Goal: Transaction & Acquisition: Download file/media

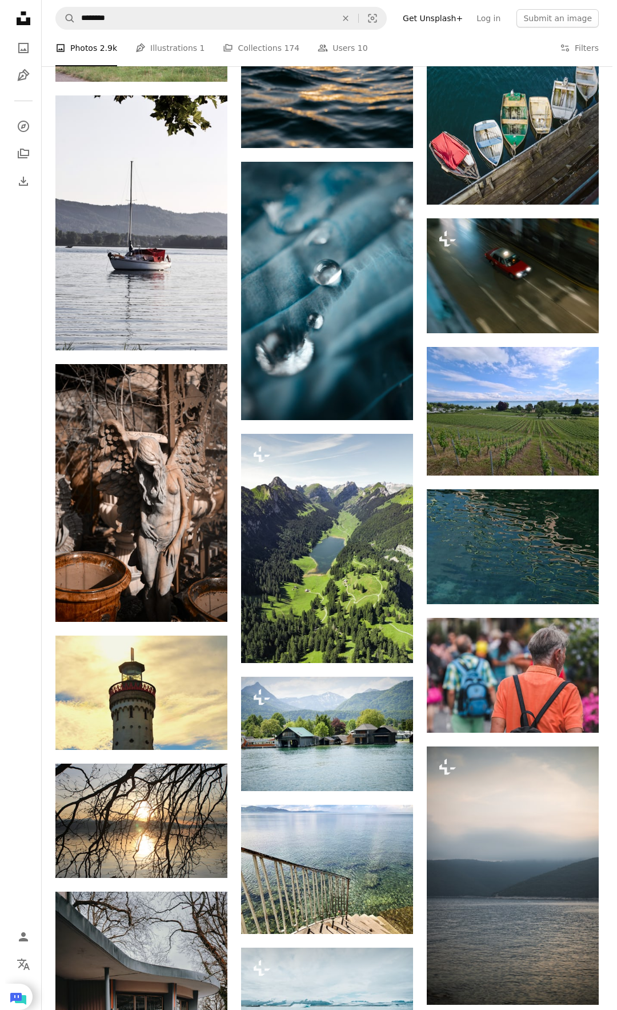
scroll to position [3650, 0]
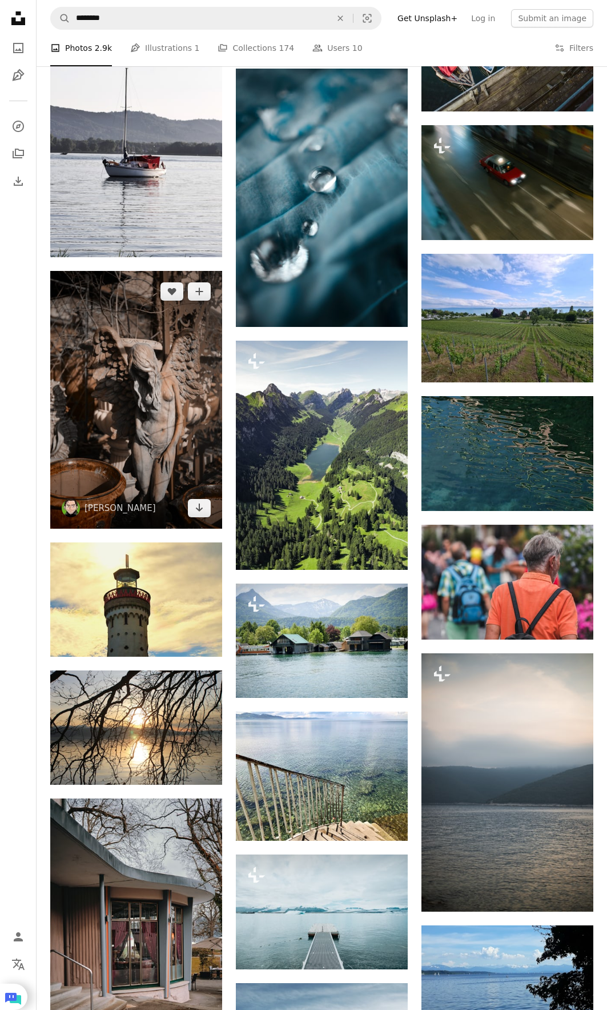
click at [151, 376] on img at bounding box center [136, 400] width 172 height 258
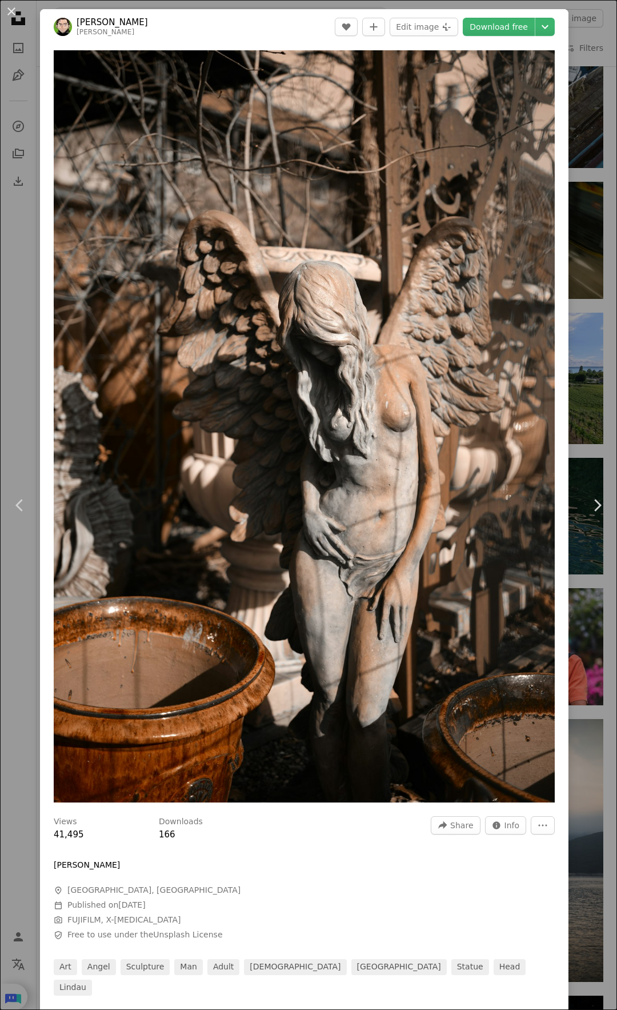
click at [93, 26] on link "[PERSON_NAME]" at bounding box center [112, 22] width 71 height 11
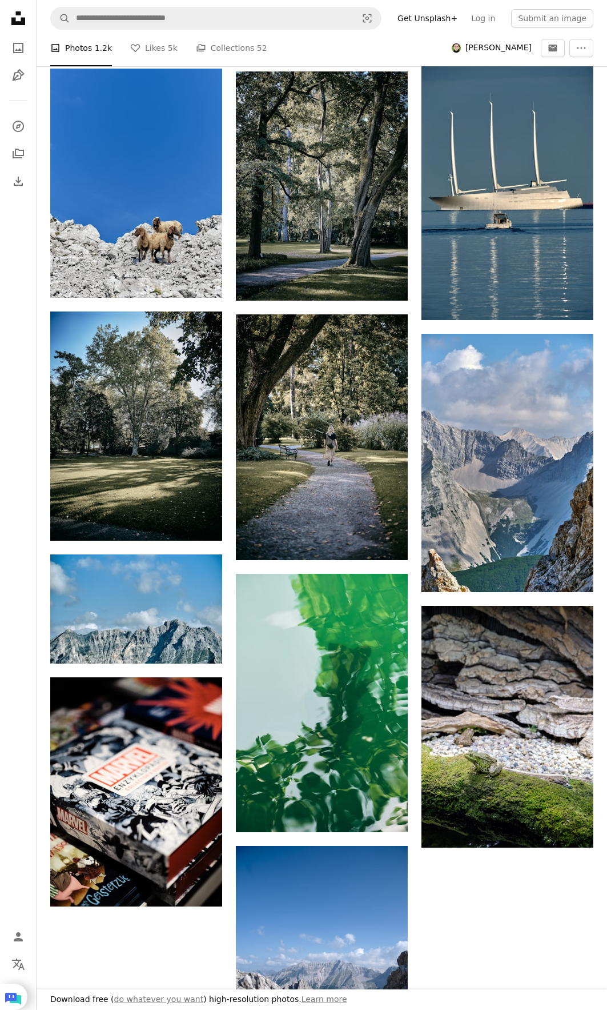
scroll to position [1371, 0]
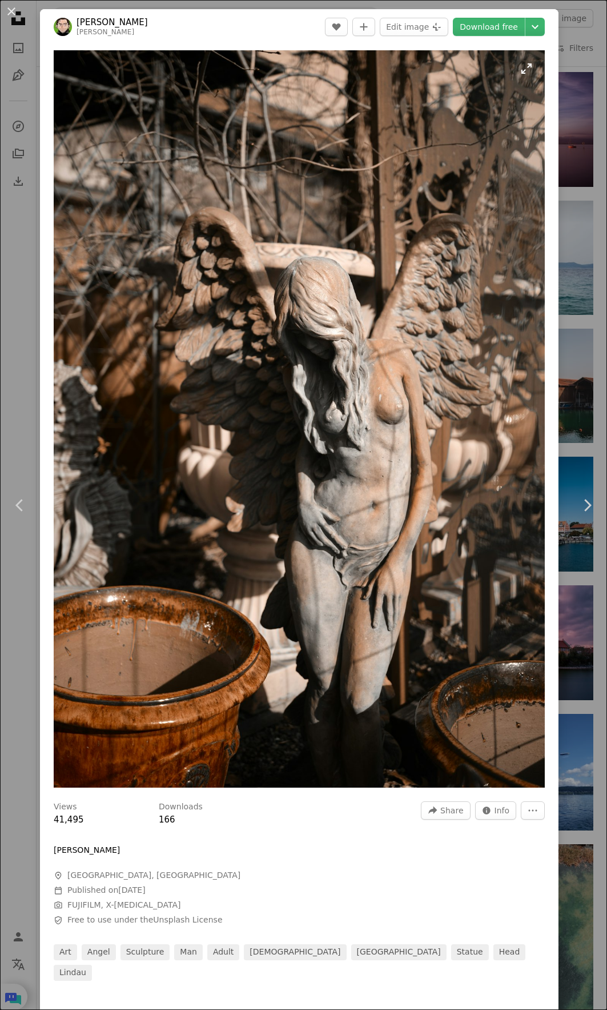
scroll to position [3650, 0]
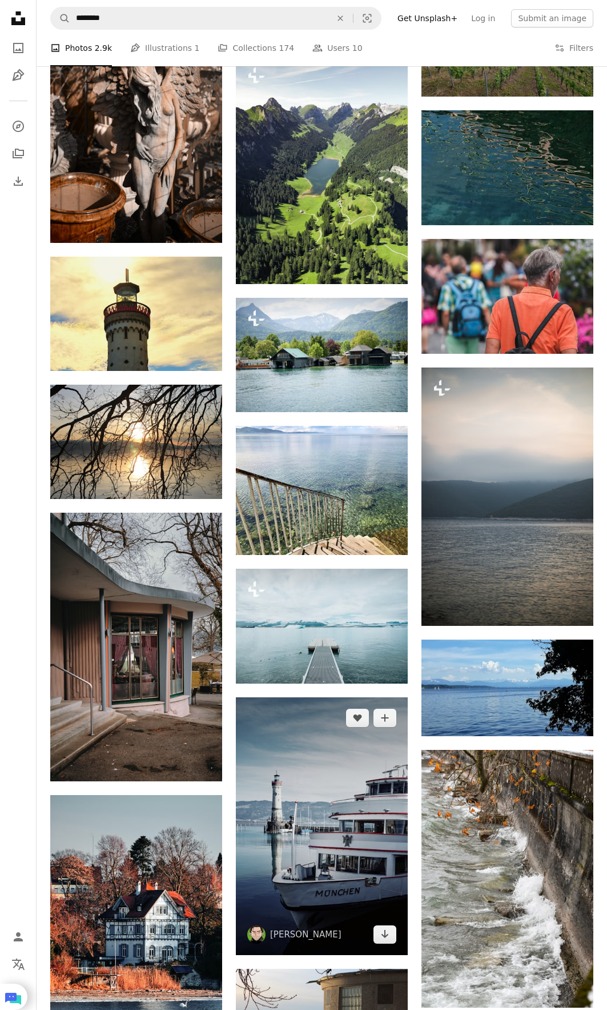
scroll to position [4278, 0]
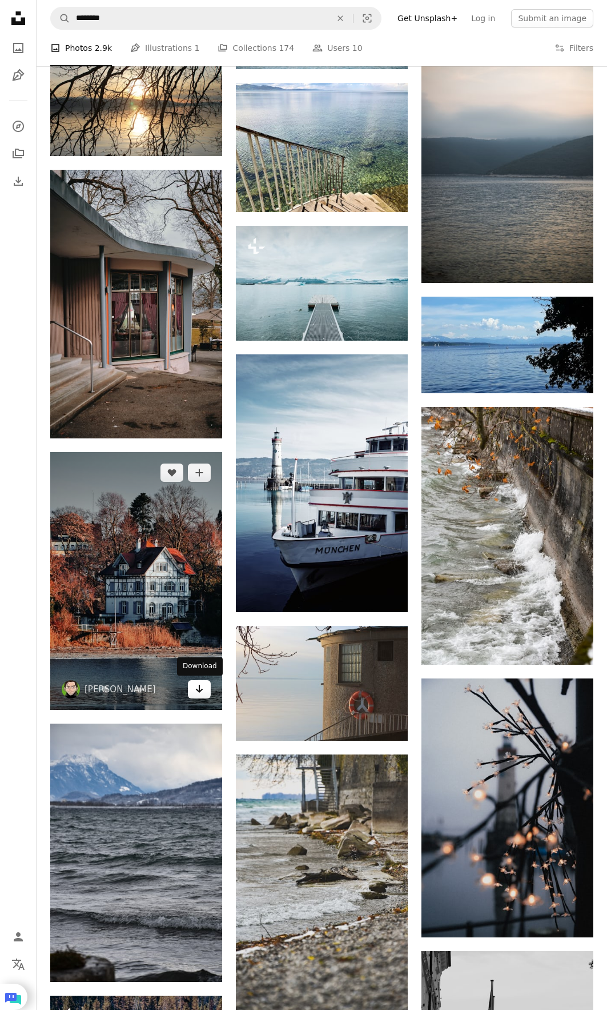
click at [205, 694] on link "Arrow pointing down" at bounding box center [199, 689] width 23 height 18
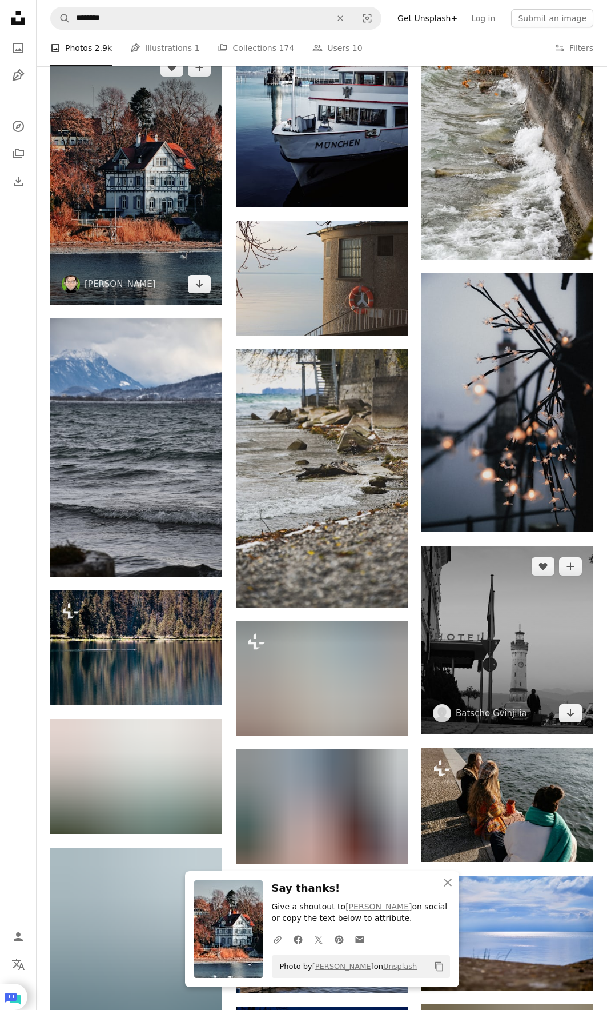
scroll to position [4735, 0]
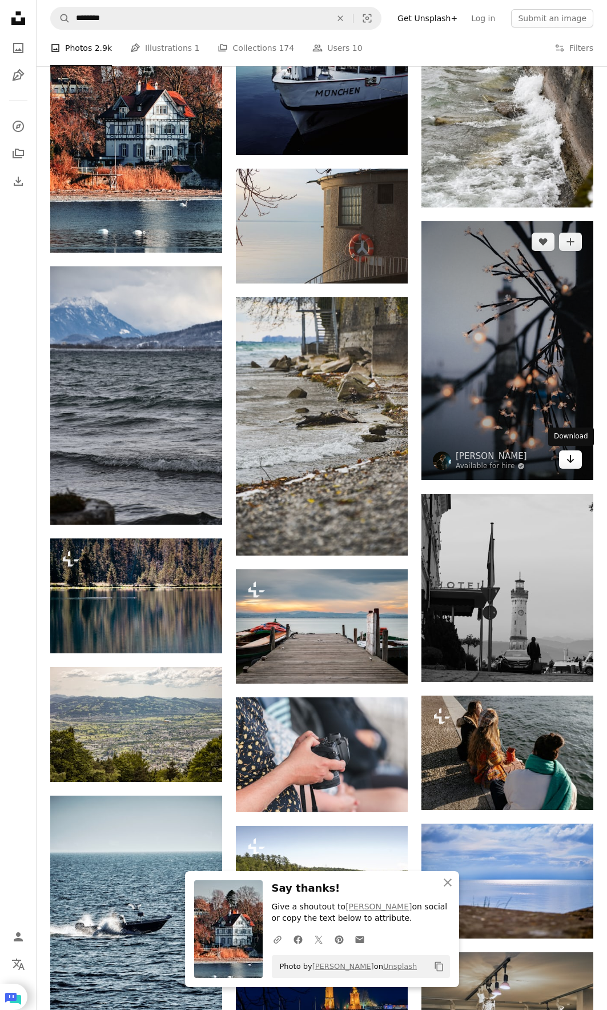
click at [565, 462] on link "Arrow pointing down" at bounding box center [570, 459] width 23 height 18
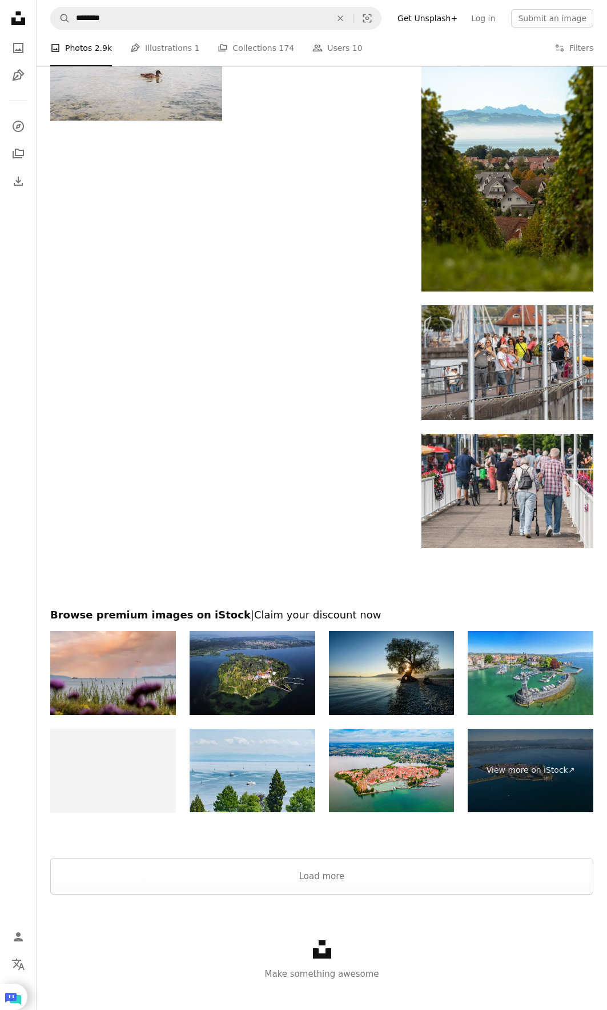
scroll to position [6199, 0]
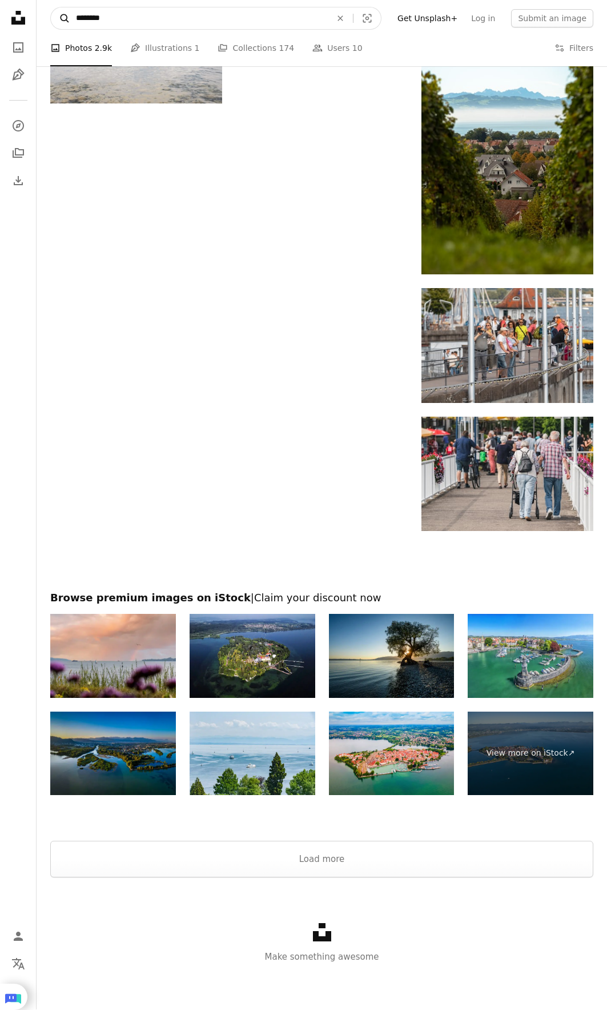
drag, startPoint x: 121, startPoint y: 19, endPoint x: 65, endPoint y: 15, distance: 56.8
click at [65, 15] on form "A magnifying glass ******** An X shape Visual search" at bounding box center [215, 18] width 331 height 23
paste input "Find visuals sitewide"
type input "******"
click button "A magnifying glass" at bounding box center [60, 18] width 19 height 22
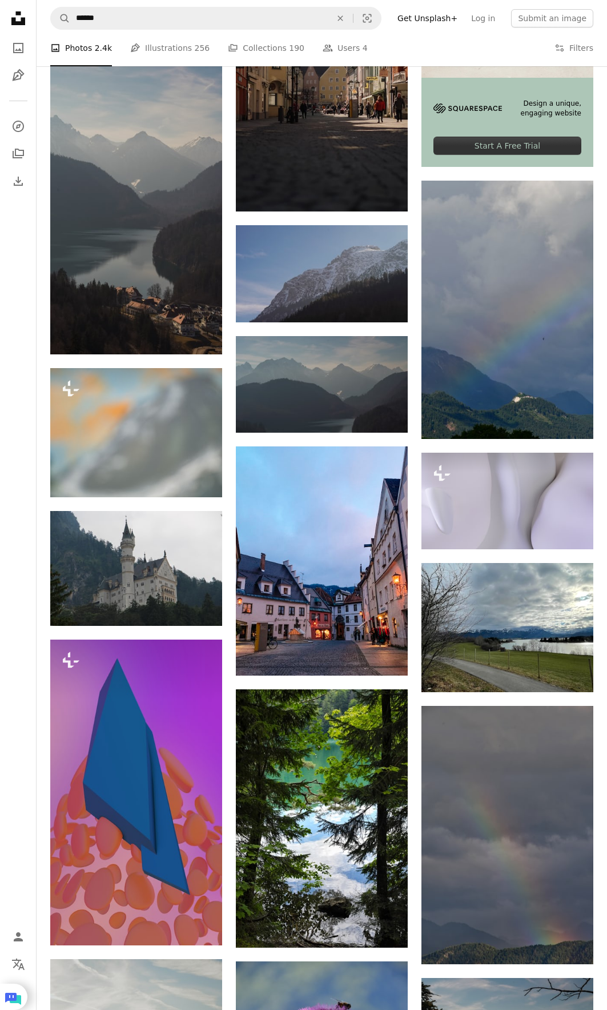
scroll to position [400, 0]
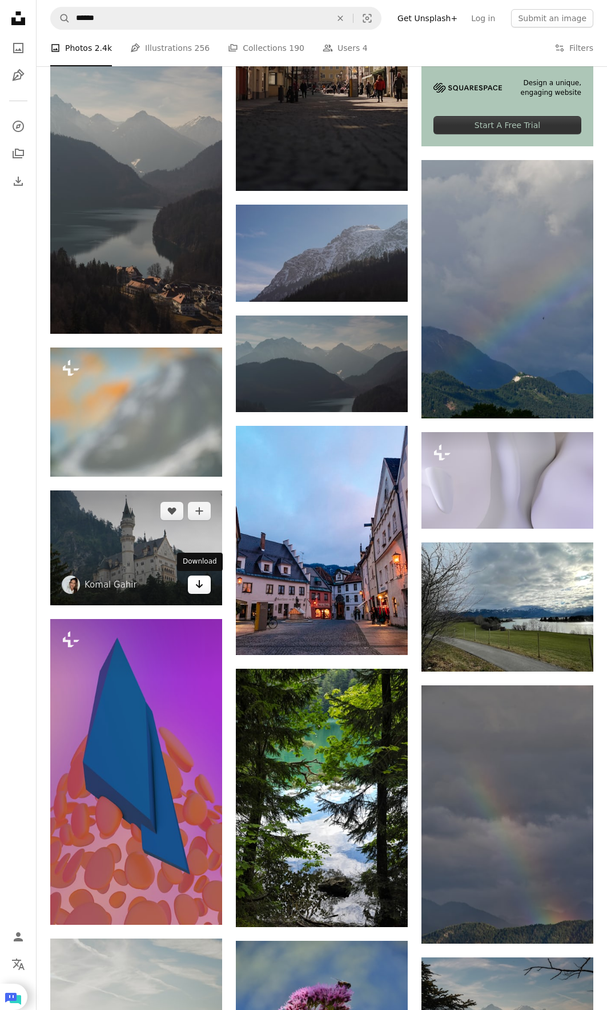
click at [204, 590] on link "Arrow pointing down" at bounding box center [199, 584] width 23 height 18
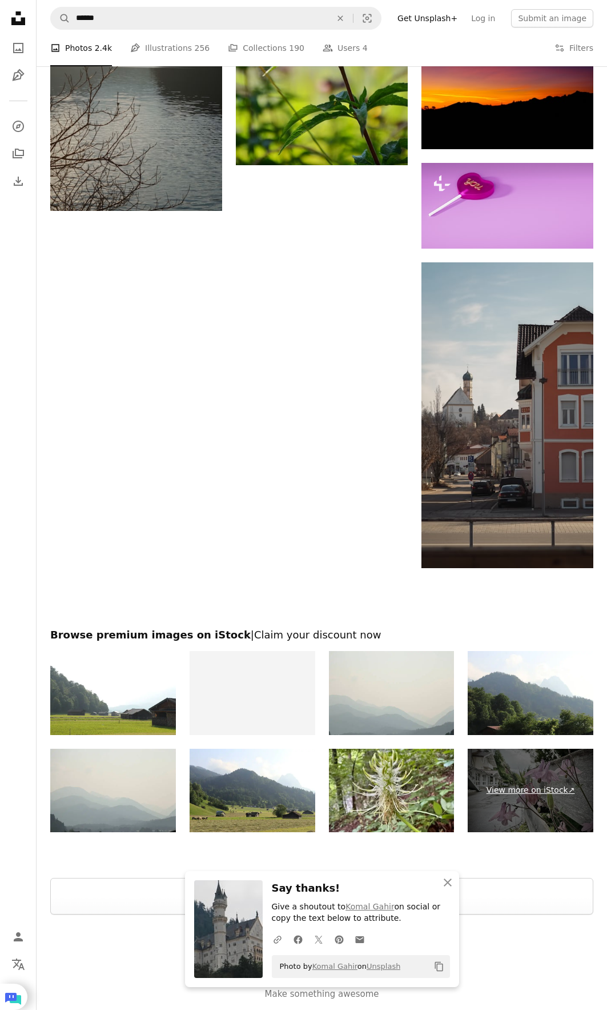
scroll to position [1470, 0]
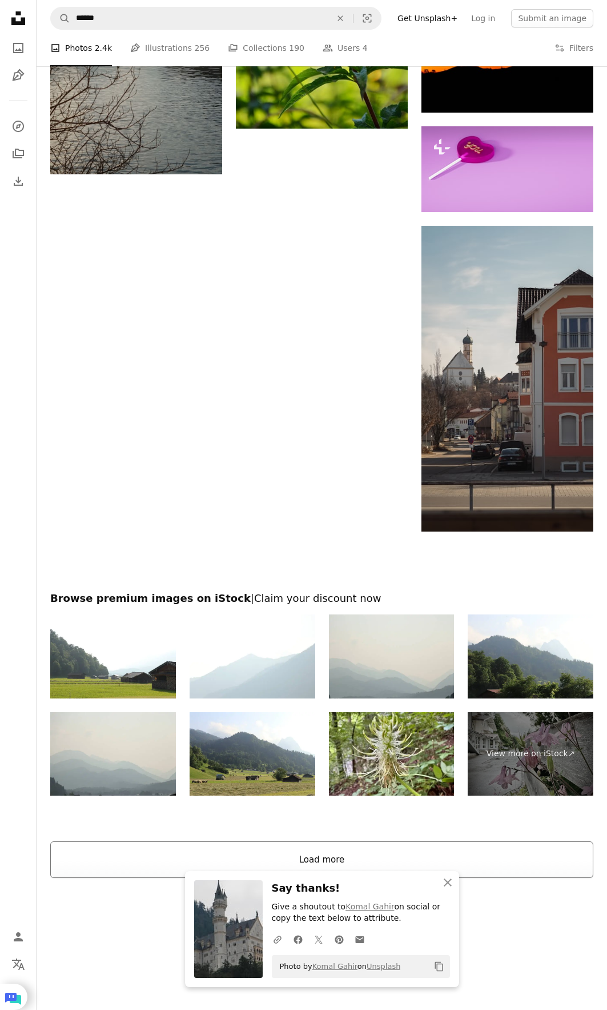
click at [482, 846] on button "Load more" at bounding box center [321, 859] width 543 height 37
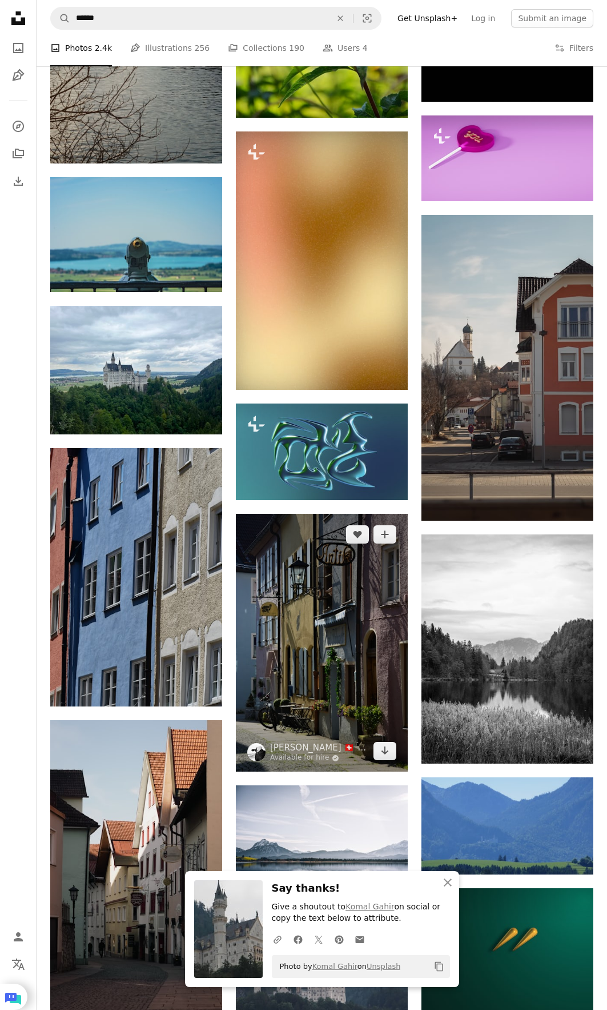
scroll to position [1755, 0]
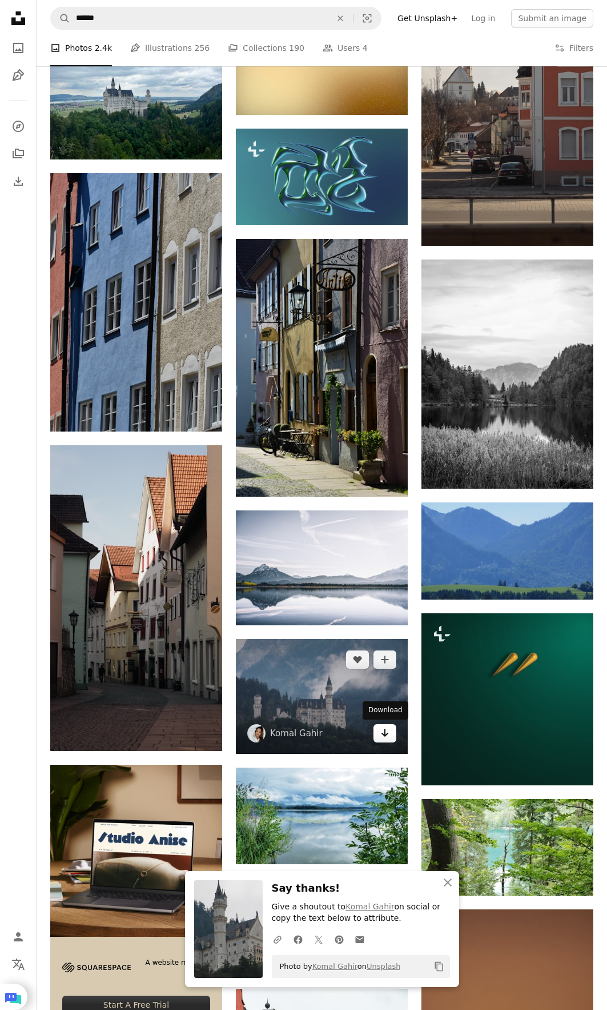
click at [393, 730] on link "Arrow pointing down" at bounding box center [385, 733] width 23 height 18
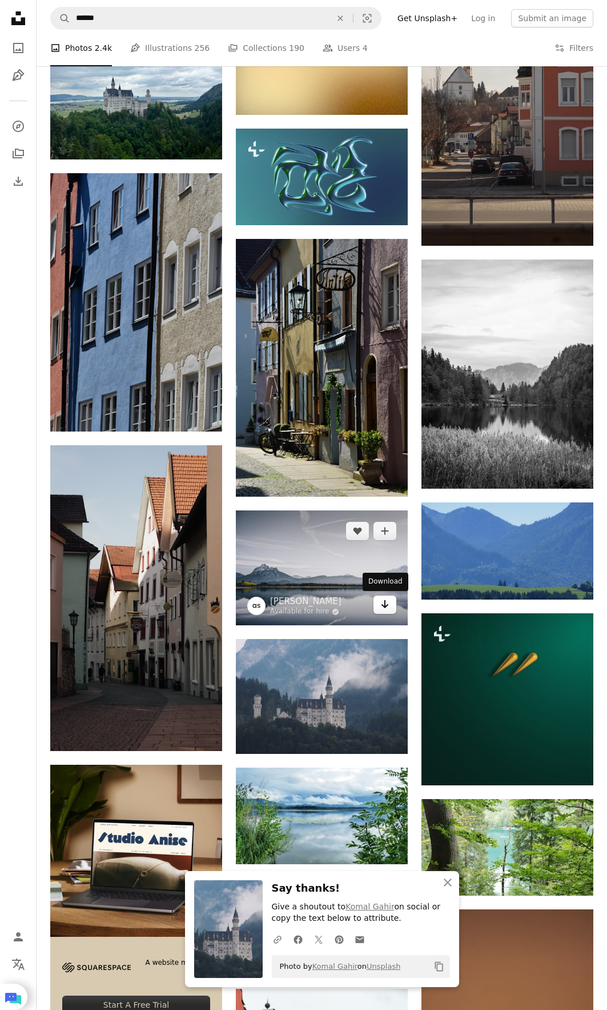
click at [382, 607] on icon "Arrow pointing down" at bounding box center [385, 604] width 9 height 14
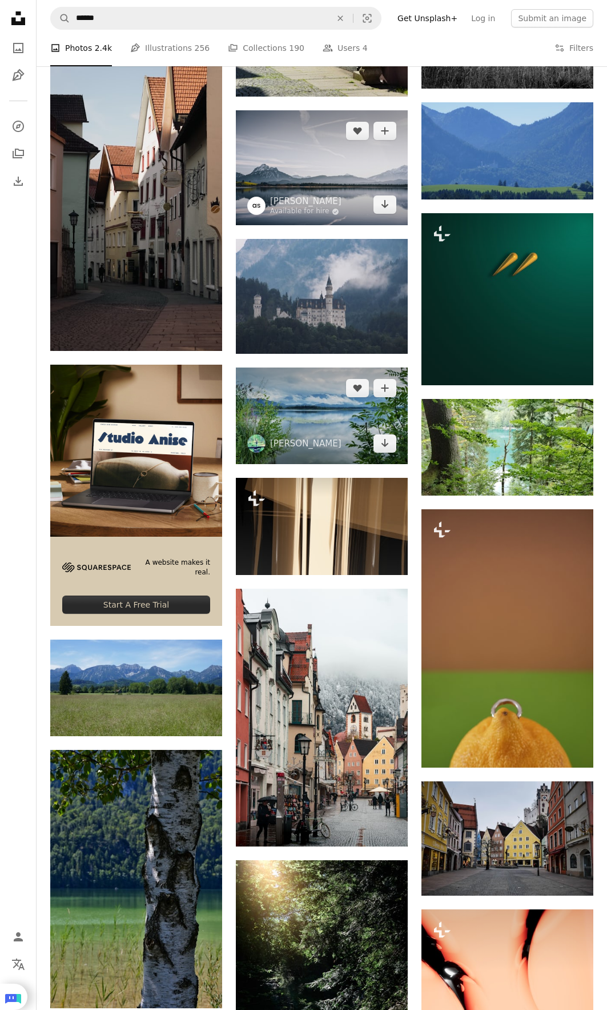
scroll to position [2441, 0]
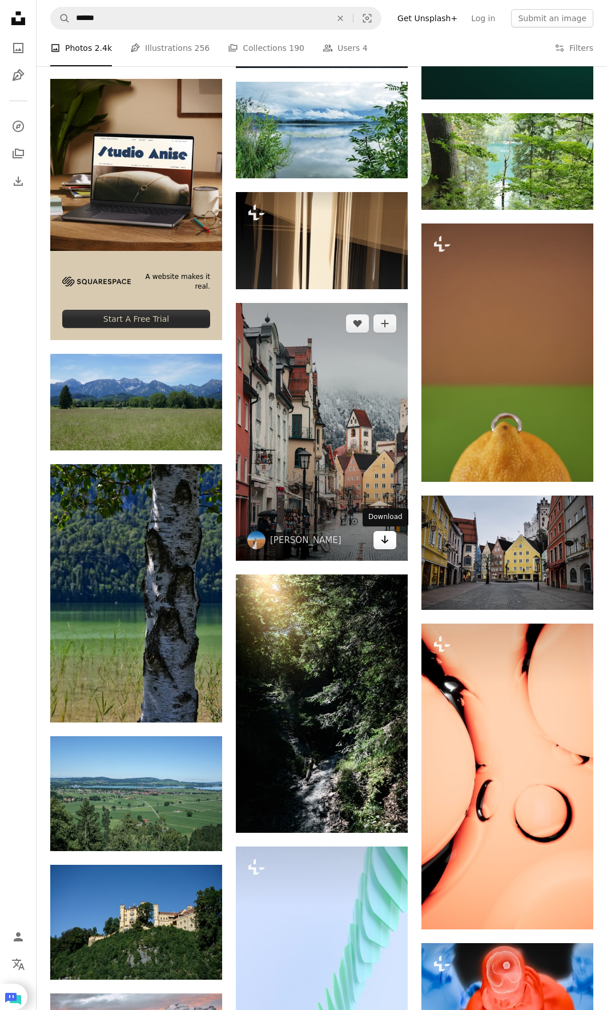
click at [383, 543] on icon "Arrow pointing down" at bounding box center [385, 540] width 9 height 14
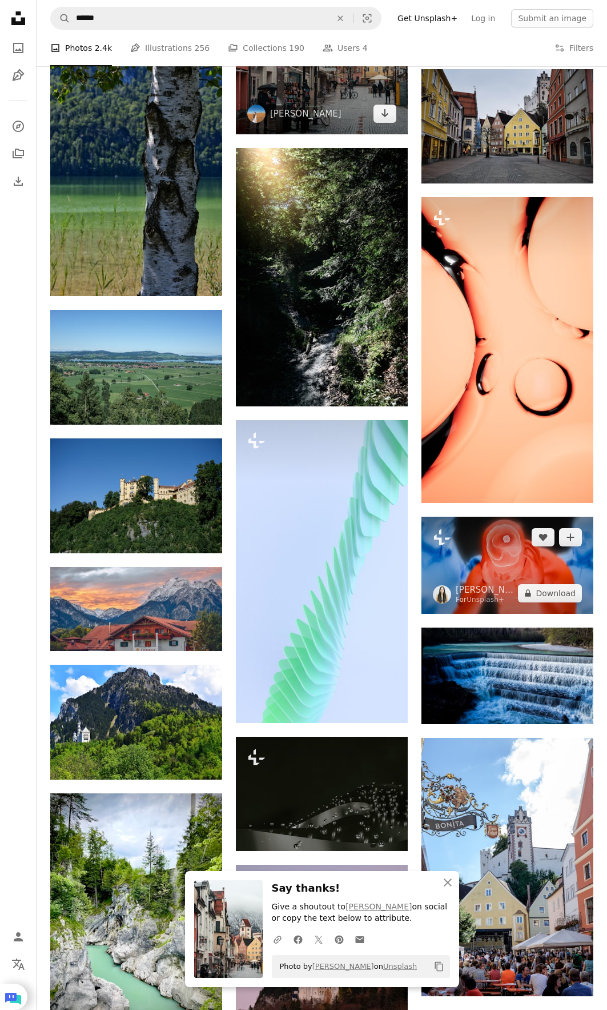
scroll to position [2955, 0]
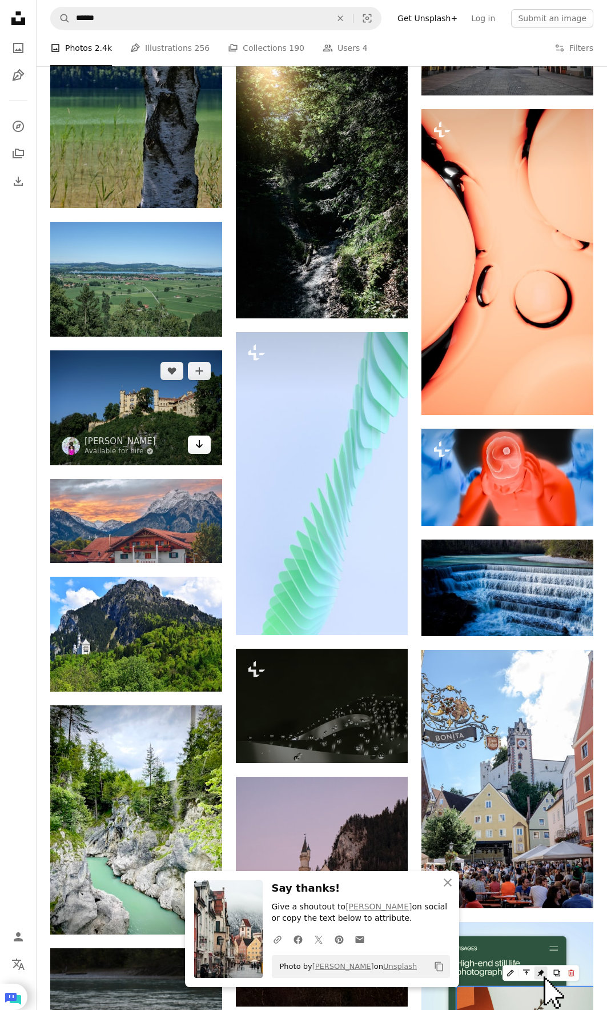
click at [194, 450] on link "Arrow pointing down" at bounding box center [199, 444] width 23 height 18
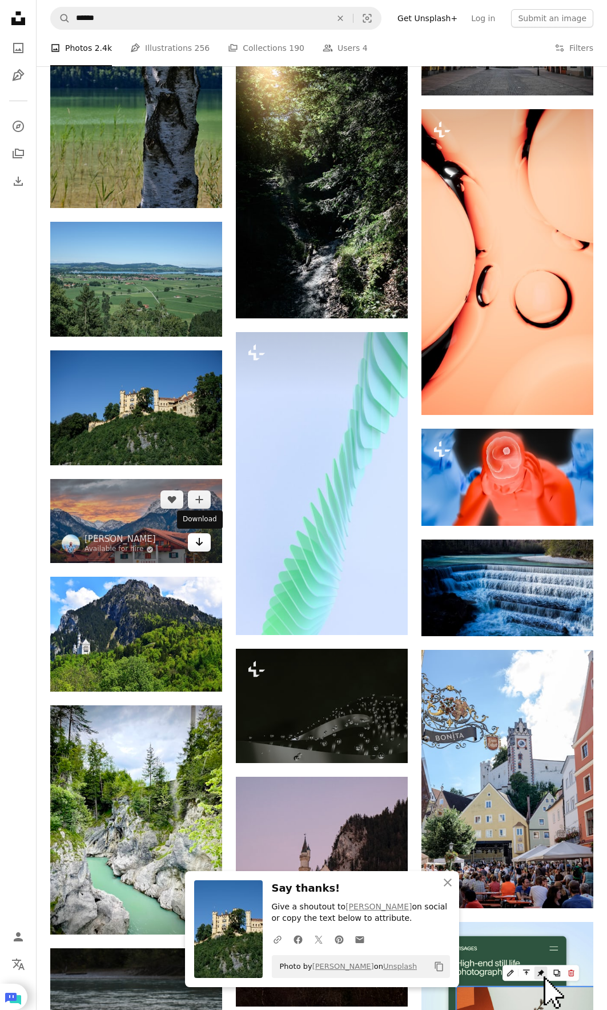
click at [198, 542] on icon "Arrow pointing down" at bounding box center [199, 542] width 9 height 14
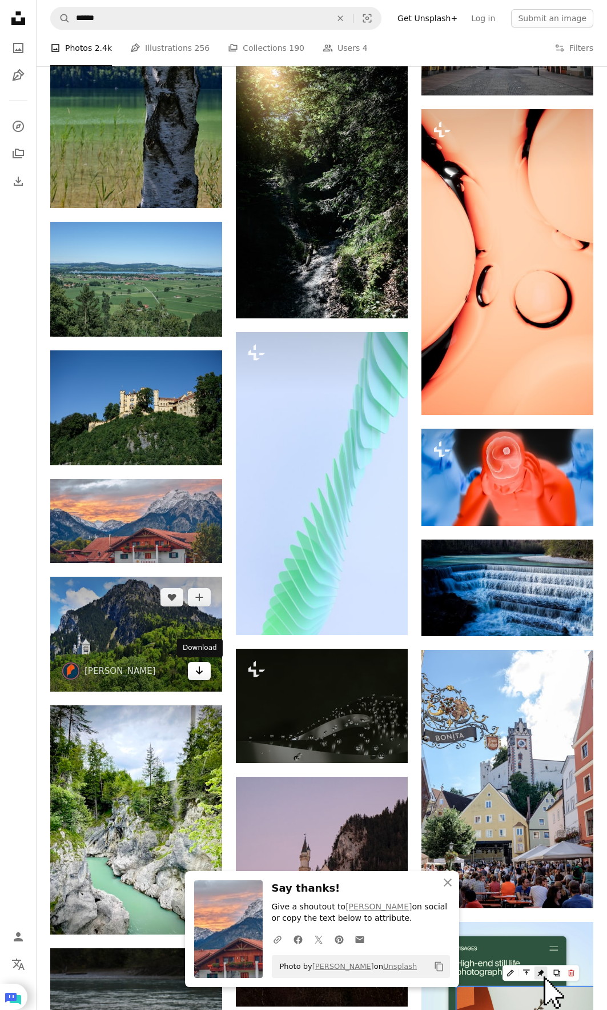
click at [199, 669] on icon "Download" at bounding box center [199, 670] width 7 height 8
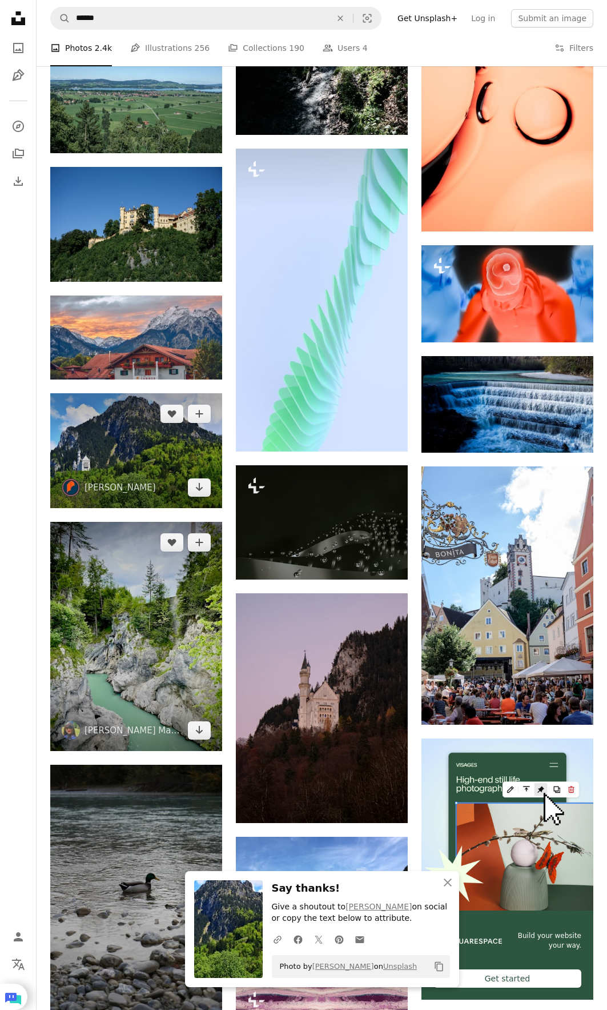
scroll to position [3184, 0]
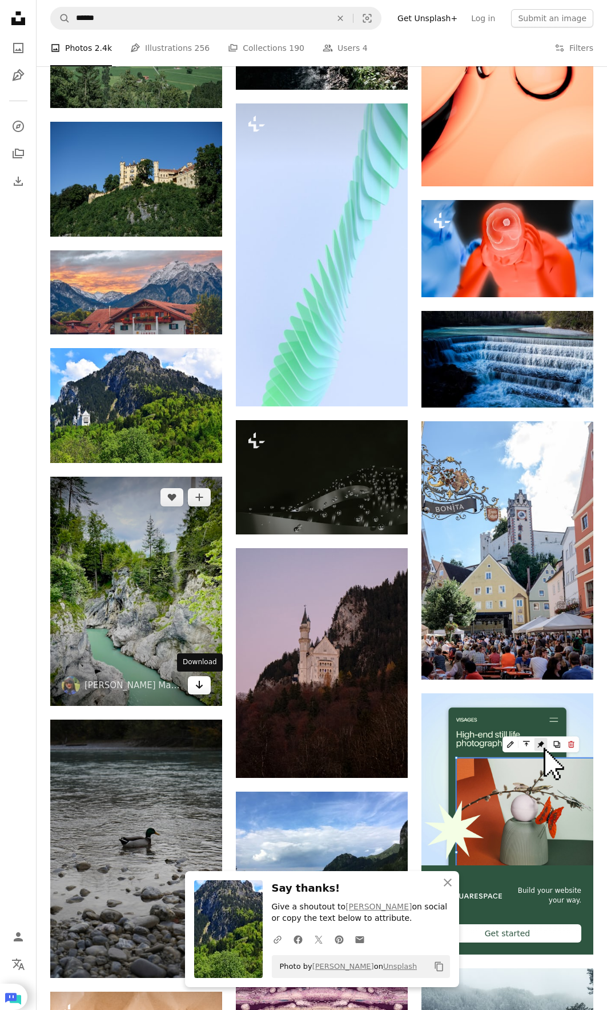
click at [202, 687] on icon "Arrow pointing down" at bounding box center [199, 685] width 9 height 14
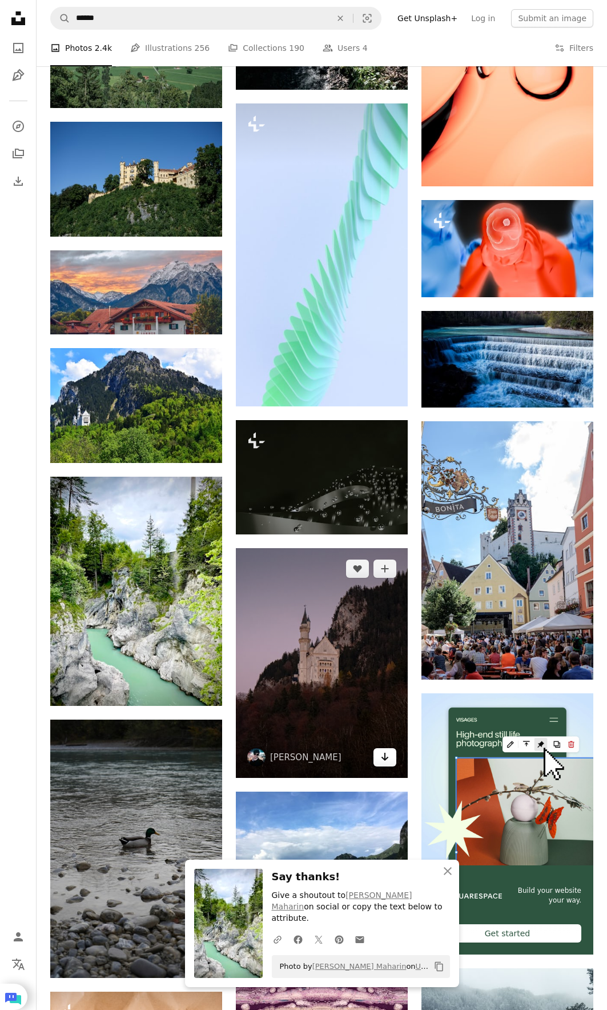
click at [382, 754] on icon "Arrow pointing down" at bounding box center [385, 757] width 9 height 14
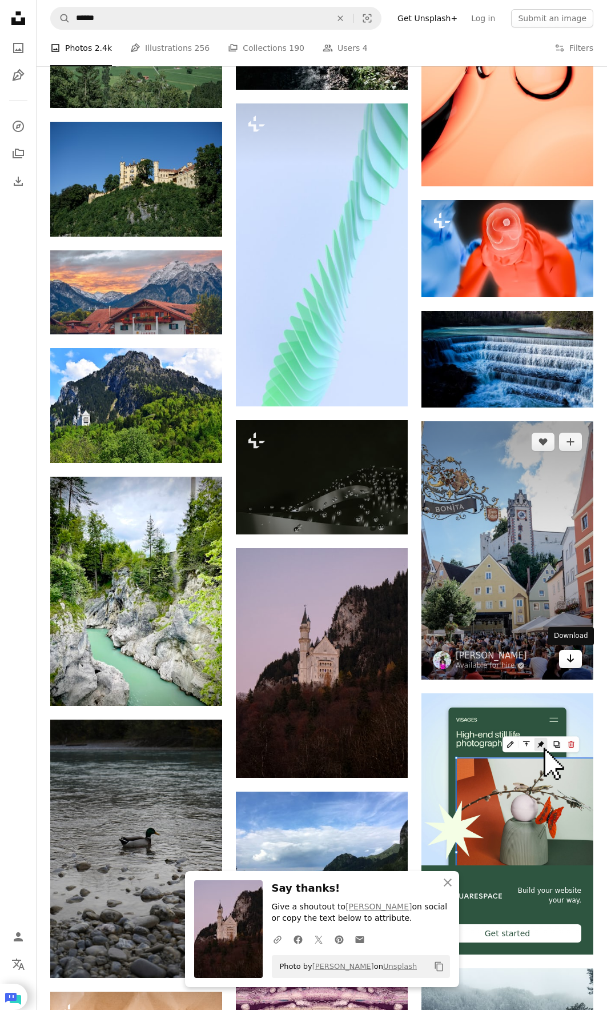
click at [575, 658] on link "Arrow pointing down" at bounding box center [570, 659] width 23 height 18
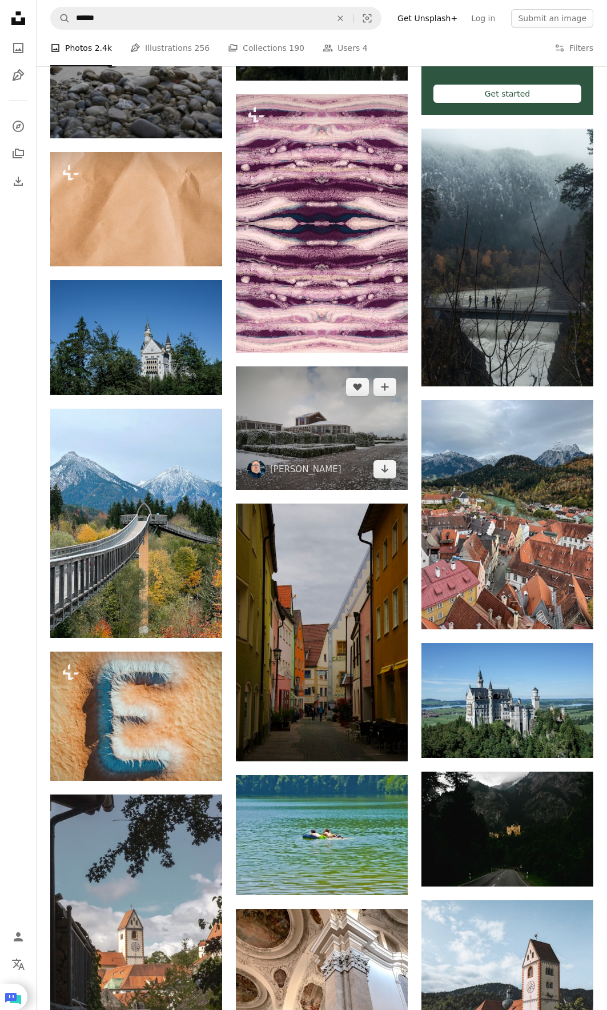
scroll to position [4098, 0]
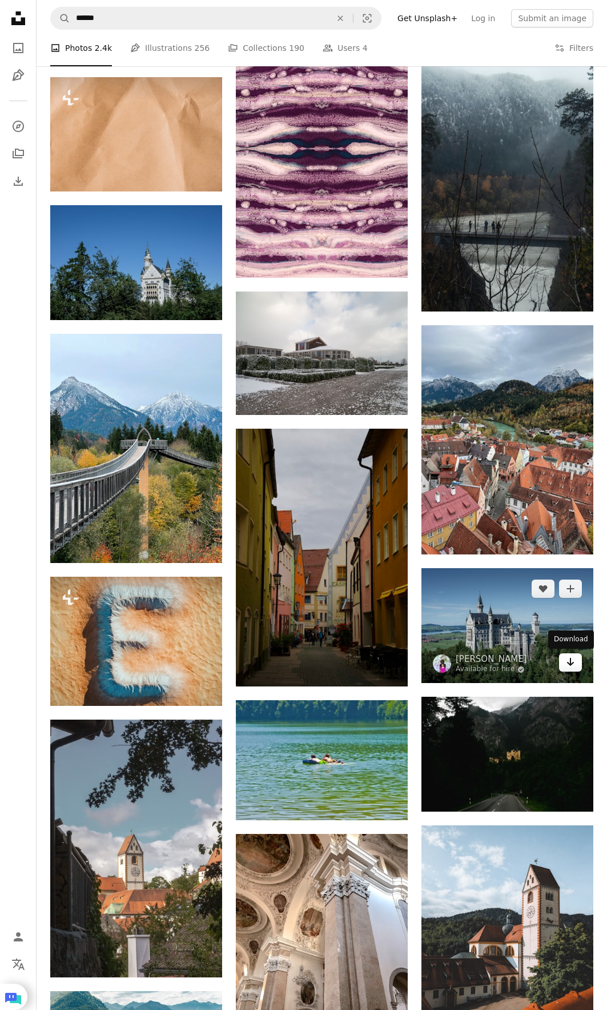
click at [565, 663] on link "Arrow pointing down" at bounding box center [570, 662] width 23 height 18
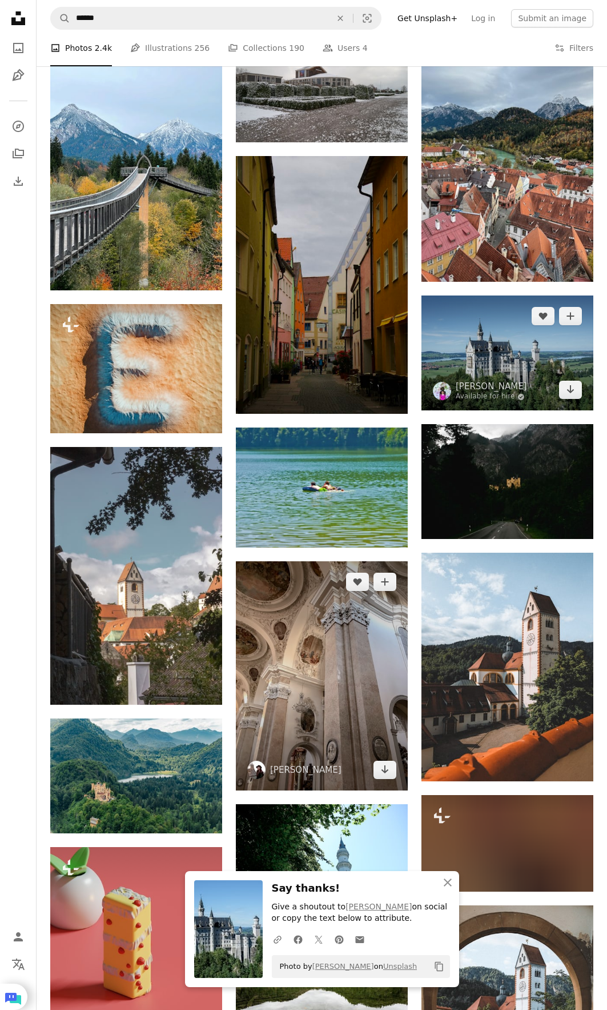
scroll to position [4441, 0]
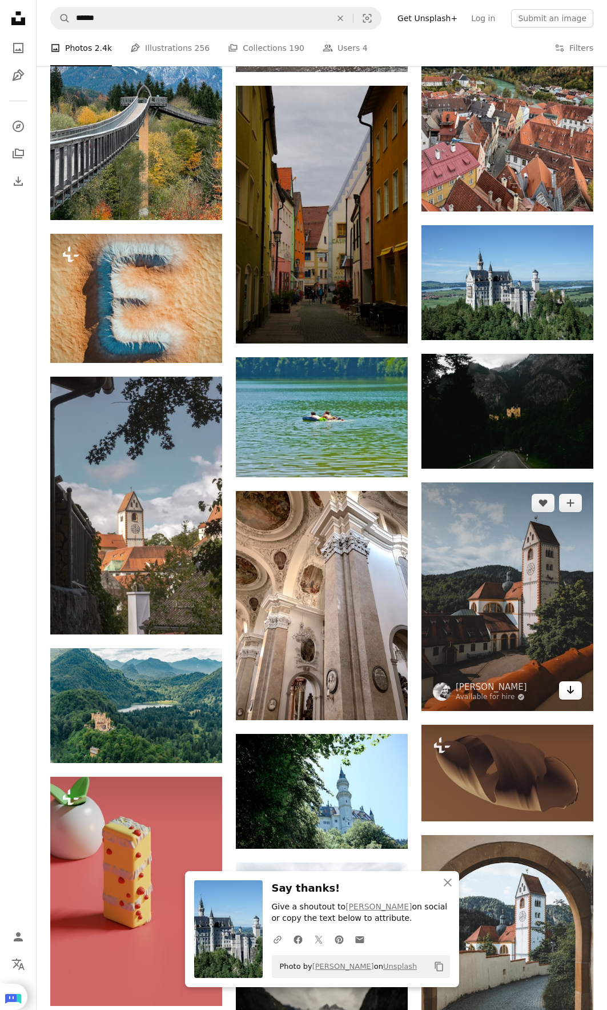
click at [568, 692] on icon "Arrow pointing down" at bounding box center [570, 690] width 9 height 14
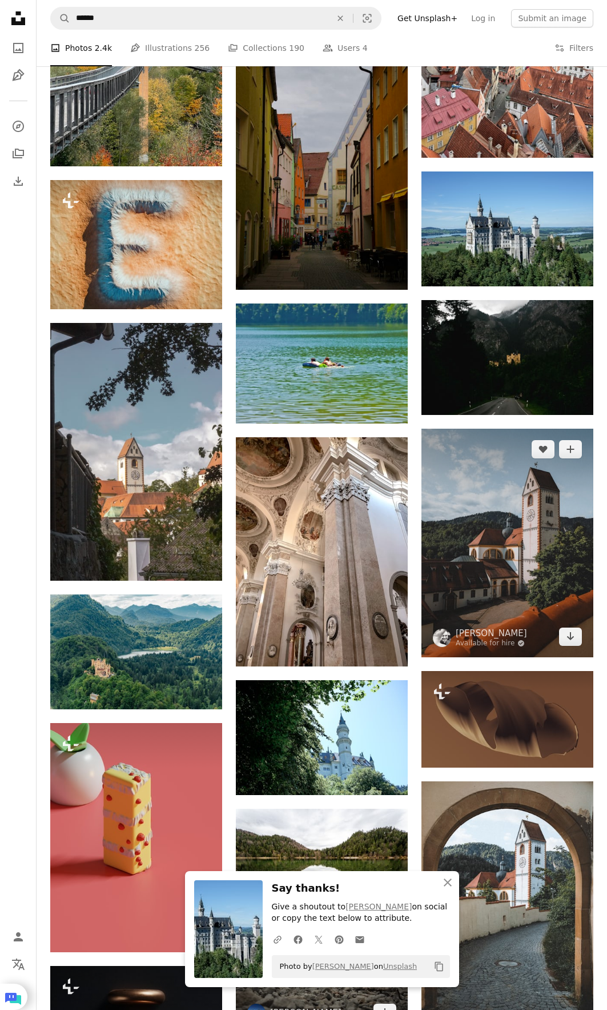
scroll to position [4727, 0]
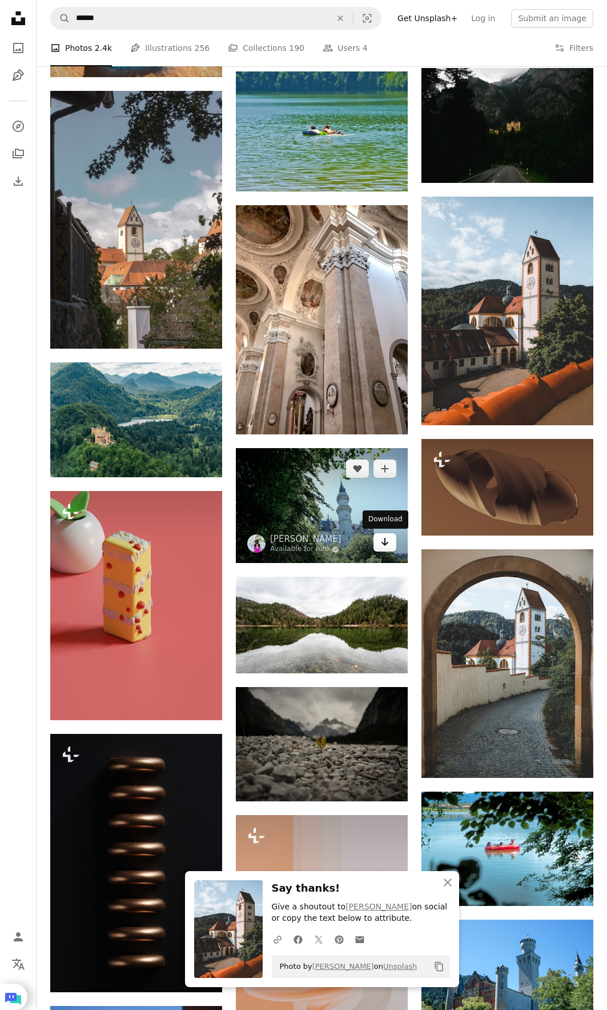
click at [384, 549] on icon "Arrow pointing down" at bounding box center [385, 542] width 9 height 14
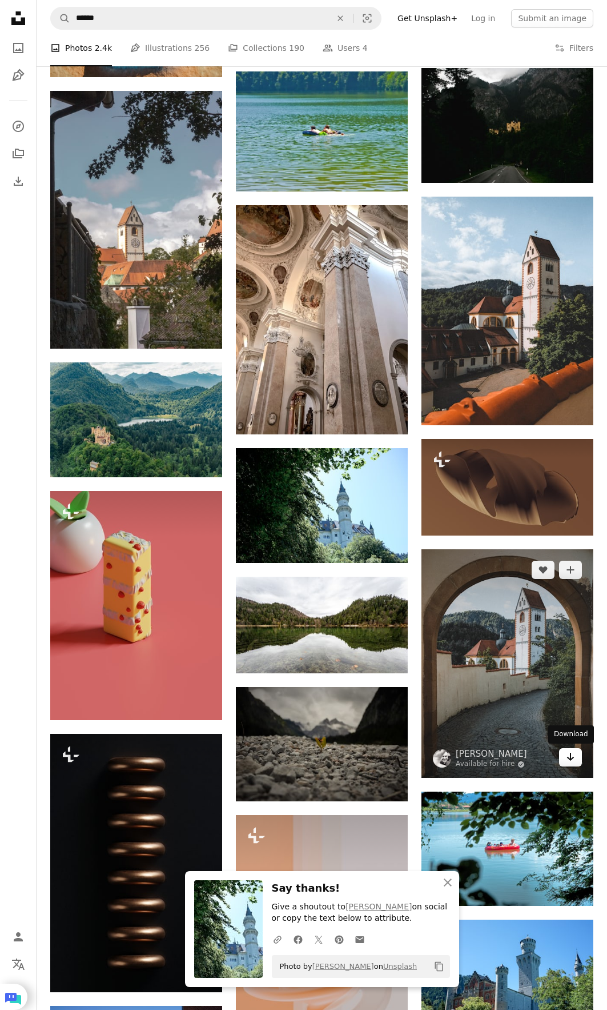
click at [570, 758] on icon "Download" at bounding box center [570, 757] width 7 height 8
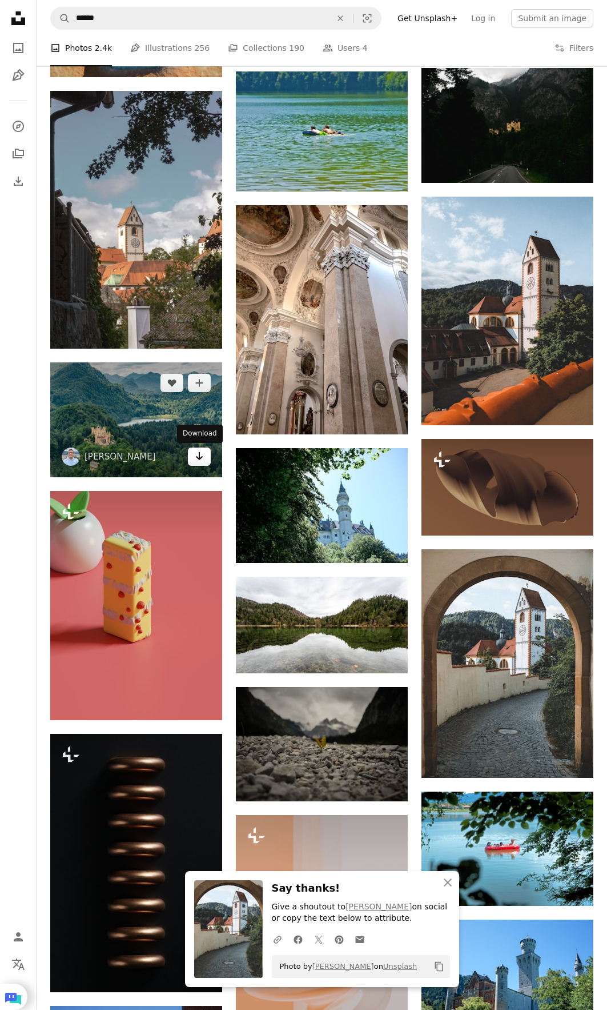
click at [198, 462] on icon "Arrow pointing down" at bounding box center [199, 456] width 9 height 14
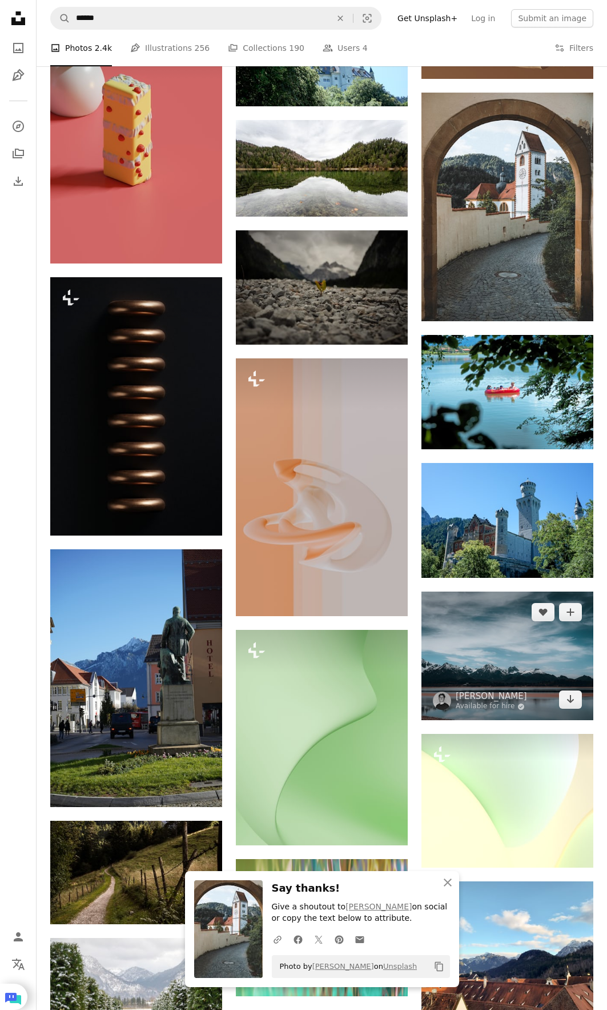
scroll to position [5241, 0]
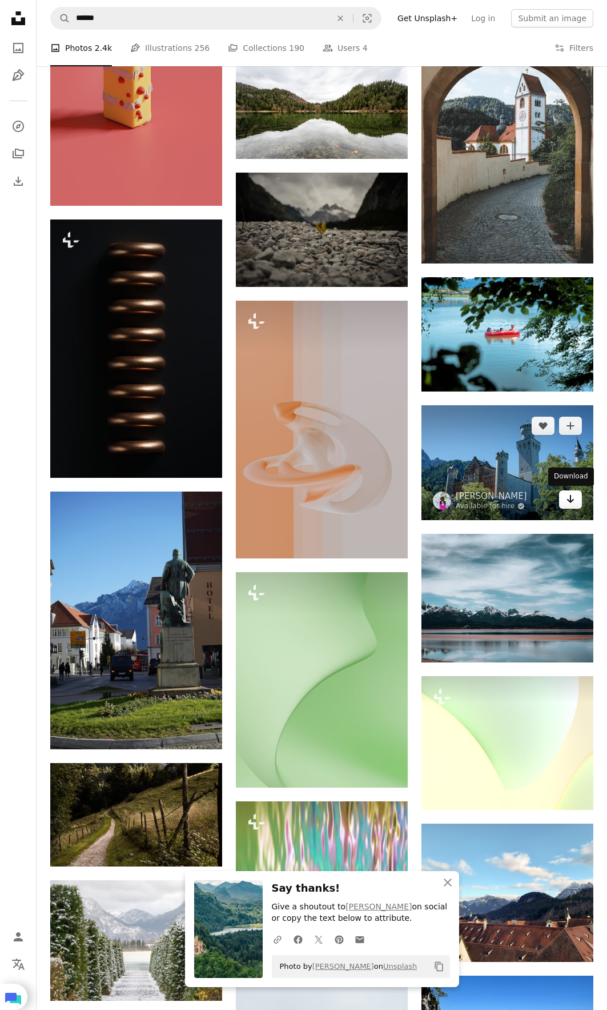
click at [573, 497] on icon "Arrow pointing down" at bounding box center [570, 499] width 9 height 14
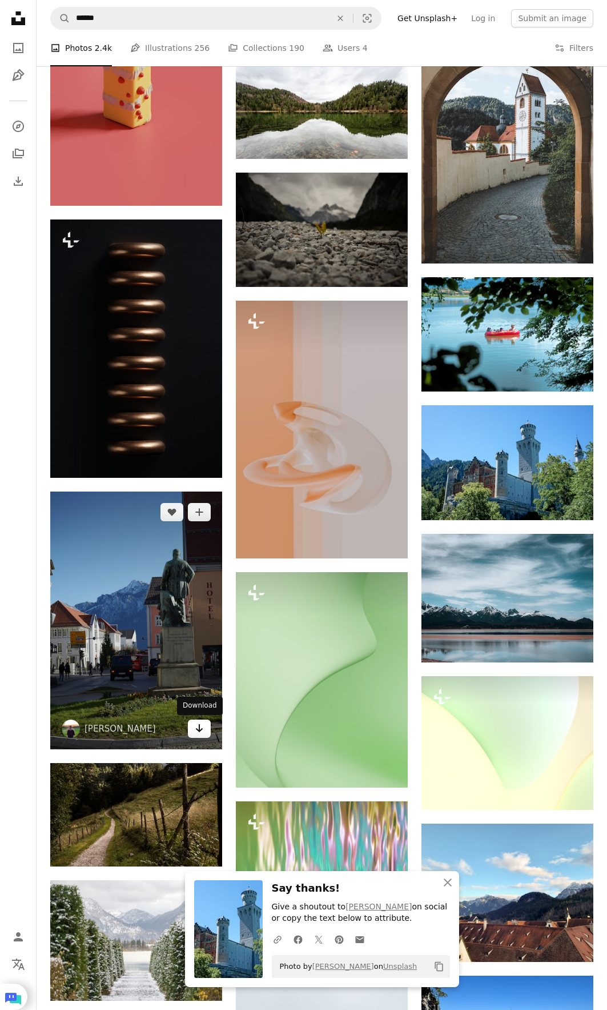
click at [191, 727] on link "Arrow pointing down" at bounding box center [199, 728] width 23 height 18
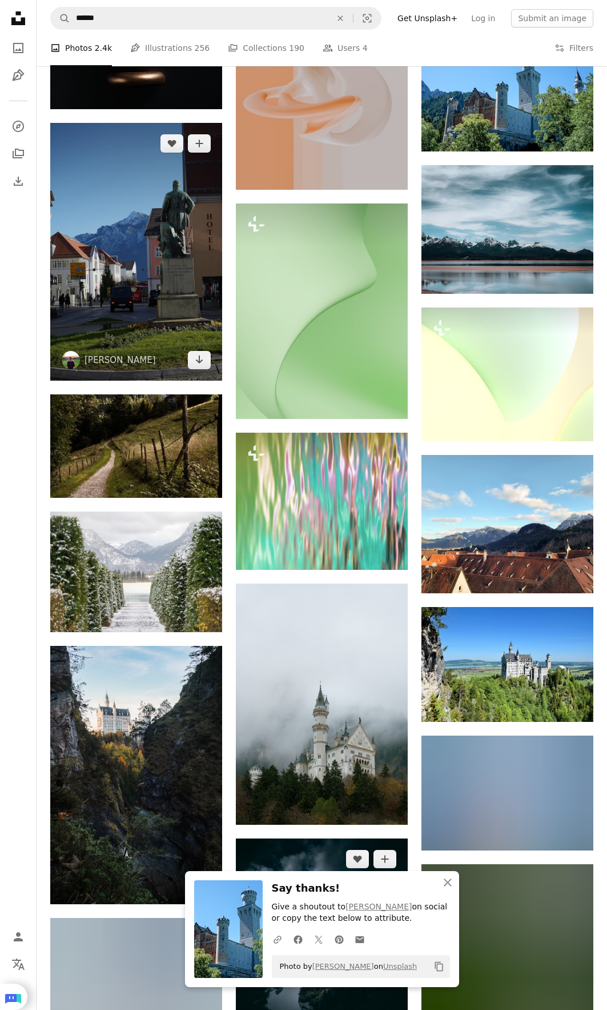
scroll to position [5813, 0]
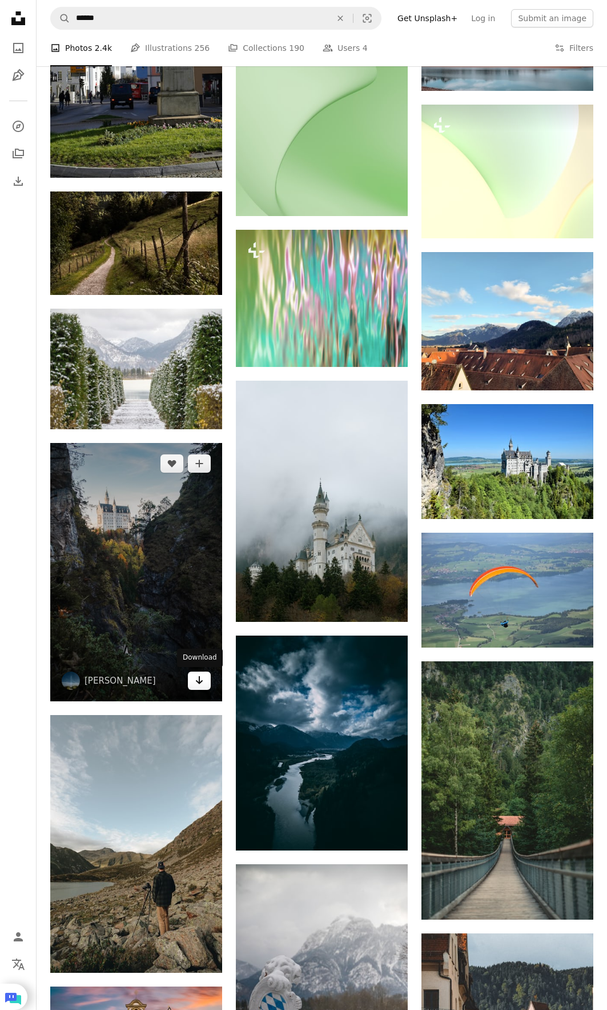
click at [201, 679] on icon "Arrow pointing down" at bounding box center [199, 680] width 9 height 14
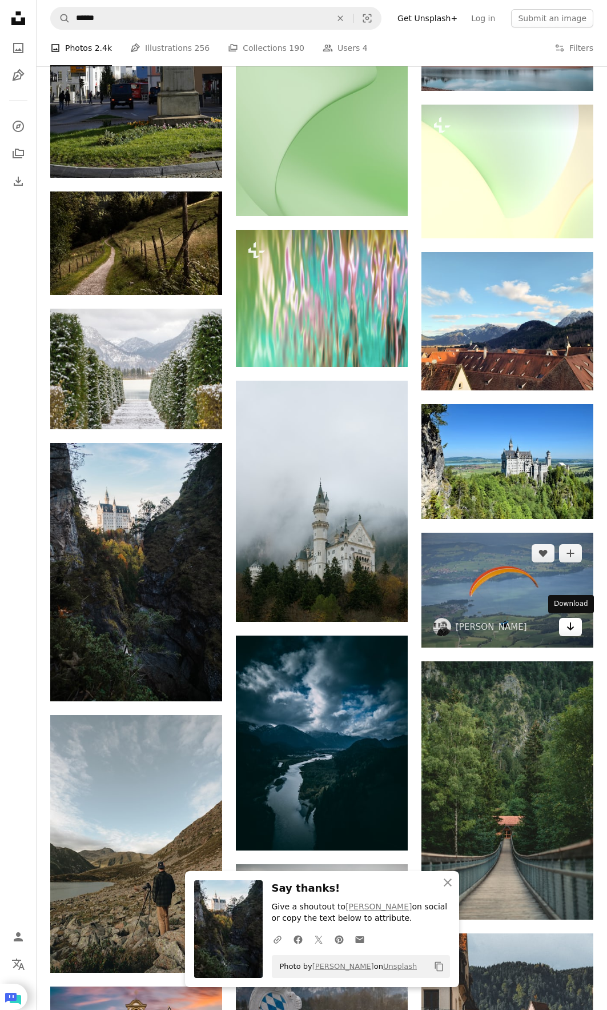
click at [578, 630] on link "Arrow pointing down" at bounding box center [570, 627] width 23 height 18
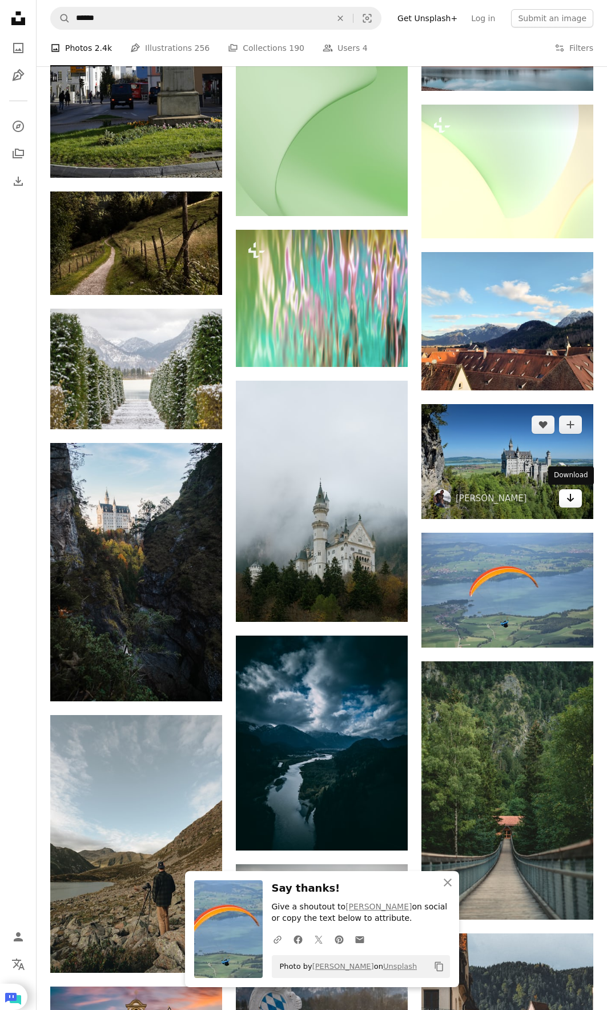
click at [573, 502] on icon "Arrow pointing down" at bounding box center [570, 498] width 9 height 14
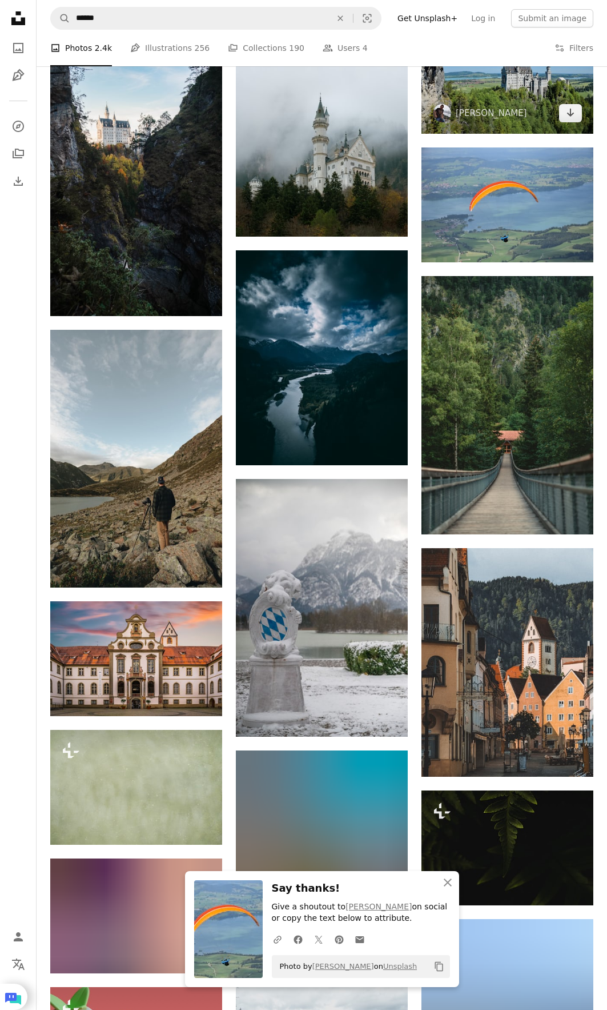
scroll to position [6270, 0]
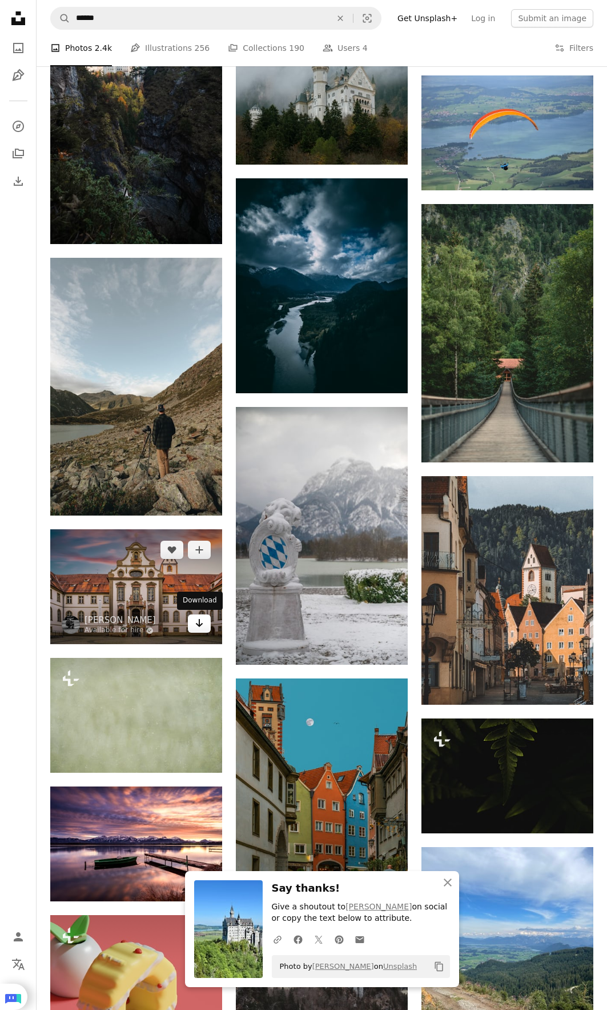
click at [203, 630] on link "Arrow pointing down" at bounding box center [199, 623] width 23 height 18
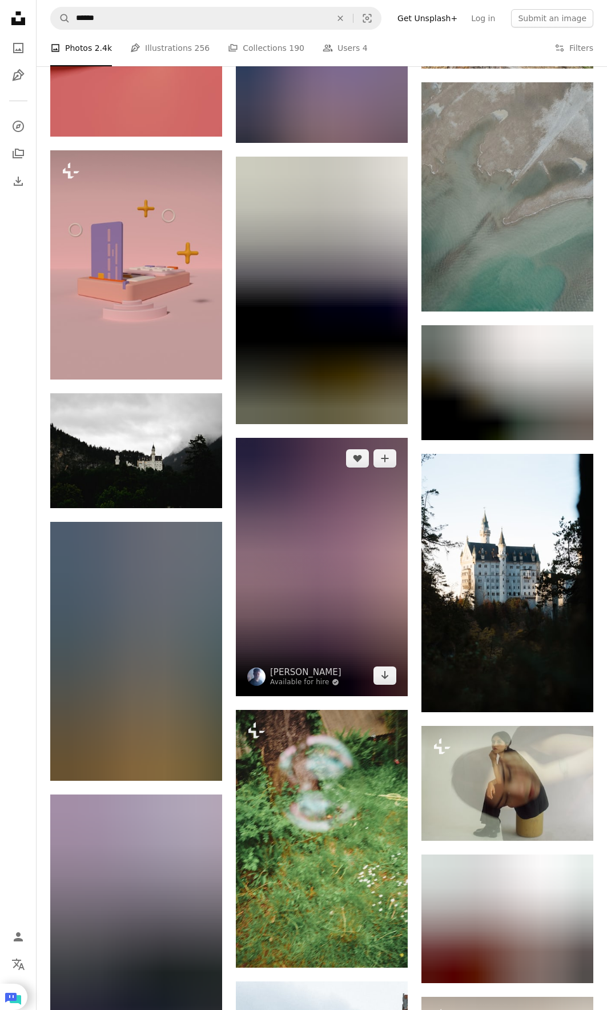
scroll to position [7470, 0]
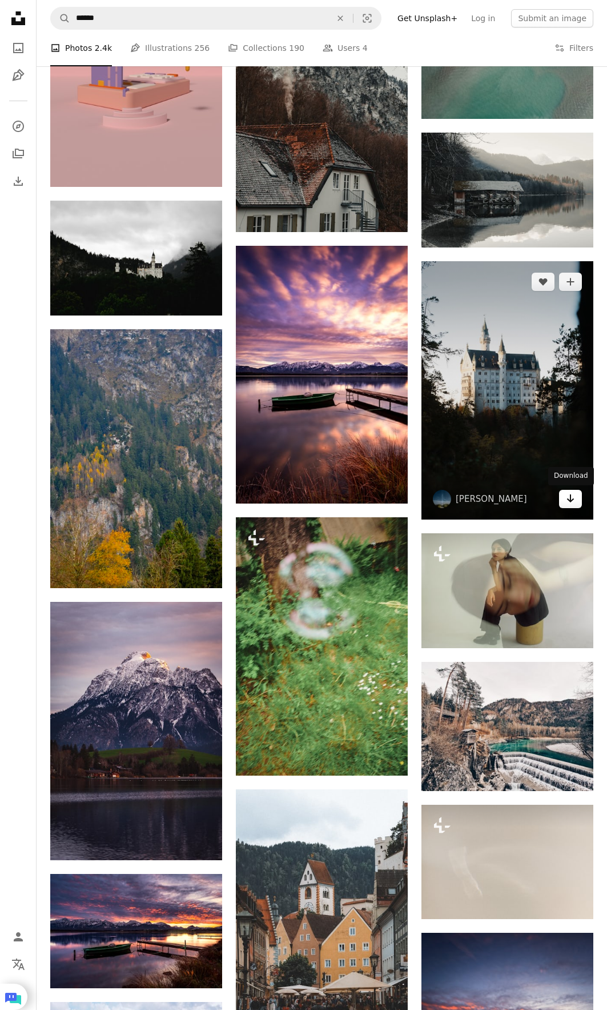
click at [564, 493] on link "Arrow pointing down" at bounding box center [570, 499] width 23 height 18
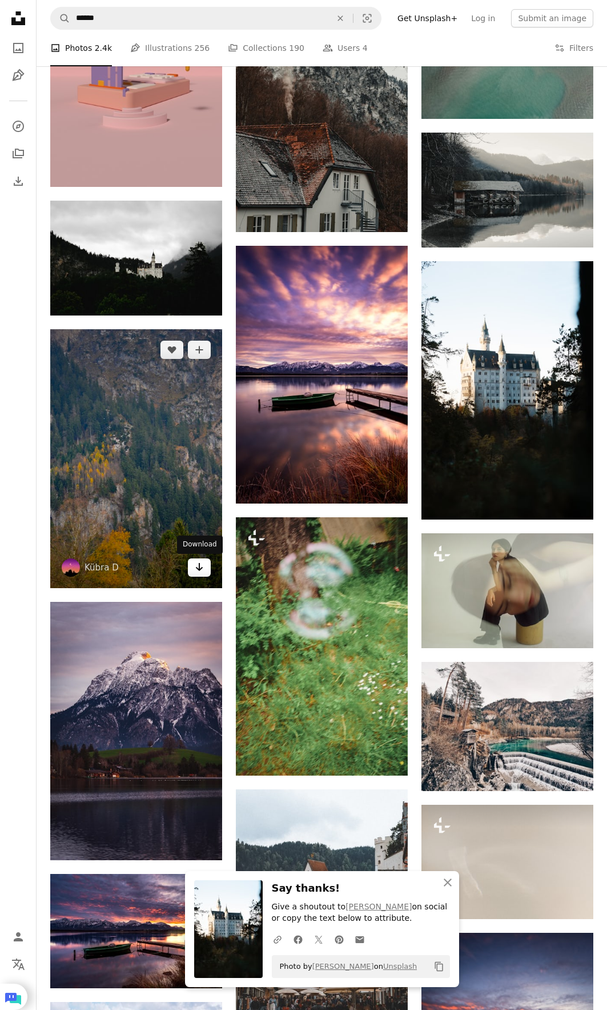
click at [197, 567] on icon "Arrow pointing down" at bounding box center [199, 567] width 9 height 14
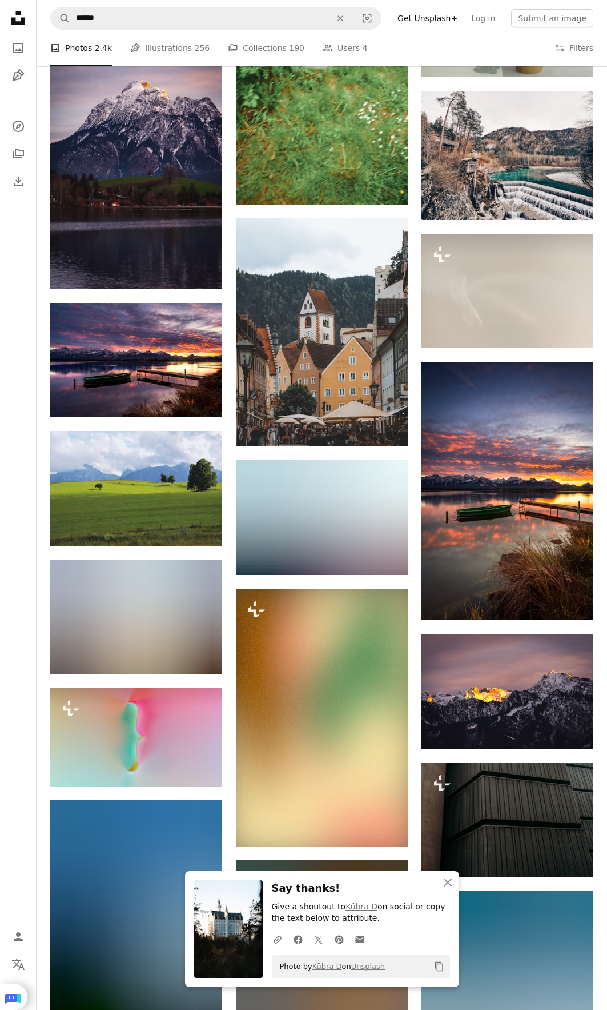
scroll to position [8041, 0]
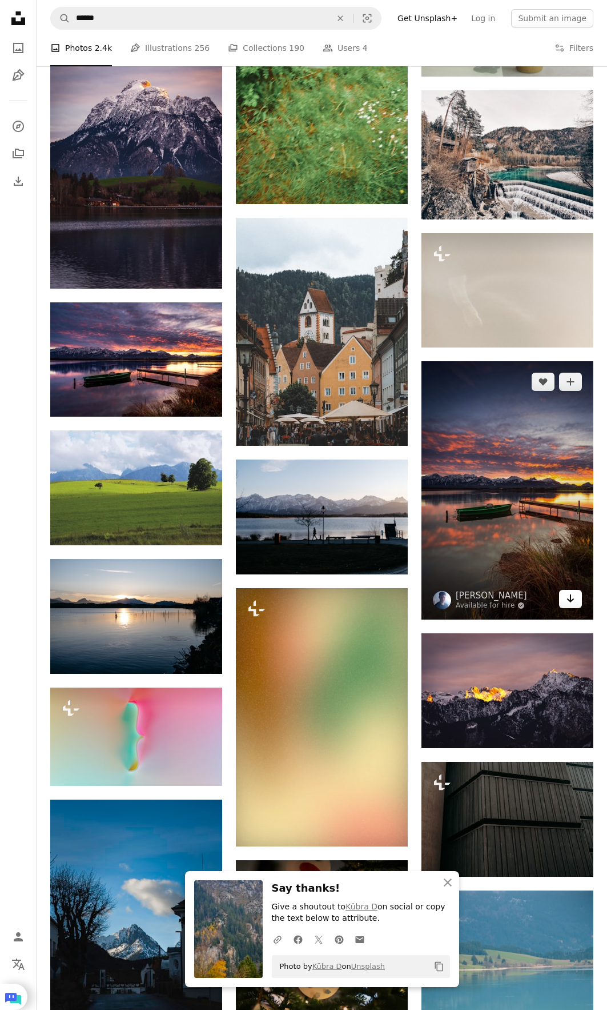
click at [573, 597] on icon "Arrow pointing down" at bounding box center [570, 598] width 9 height 14
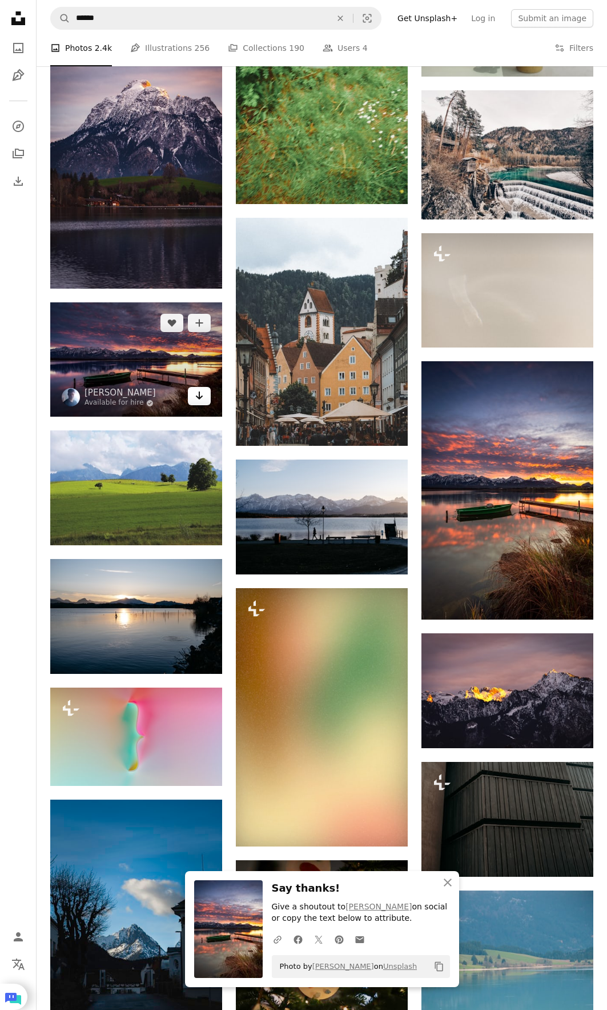
click at [205, 391] on link "Arrow pointing down" at bounding box center [199, 396] width 23 height 18
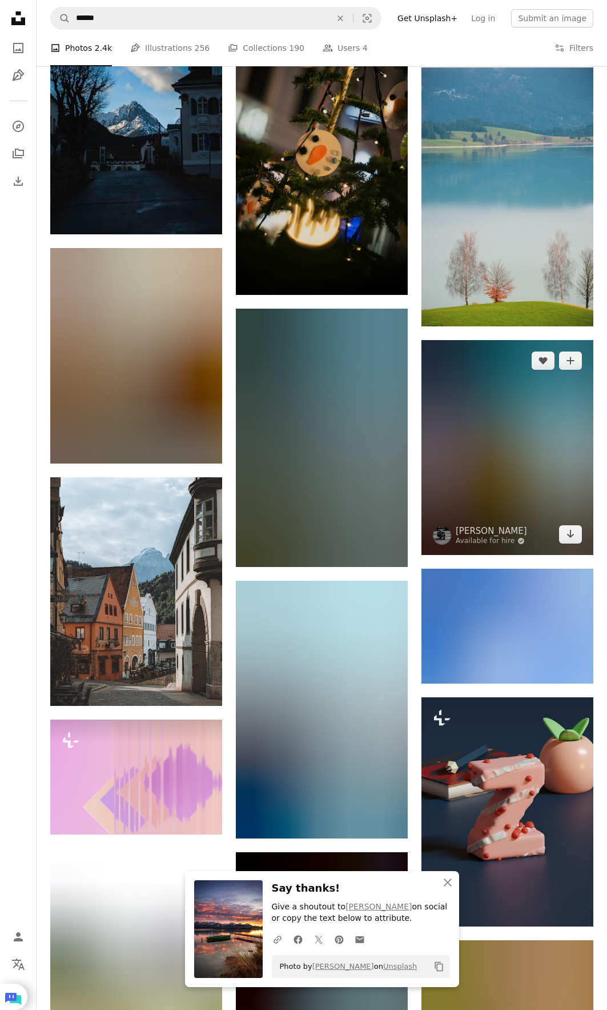
scroll to position [8898, 0]
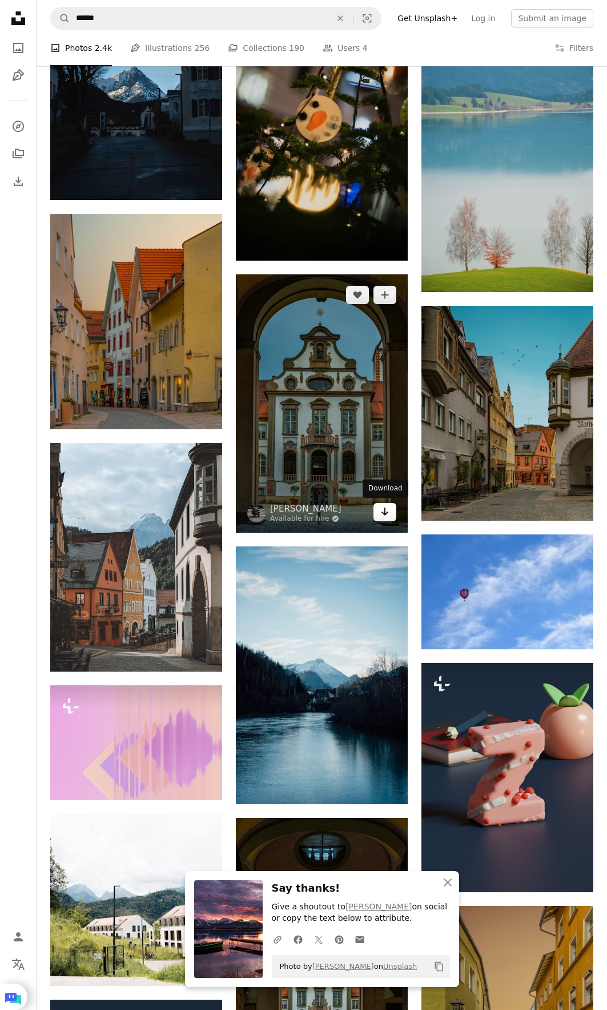
click at [379, 510] on link "Arrow pointing down" at bounding box center [385, 512] width 23 height 18
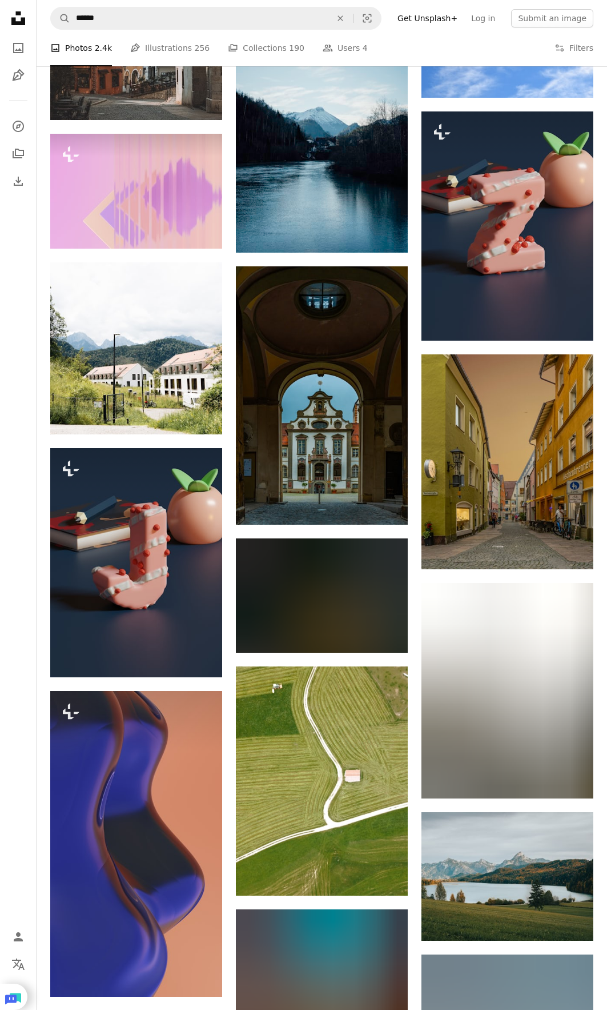
scroll to position [9470, 0]
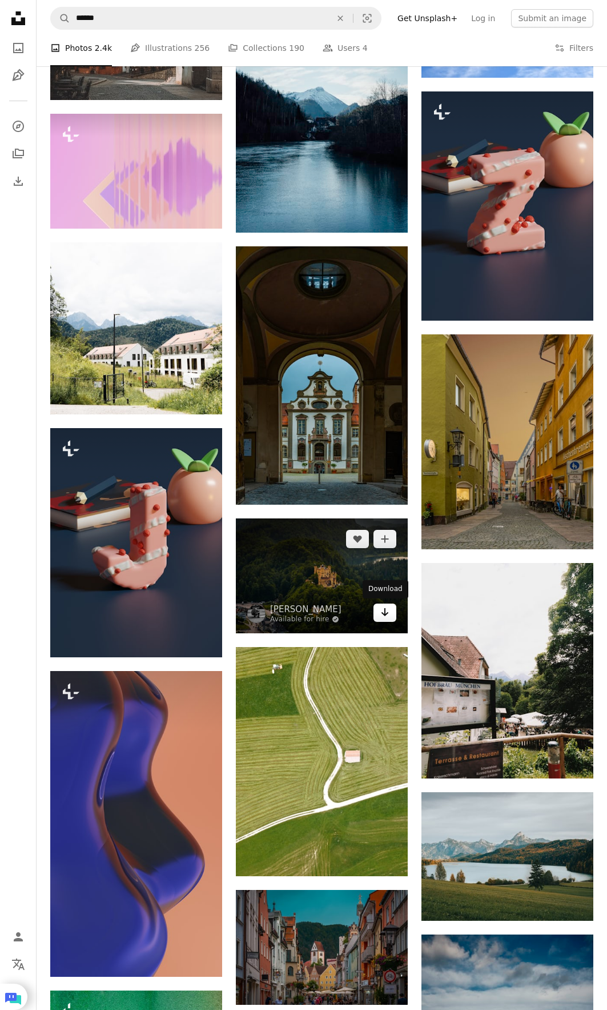
click at [393, 614] on link "Arrow pointing down" at bounding box center [385, 612] width 23 height 18
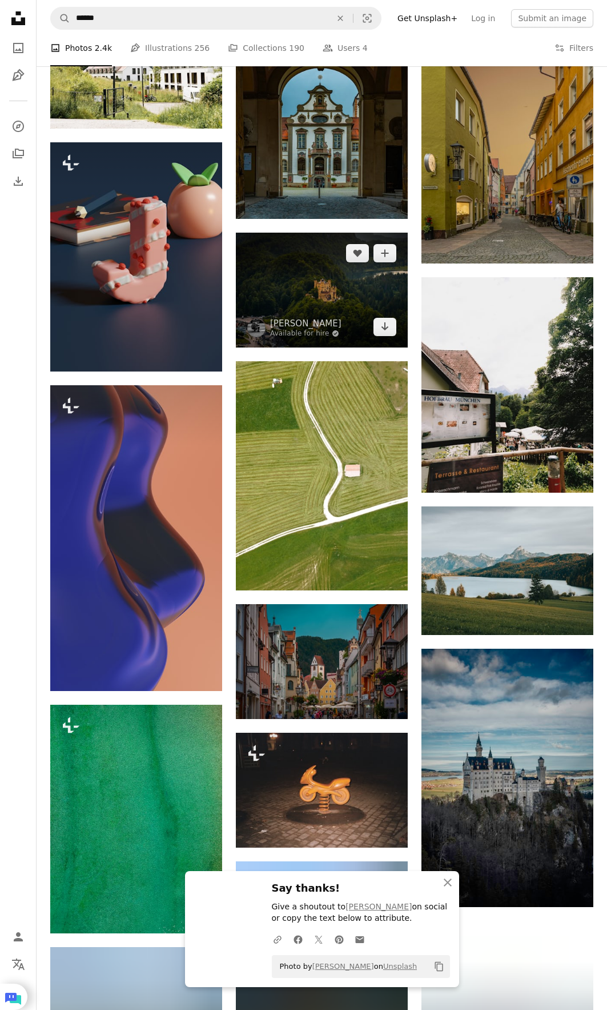
scroll to position [9927, 0]
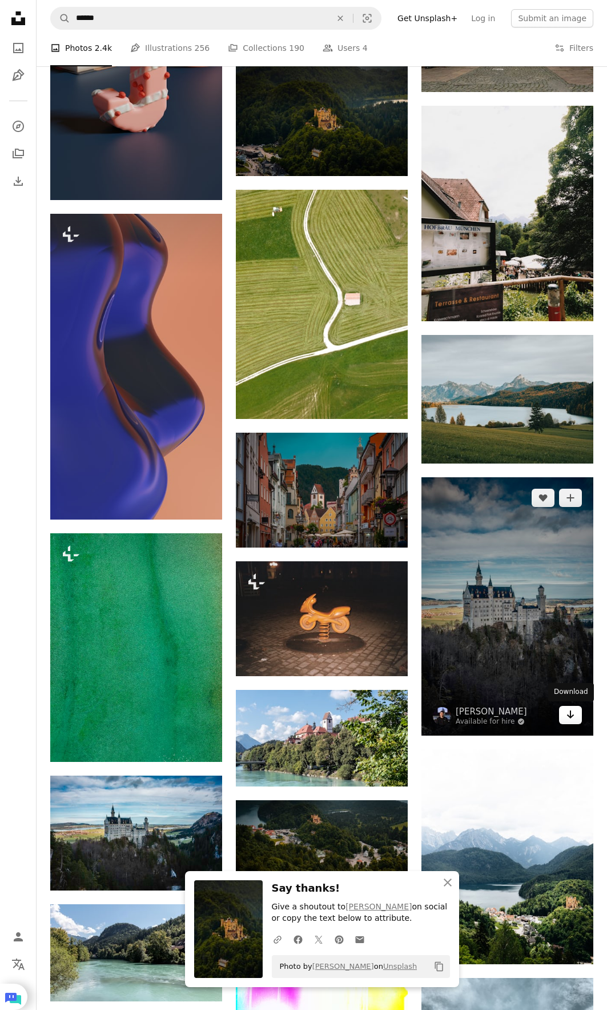
click at [569, 718] on icon "Arrow pointing down" at bounding box center [570, 714] width 9 height 14
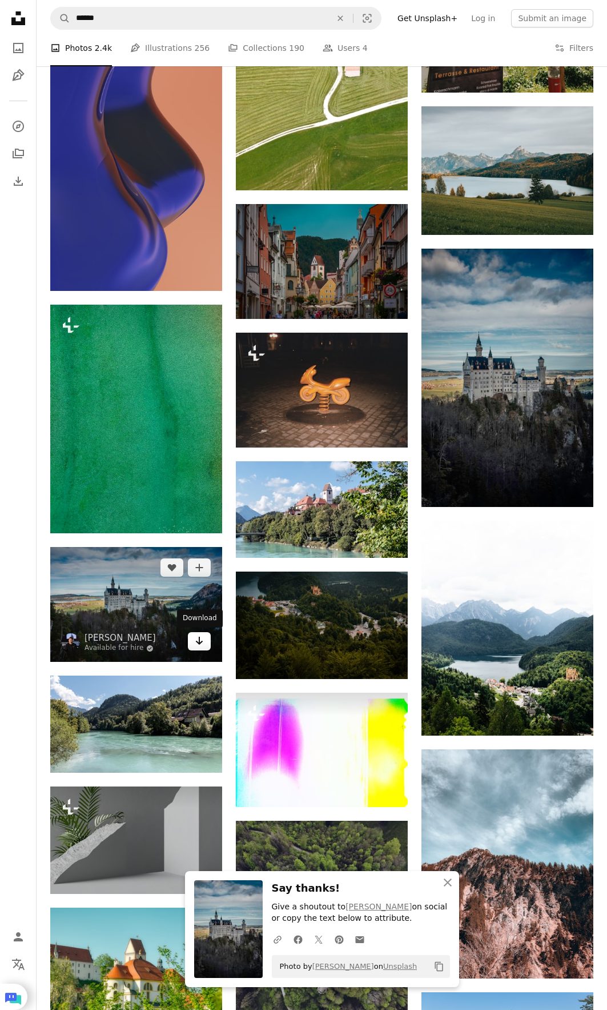
click at [199, 649] on link "Arrow pointing down" at bounding box center [199, 641] width 23 height 18
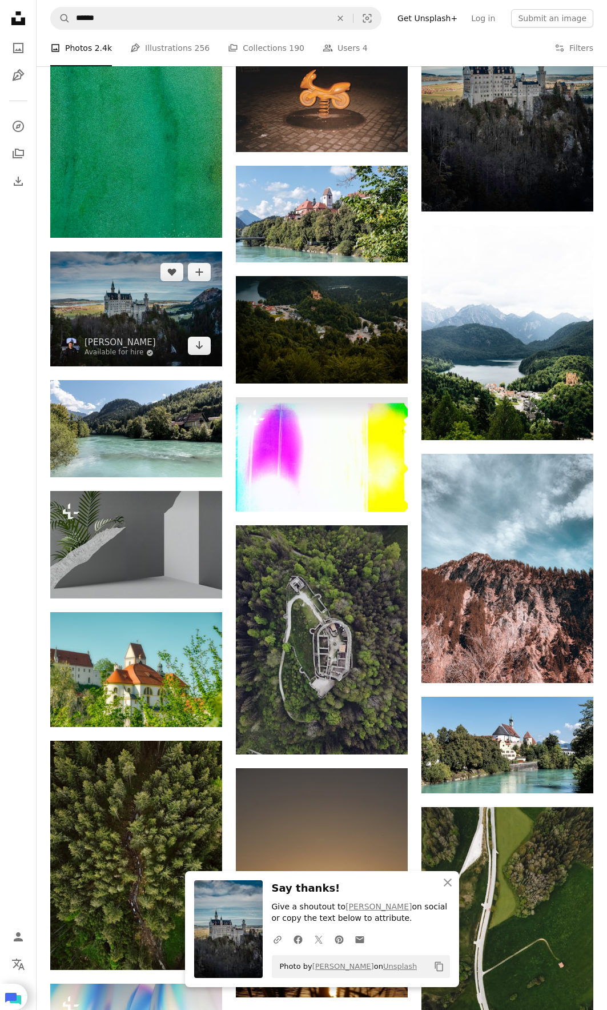
scroll to position [10498, 0]
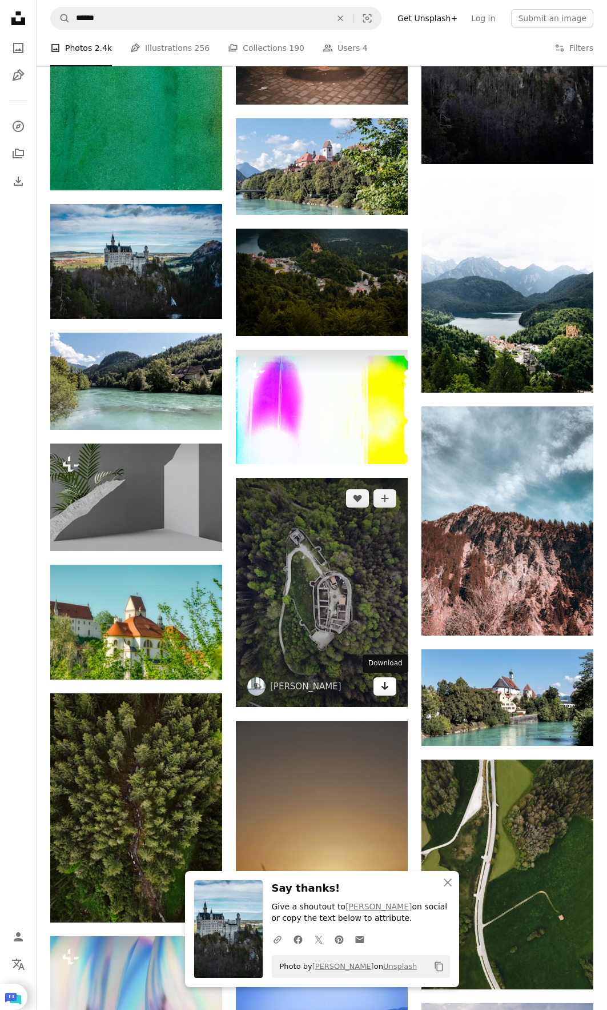
click at [377, 682] on link "Arrow pointing down" at bounding box center [385, 686] width 23 height 18
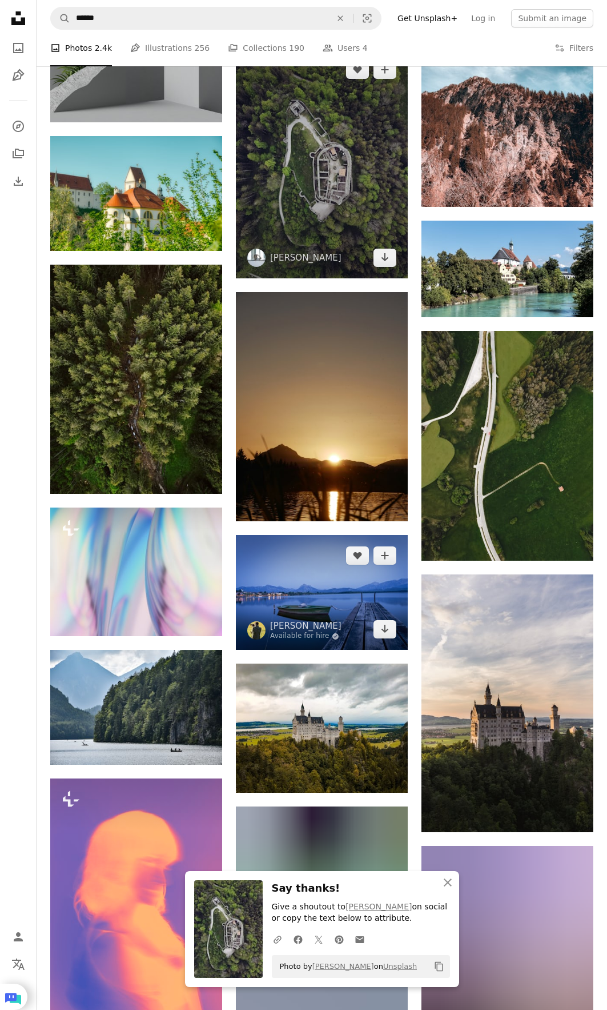
scroll to position [11012, 0]
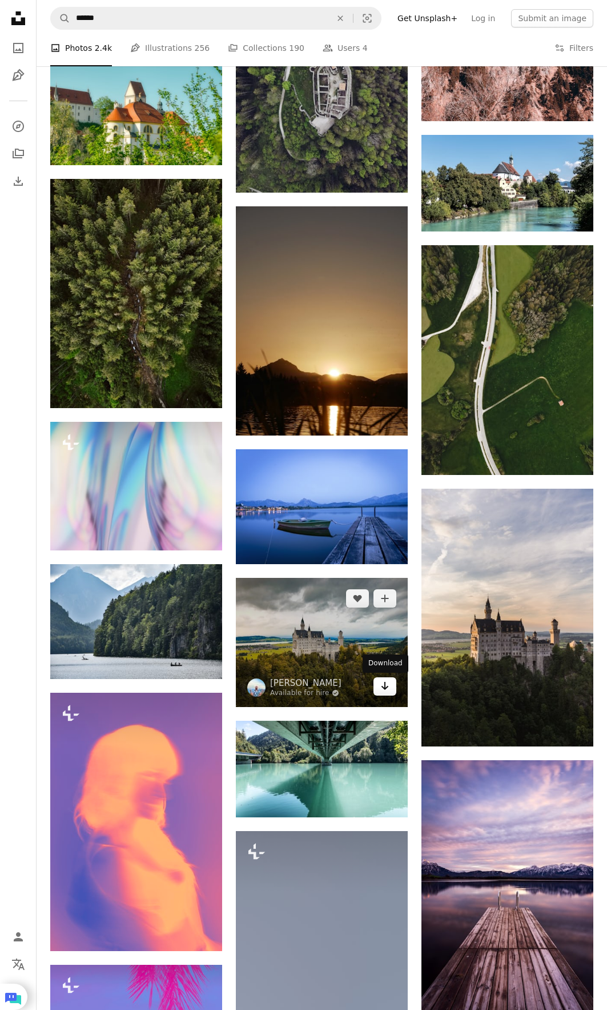
click at [382, 691] on icon "Arrow pointing down" at bounding box center [385, 686] width 9 height 14
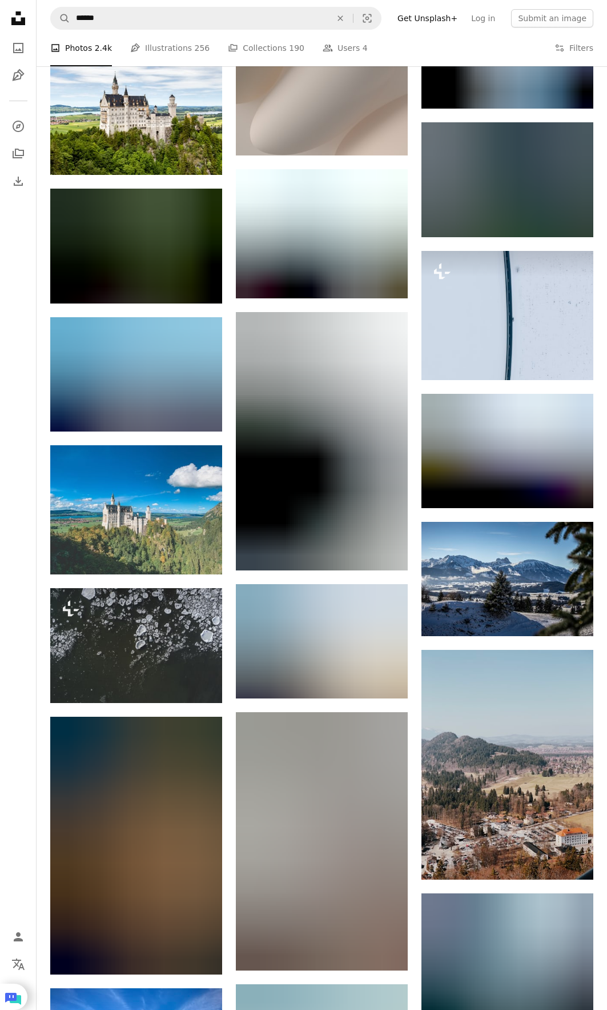
scroll to position [13870, 0]
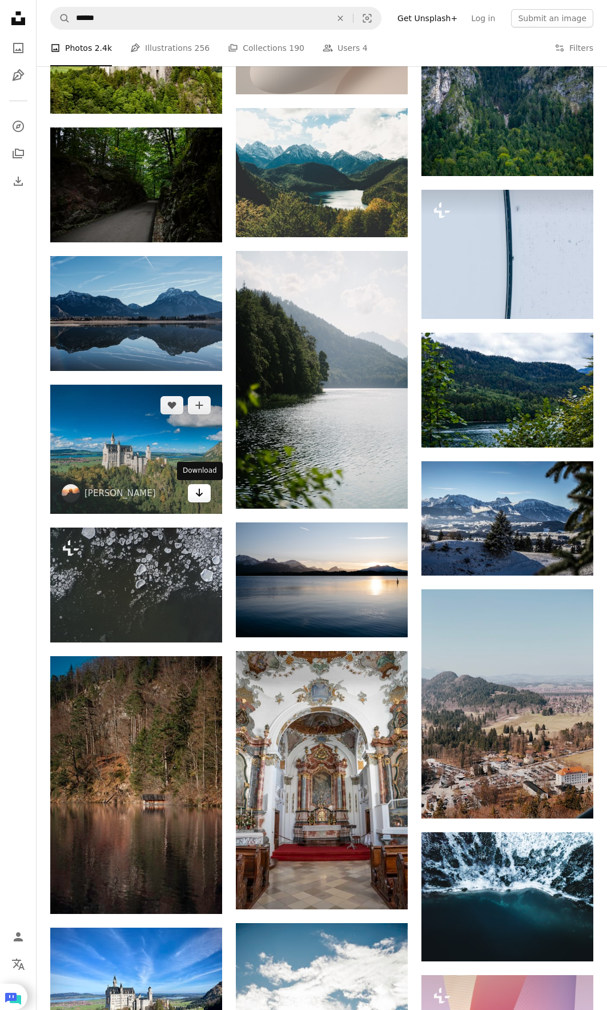
click at [198, 498] on icon "Arrow pointing down" at bounding box center [199, 493] width 9 height 14
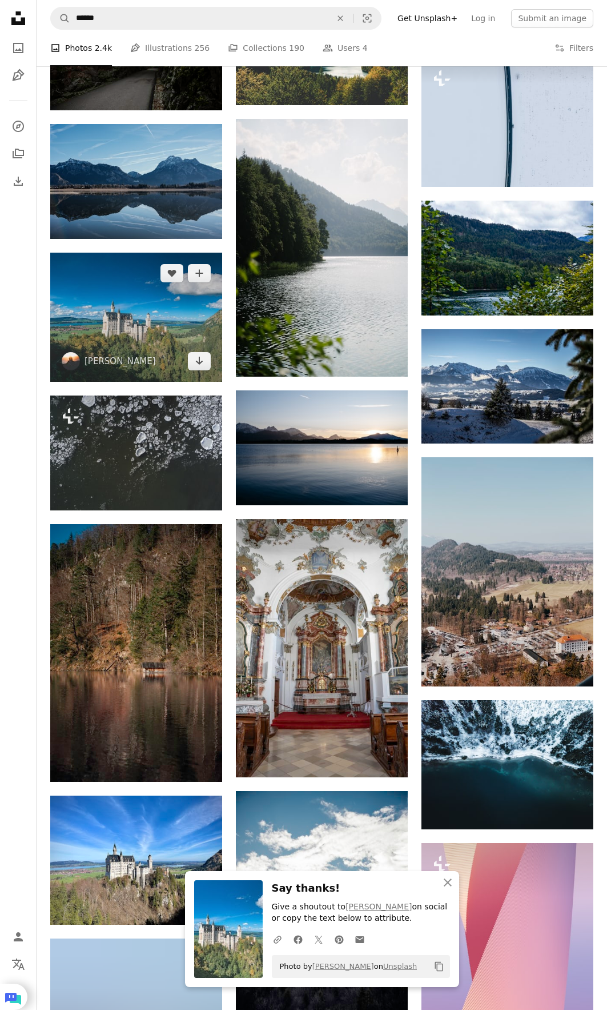
scroll to position [14041, 0]
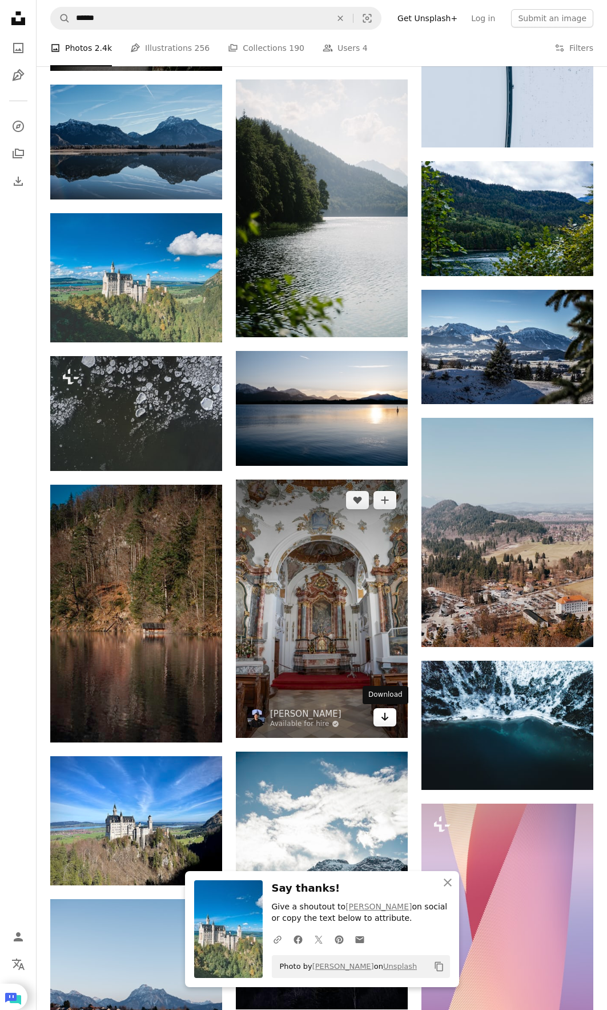
drag, startPoint x: 382, startPoint y: 720, endPoint x: 396, endPoint y: 721, distance: 13.7
click at [382, 720] on icon "Arrow pointing down" at bounding box center [385, 717] width 9 height 14
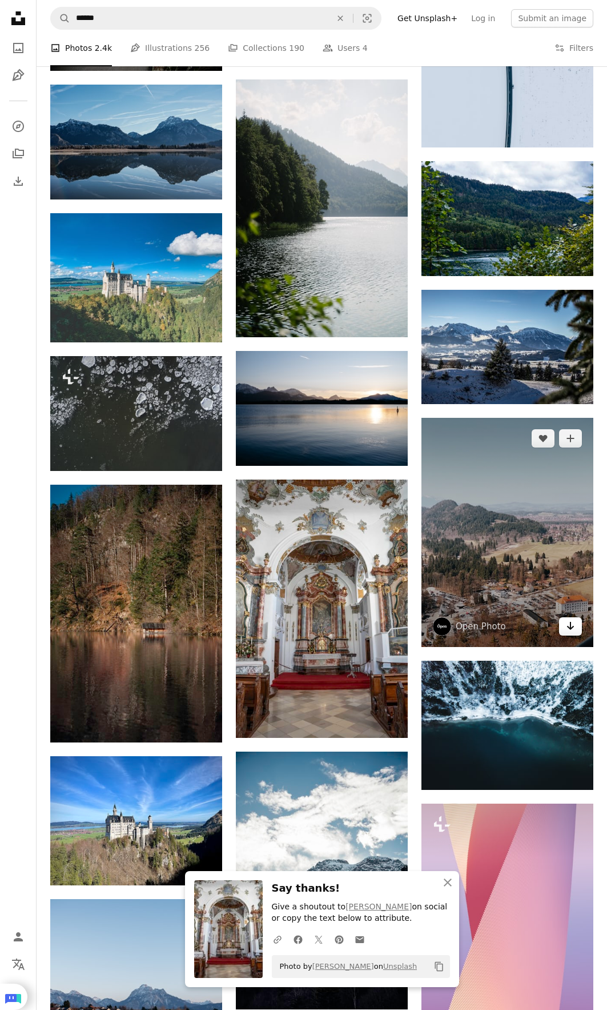
click at [576, 633] on link "Arrow pointing down" at bounding box center [570, 626] width 23 height 18
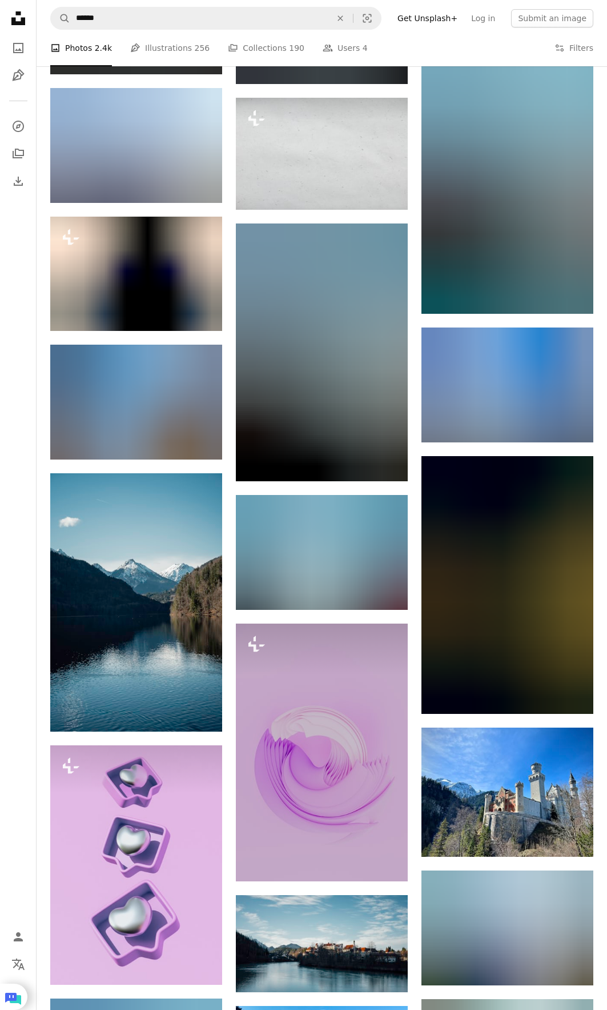
scroll to position [17070, 0]
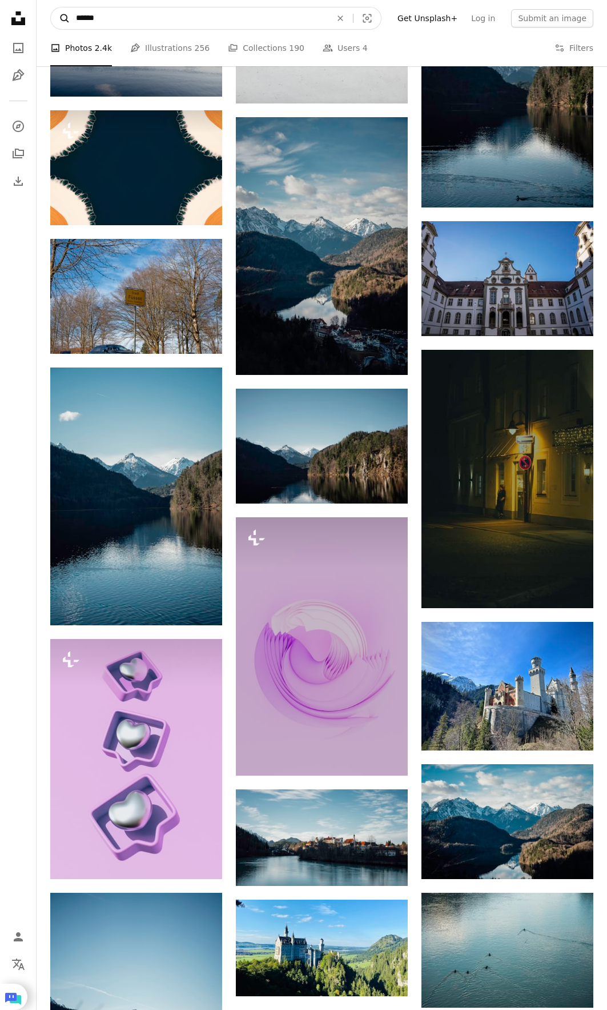
drag, startPoint x: 115, startPoint y: 24, endPoint x: 57, endPoint y: 18, distance: 59.1
click at [57, 18] on form "A magnifying glass ****** An X shape Visual search" at bounding box center [215, 18] width 331 height 23
paste input "***"
type input "*********"
click at [51, 7] on button "A magnifying glass" at bounding box center [60, 18] width 19 height 22
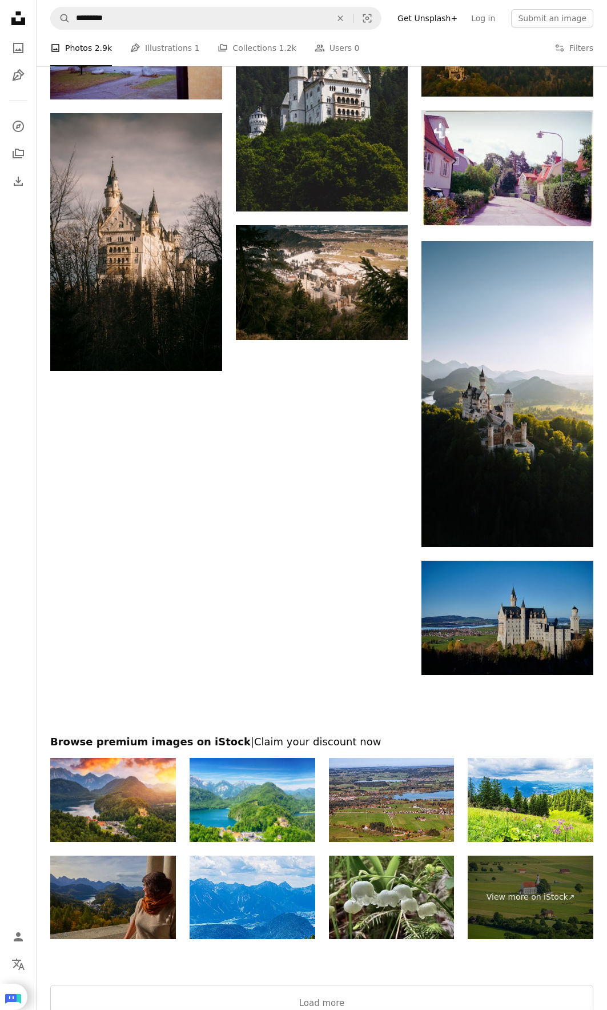
scroll to position [1086, 0]
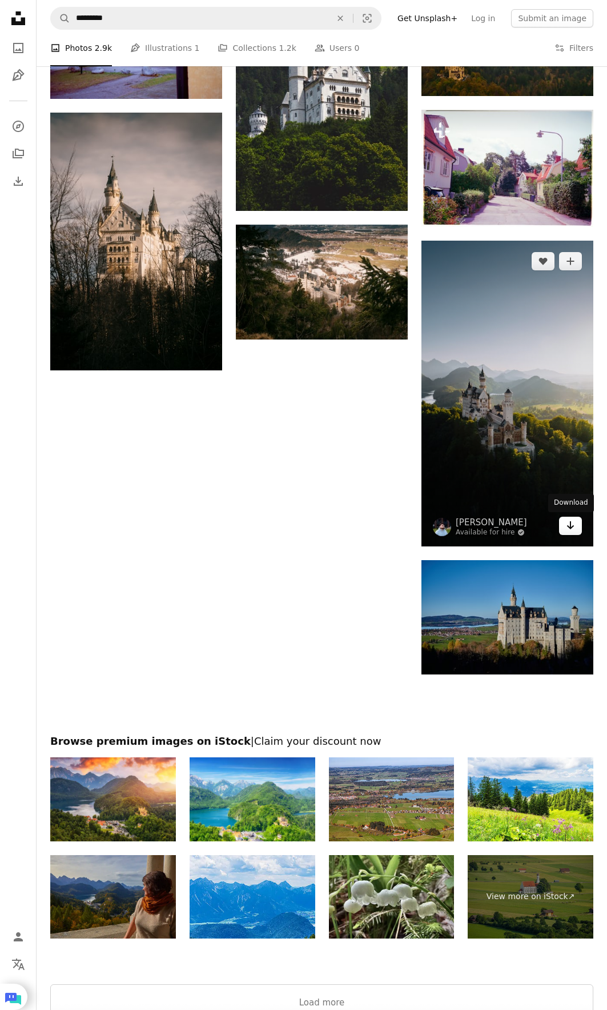
click at [563, 523] on link "Arrow pointing down" at bounding box center [570, 526] width 23 height 18
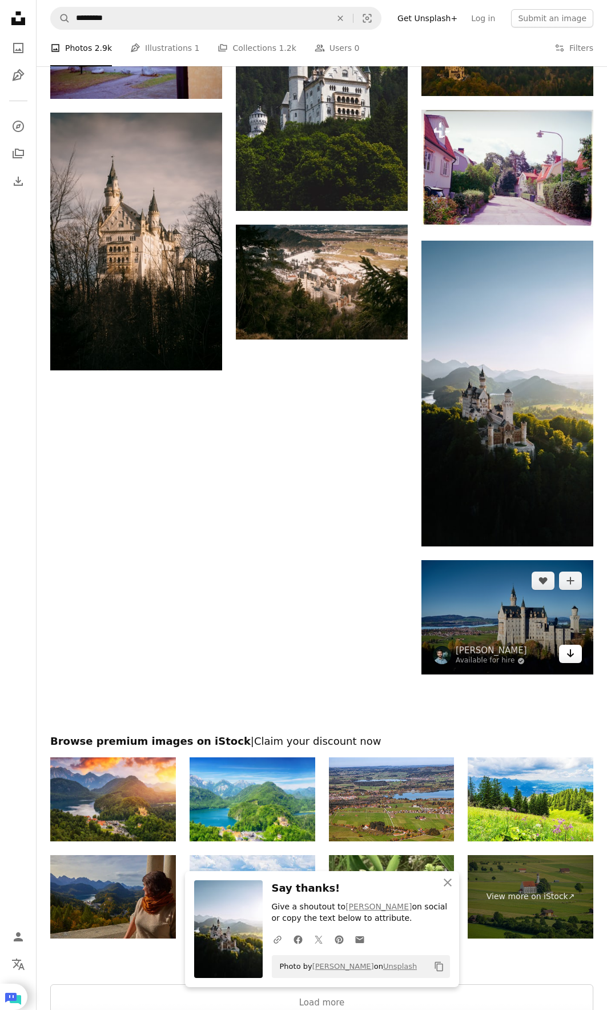
click at [575, 650] on link "Arrow pointing down" at bounding box center [570, 654] width 23 height 18
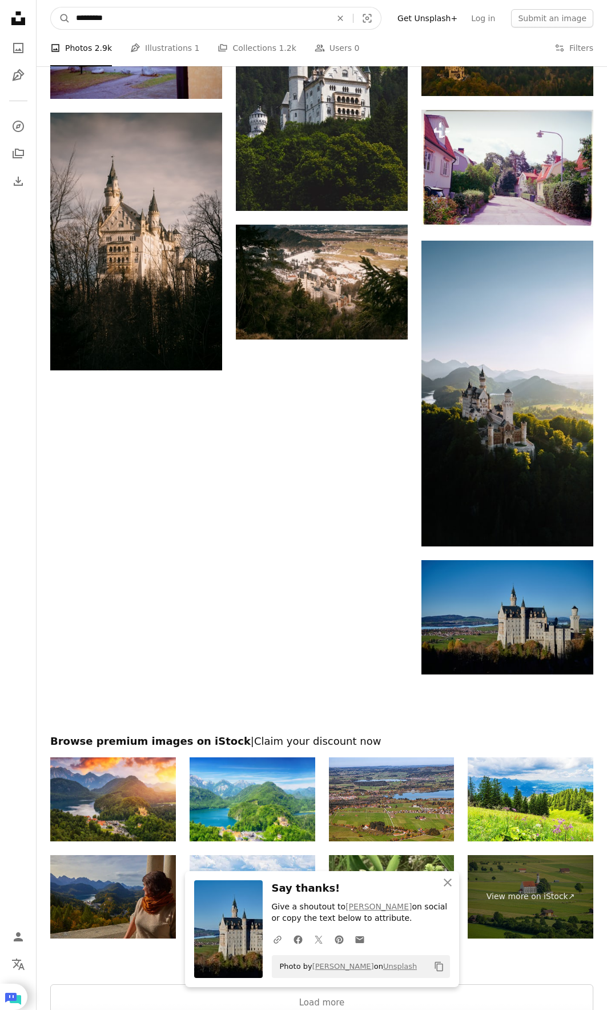
click at [200, 9] on input "*********" at bounding box center [199, 18] width 258 height 22
drag, startPoint x: 195, startPoint y: 15, endPoint x: 19, endPoint y: 16, distance: 176.0
click at [19, 16] on div "Unsplash logo Unsplash Home A photo Pen Tool A compass A stack of folders Downl…" at bounding box center [303, 33] width 607 height 2239
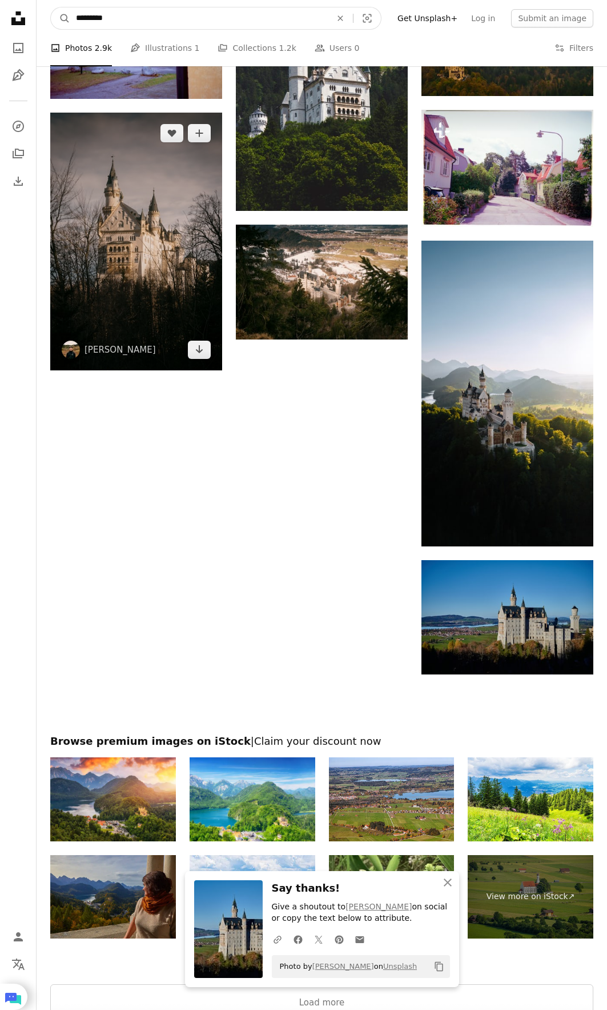
paste input "****"
type input "**********"
click button "A magnifying glass" at bounding box center [60, 18] width 19 height 22
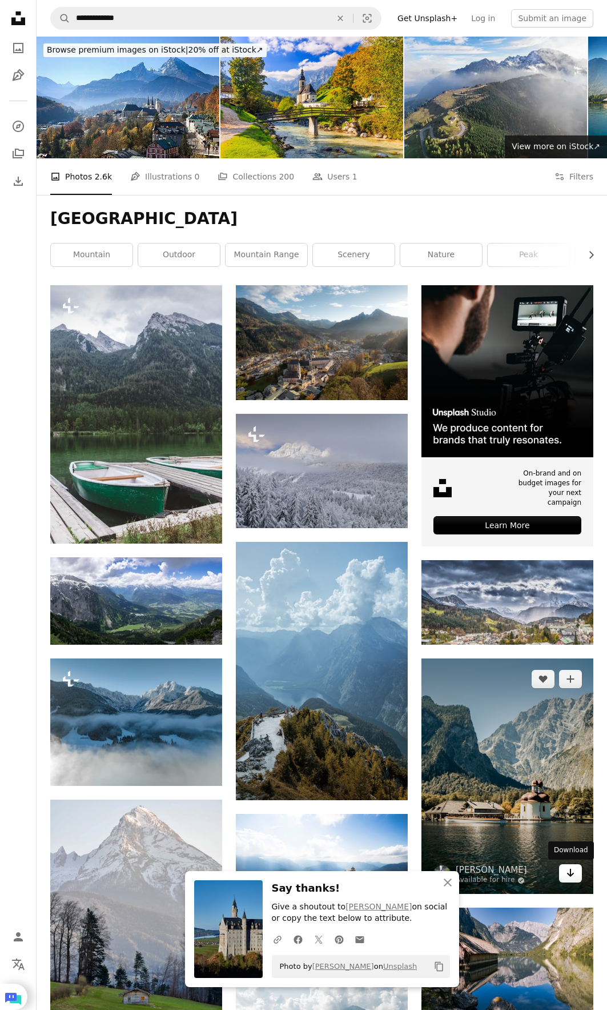
click at [571, 873] on icon "Download" at bounding box center [570, 873] width 7 height 8
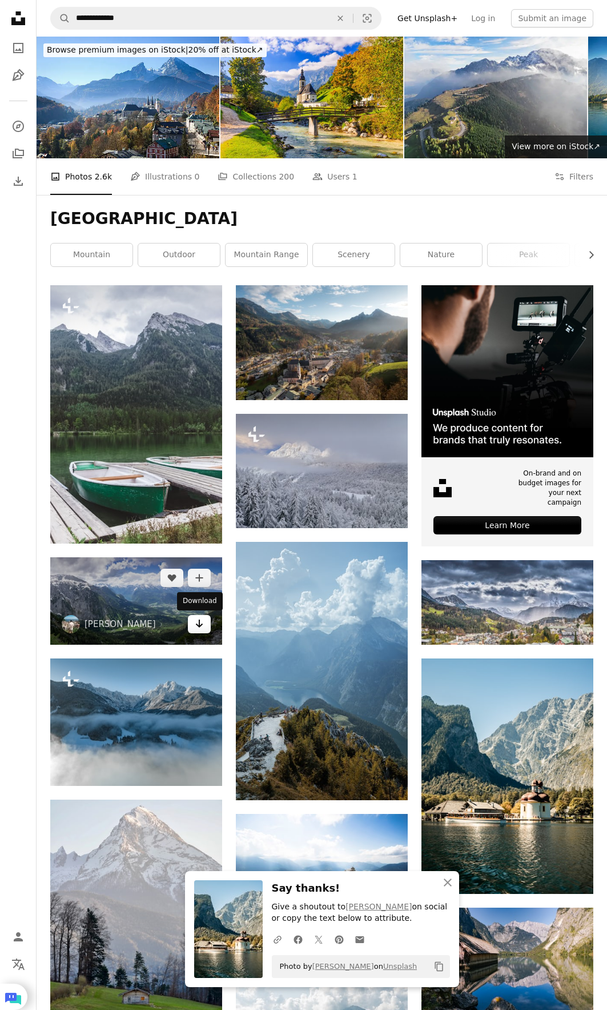
click at [197, 620] on icon "Arrow pointing down" at bounding box center [199, 624] width 9 height 14
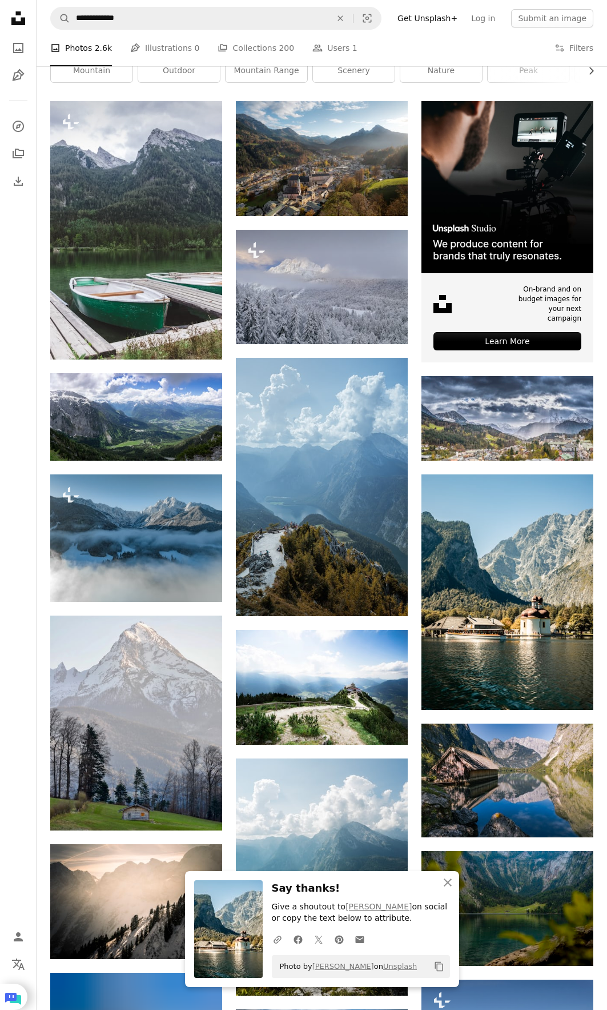
scroll to position [229, 0]
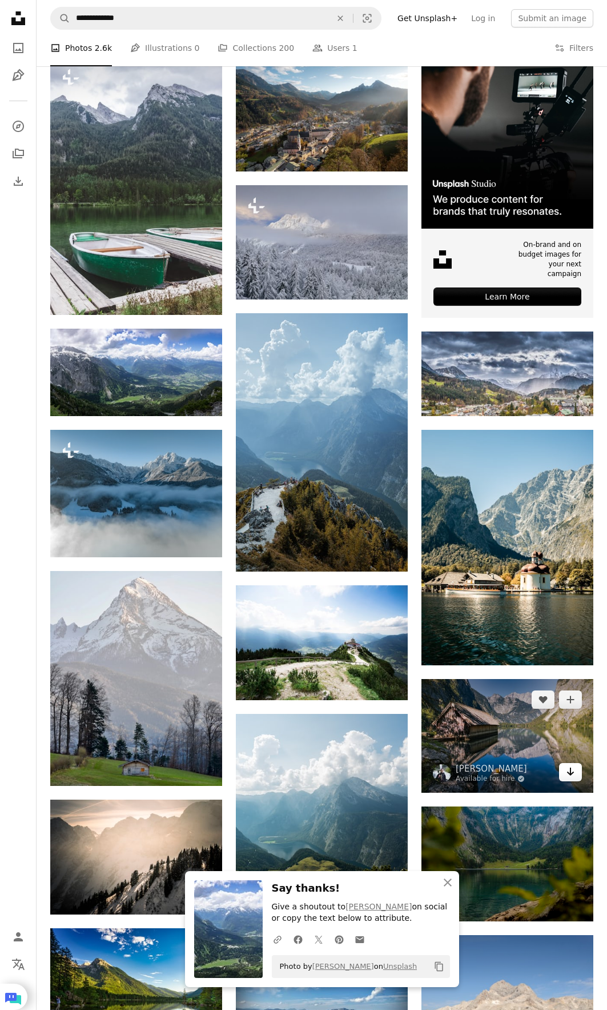
click at [568, 773] on icon "Download" at bounding box center [570, 771] width 7 height 8
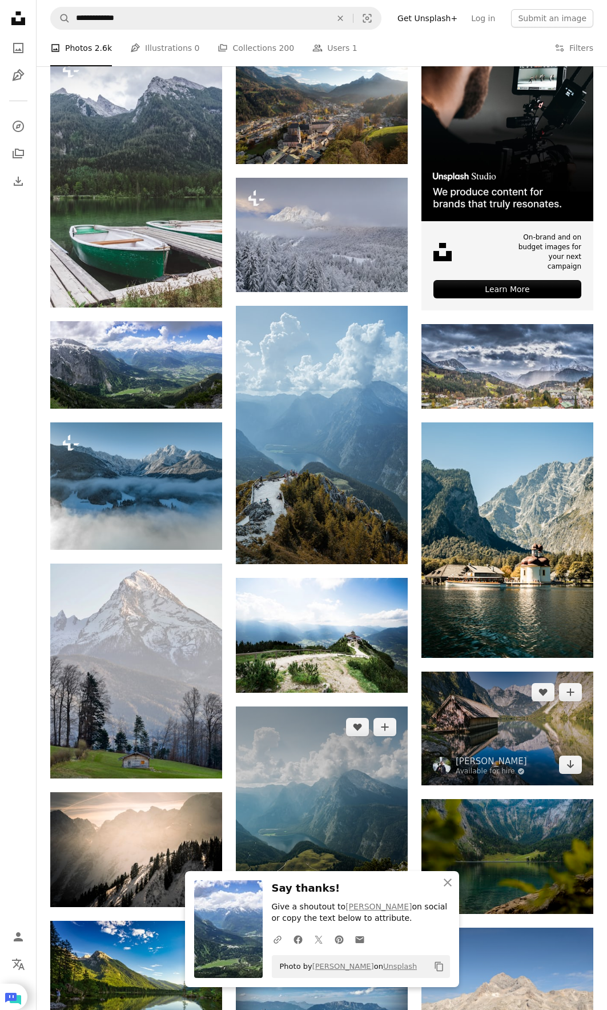
scroll to position [400, 0]
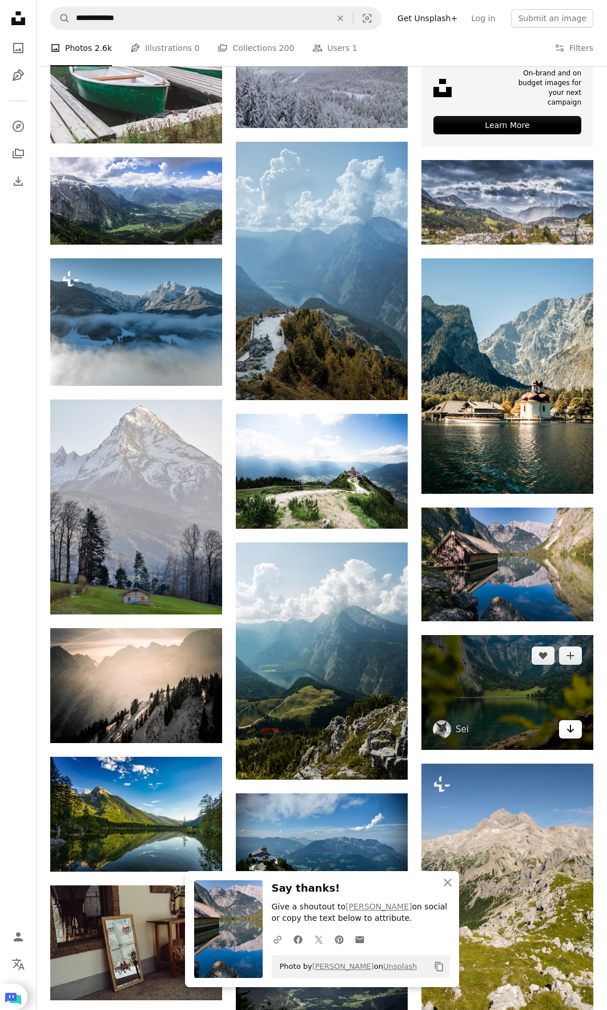
click at [574, 732] on icon "Arrow pointing down" at bounding box center [570, 729] width 9 height 14
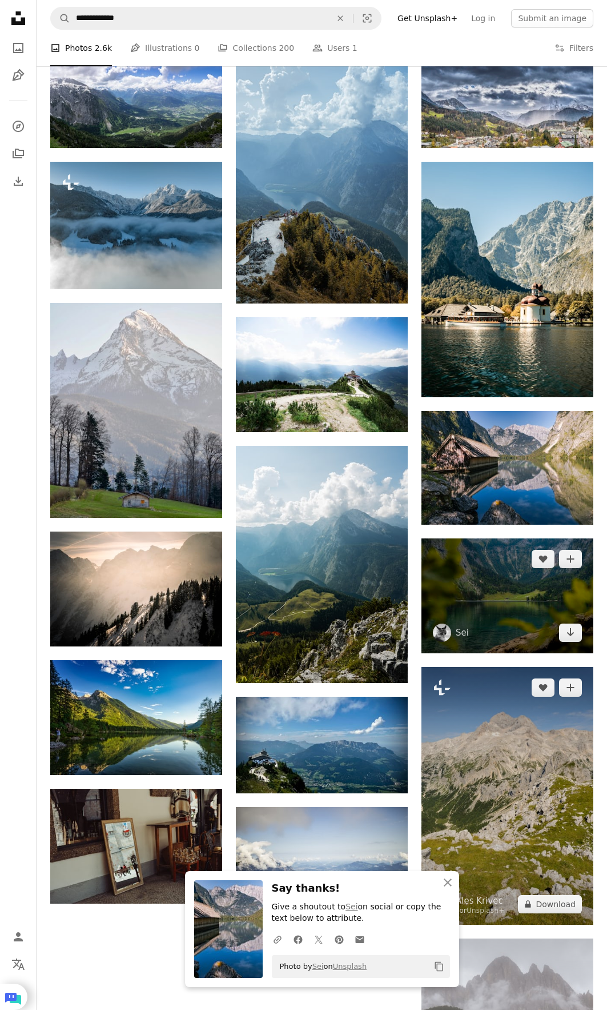
scroll to position [629, 0]
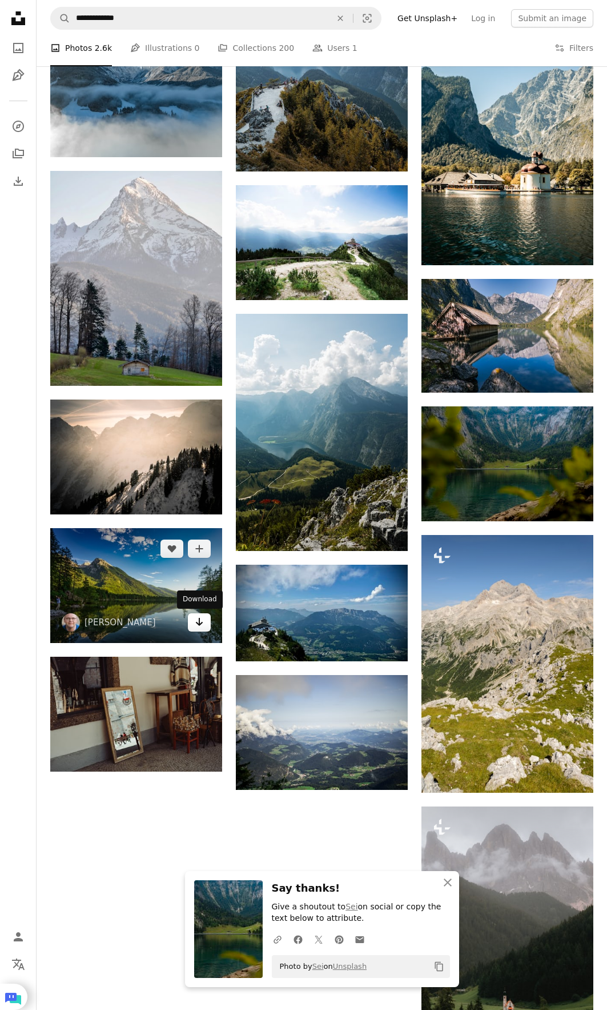
click at [193, 623] on link "Arrow pointing down" at bounding box center [199, 622] width 23 height 18
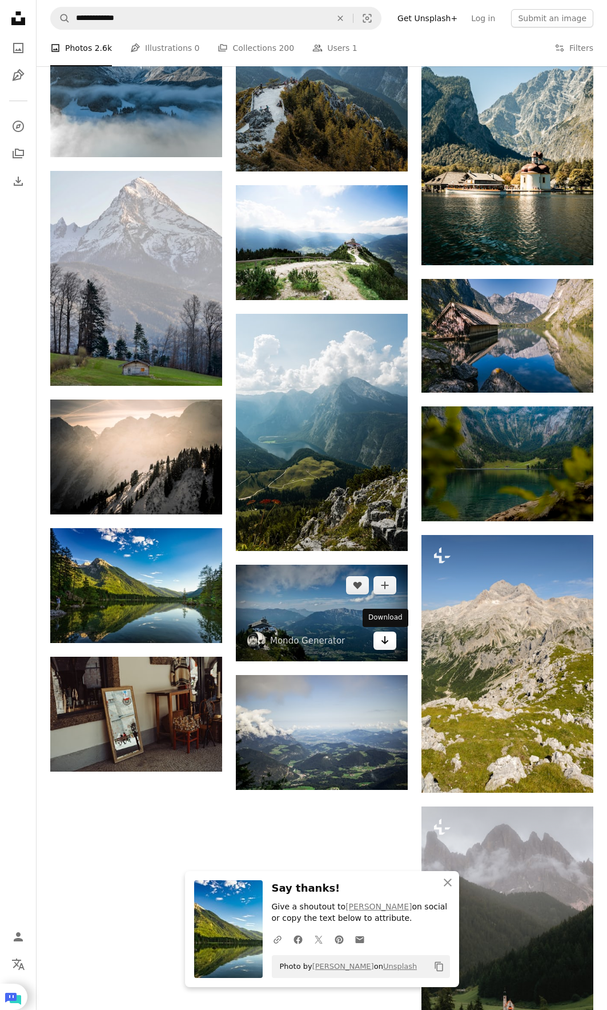
click at [380, 640] on link "Arrow pointing down" at bounding box center [385, 640] width 23 height 18
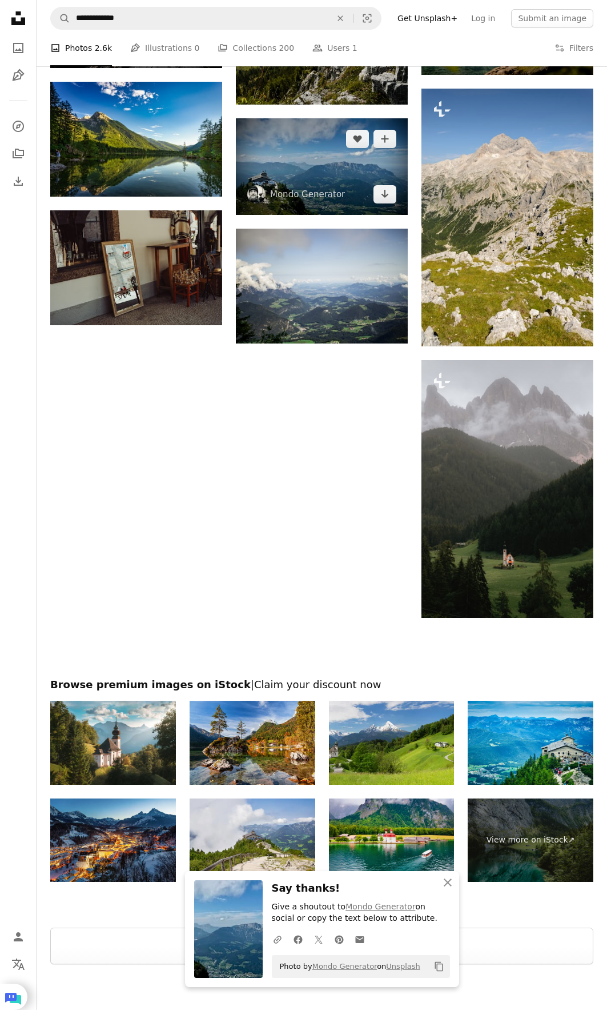
scroll to position [1161, 0]
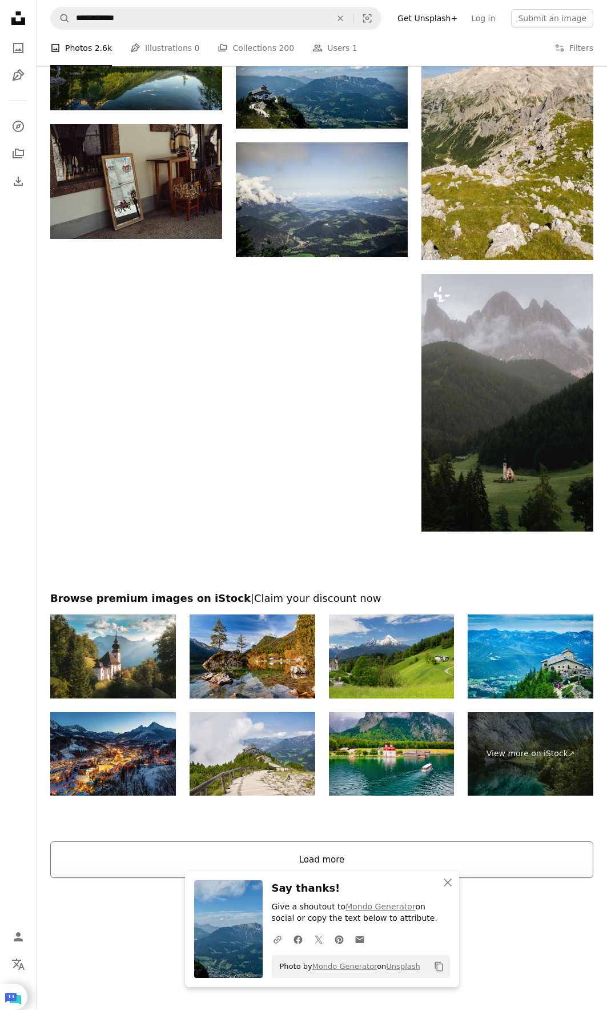
click at [511, 861] on button "Load more" at bounding box center [321, 859] width 543 height 37
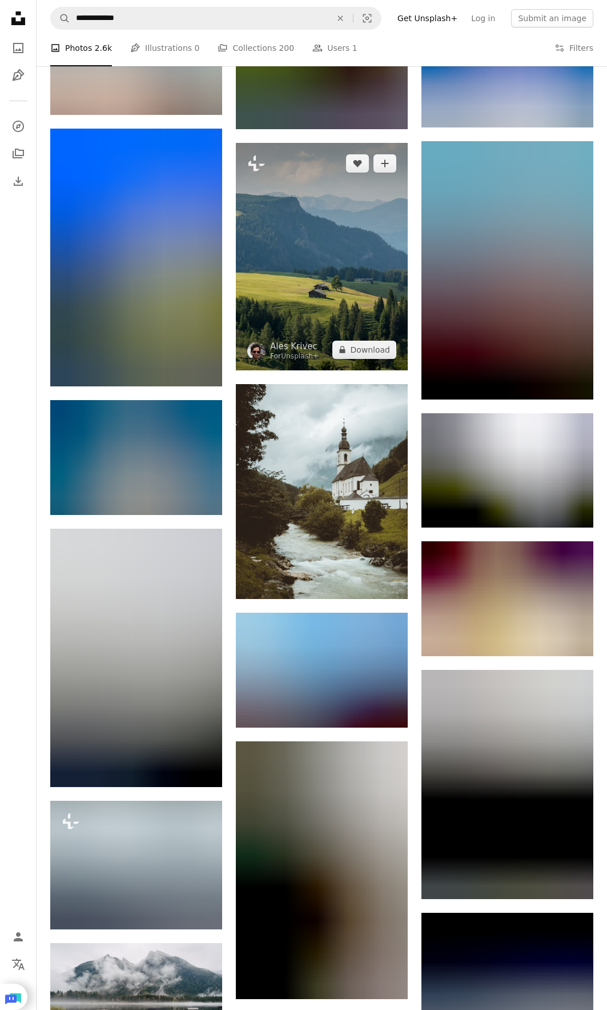
scroll to position [8647, 0]
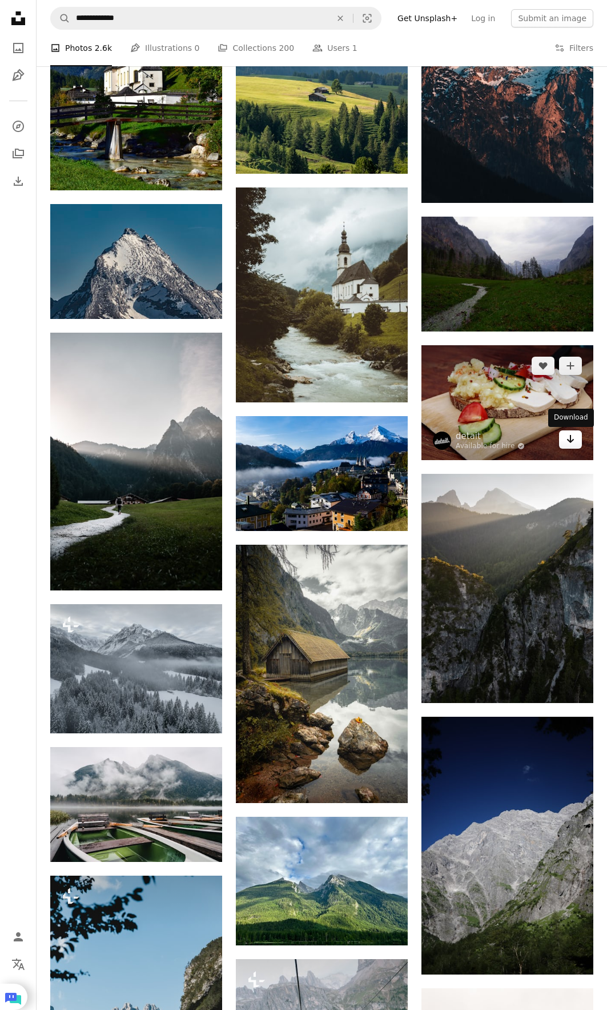
click at [568, 442] on icon "Arrow pointing down" at bounding box center [570, 439] width 9 height 14
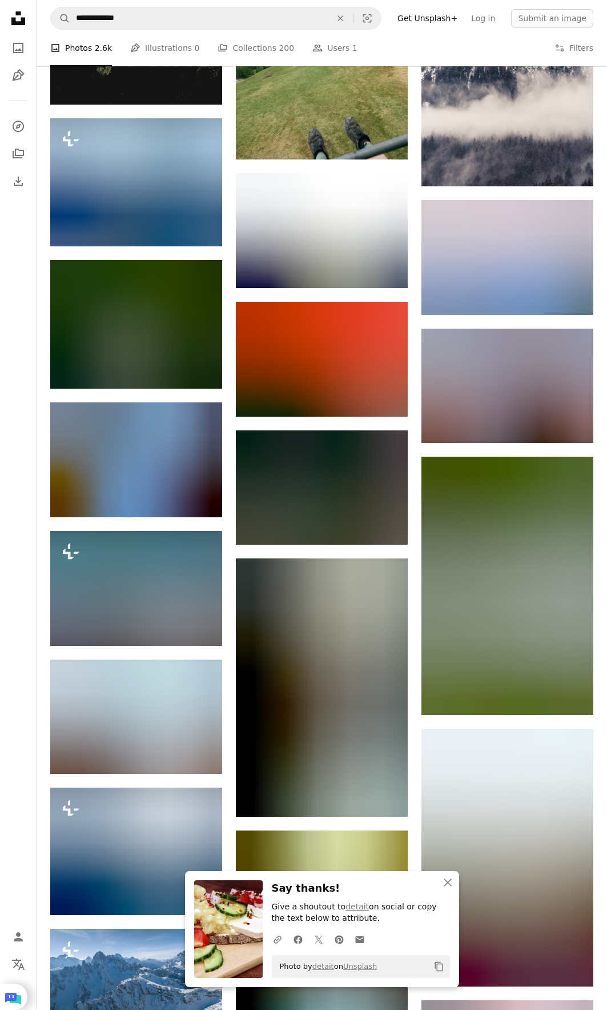
scroll to position [9504, 0]
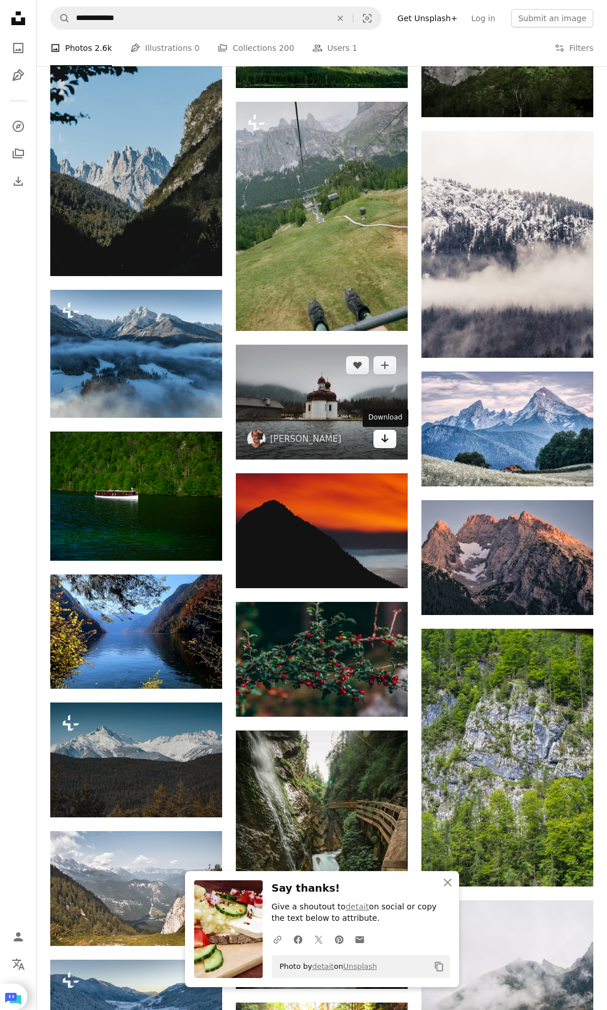
click at [385, 444] on icon "Arrow pointing down" at bounding box center [385, 438] width 9 height 14
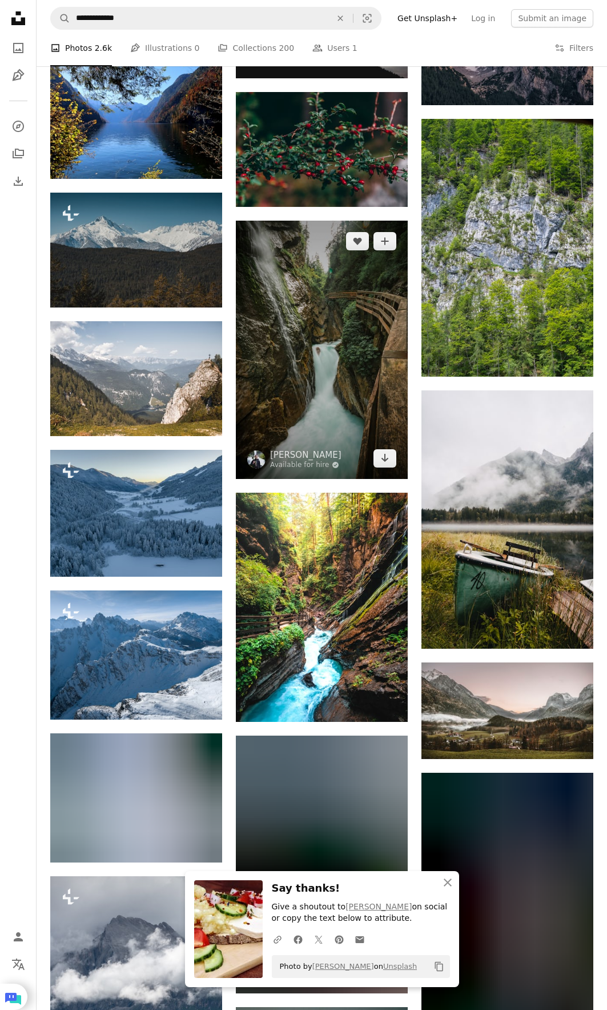
scroll to position [10018, 0]
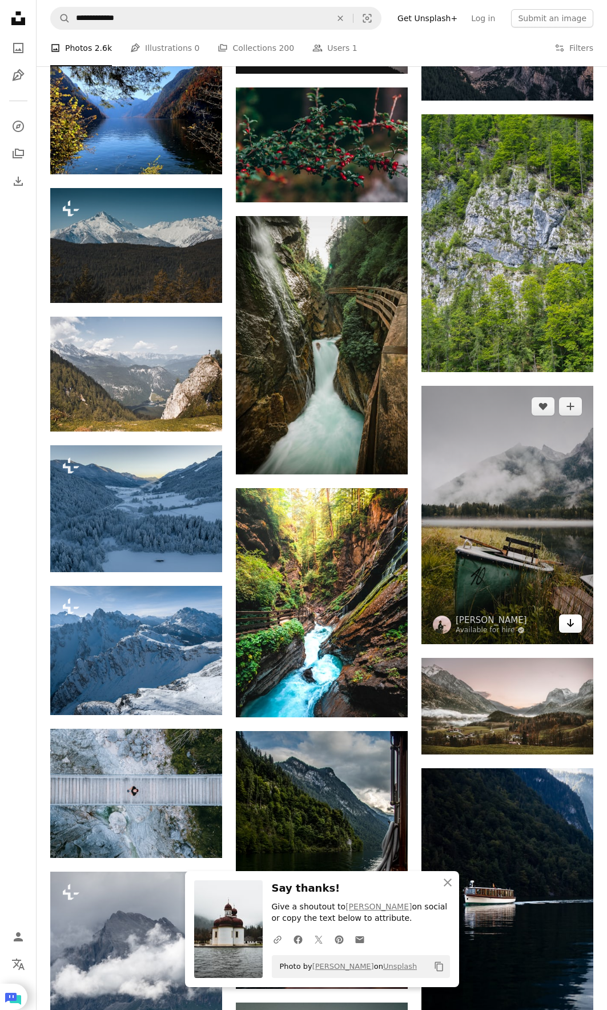
click at [566, 618] on link "Arrow pointing down" at bounding box center [570, 623] width 23 height 18
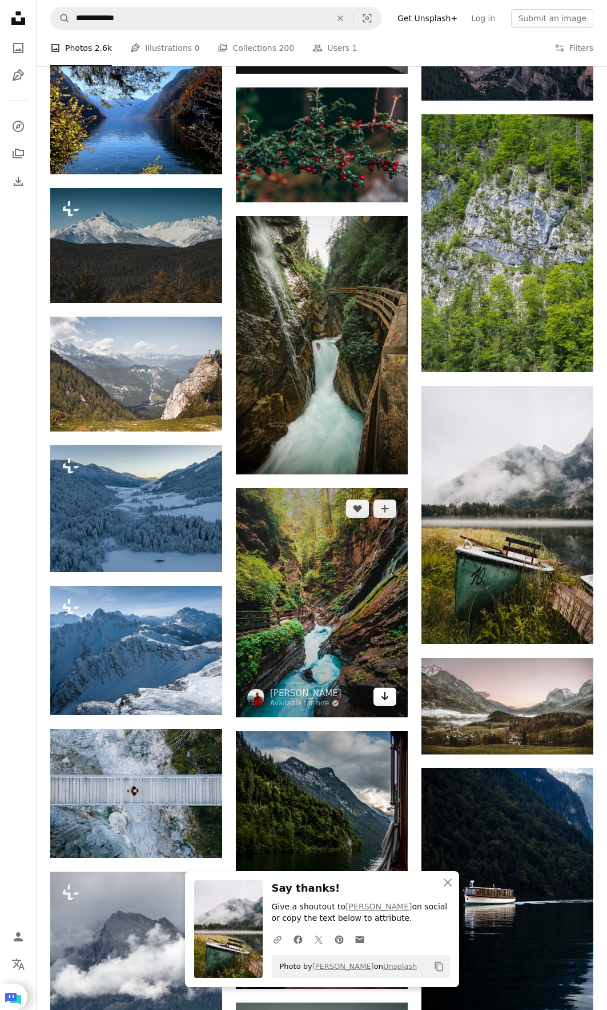
click at [386, 697] on icon "Download" at bounding box center [385, 696] width 7 height 8
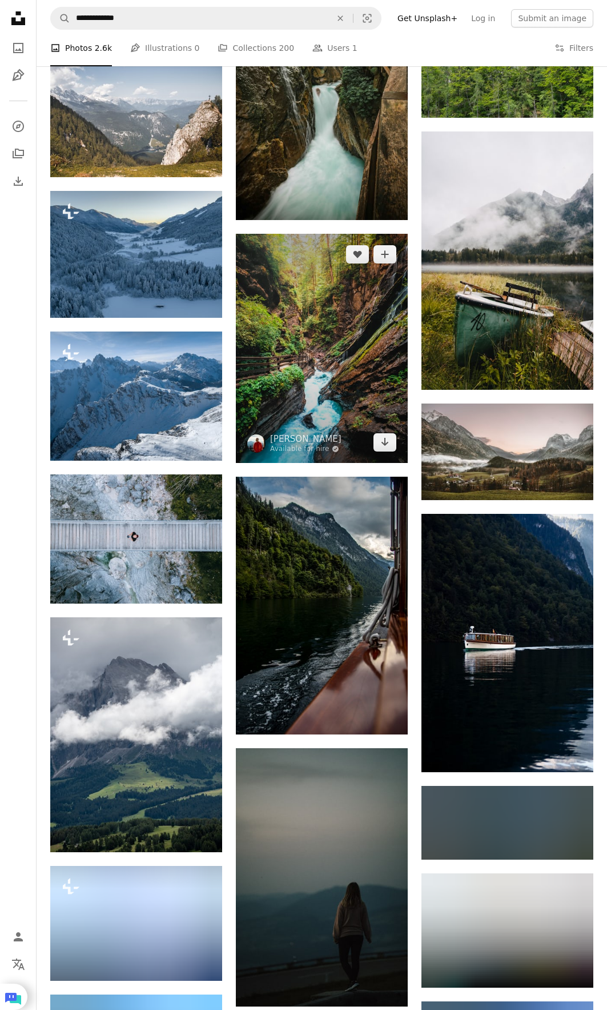
scroll to position [10304, 0]
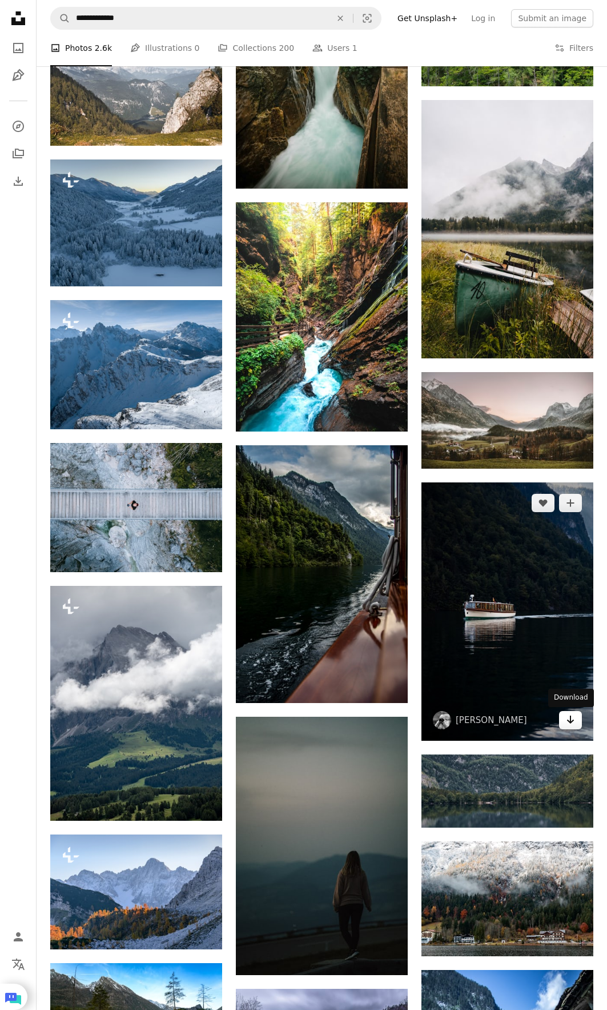
click at [565, 718] on link "Arrow pointing down" at bounding box center [570, 720] width 23 height 18
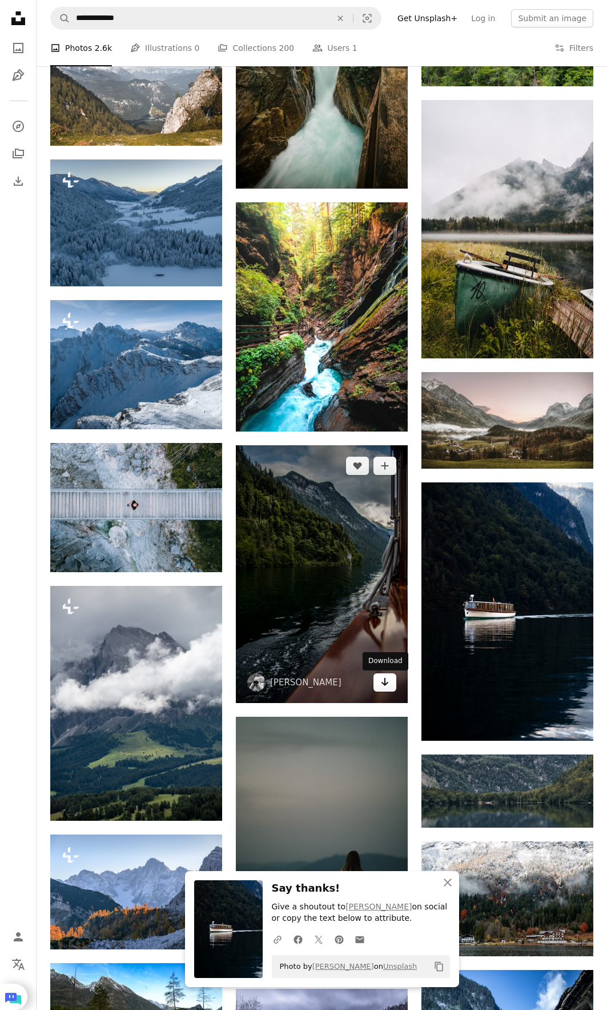
click at [379, 687] on link "Arrow pointing down" at bounding box center [385, 682] width 23 height 18
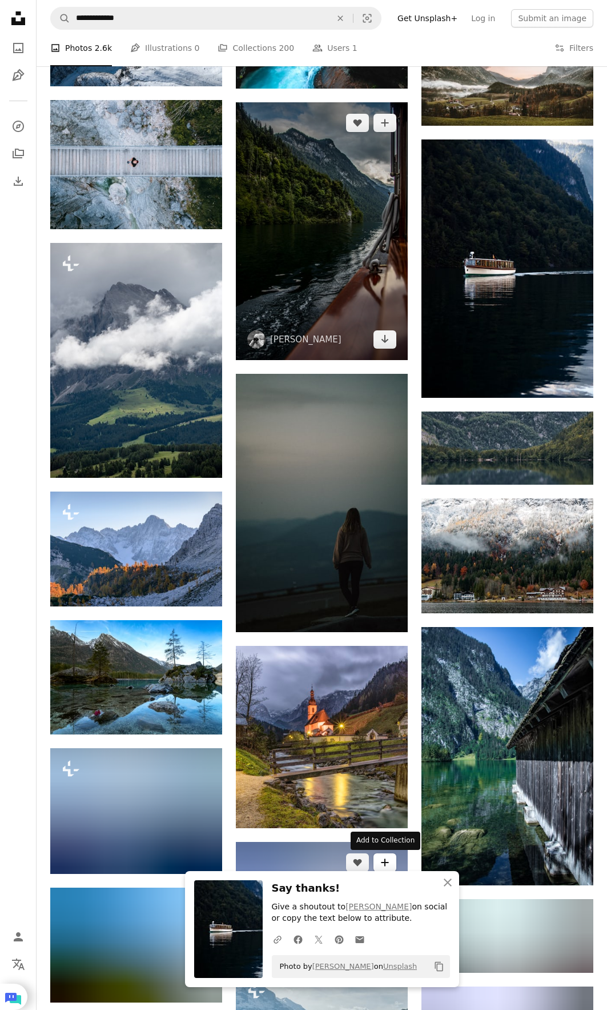
scroll to position [10990, 0]
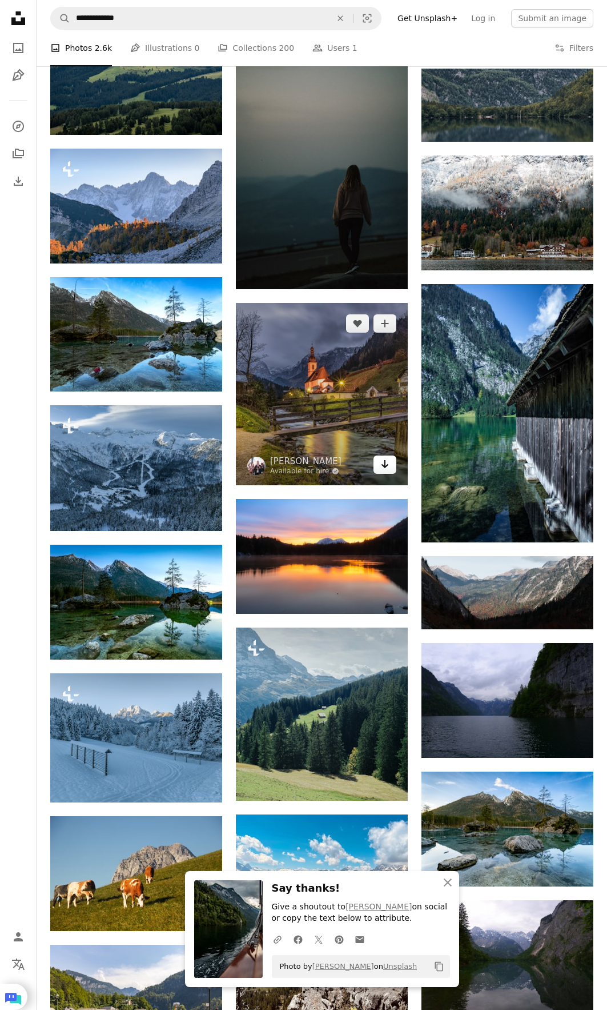
click at [388, 468] on icon "Arrow pointing down" at bounding box center [385, 464] width 9 height 14
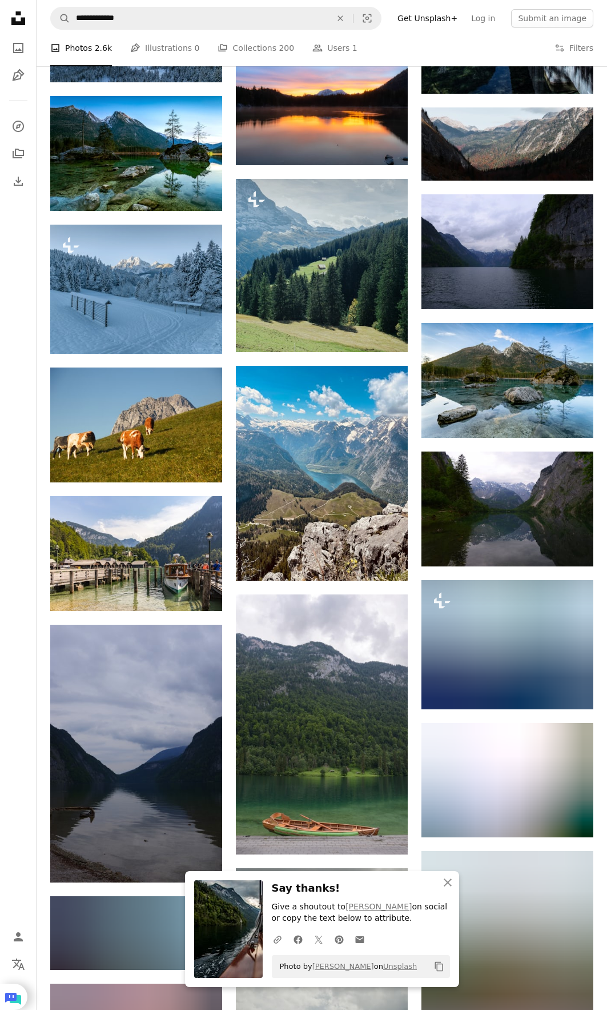
scroll to position [11561, 0]
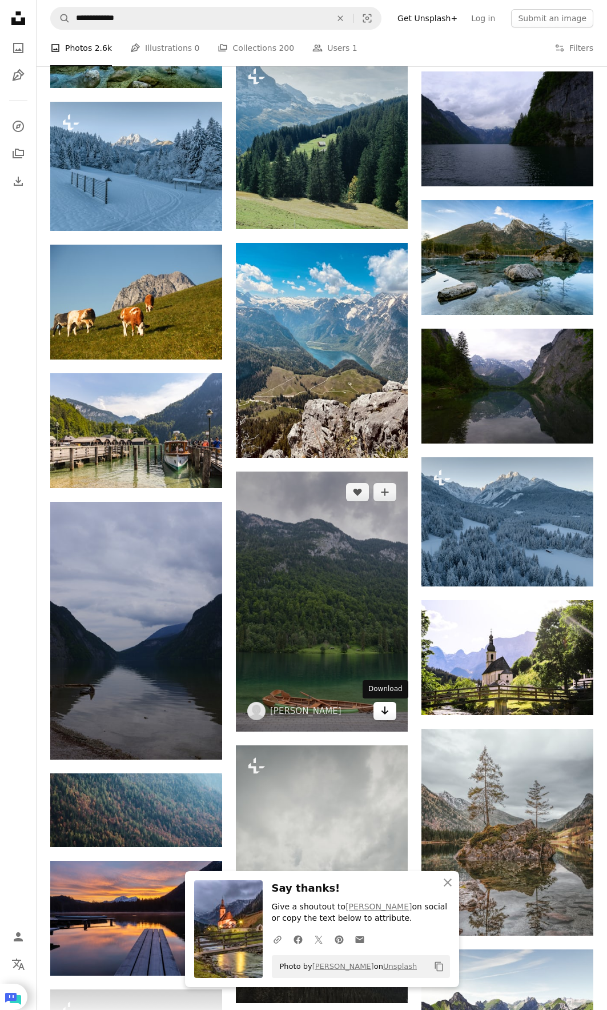
click at [383, 713] on icon "Download" at bounding box center [385, 710] width 7 height 8
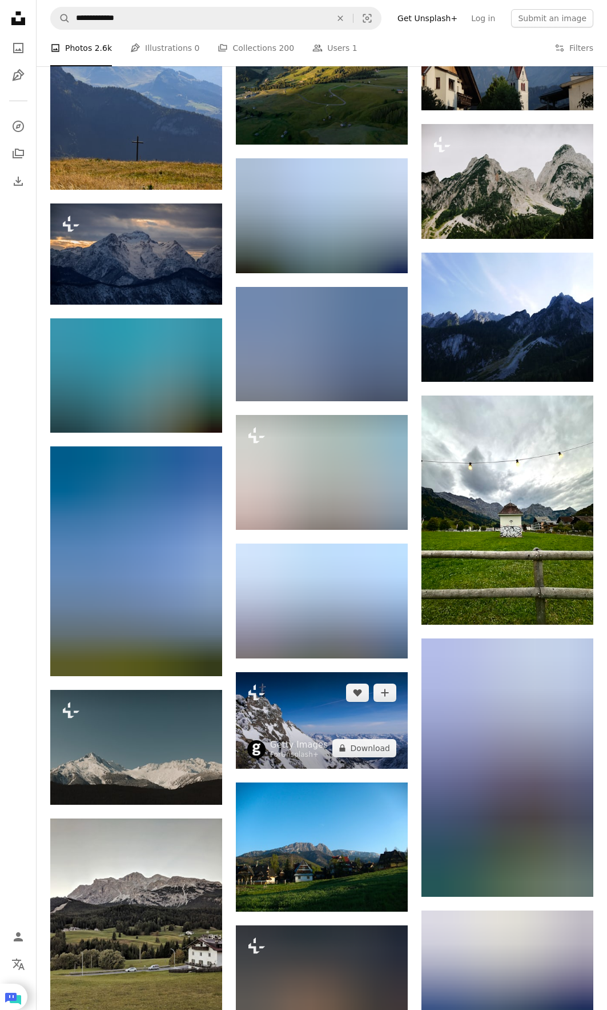
scroll to position [19904, 0]
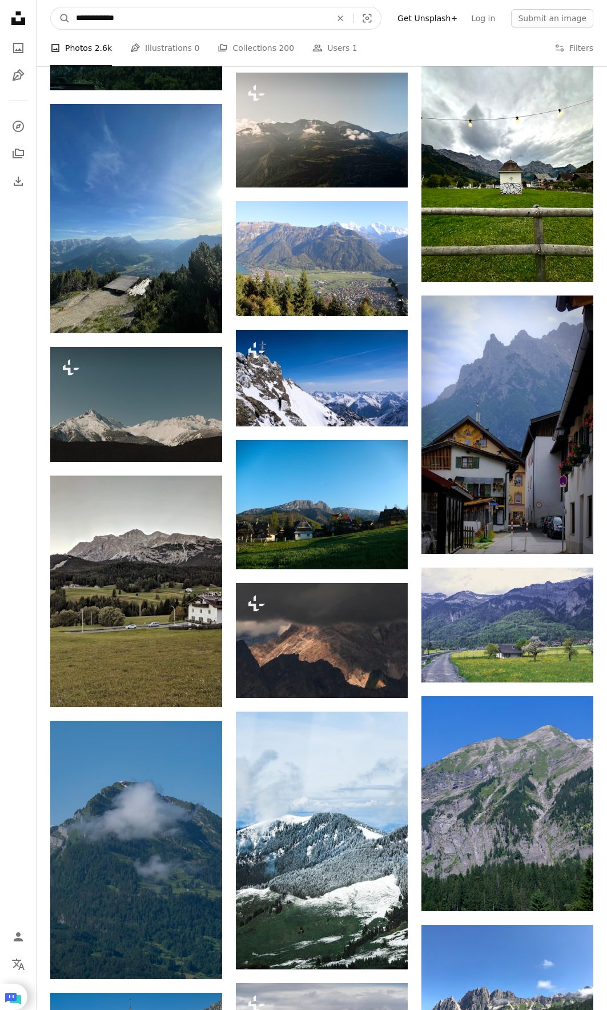
drag, startPoint x: 138, startPoint y: 23, endPoint x: 27, endPoint y: 13, distance: 111.9
paste input "Find visuals sitewide"
type input "**********"
click at [51, 7] on button "A magnifying glass" at bounding box center [60, 18] width 19 height 22
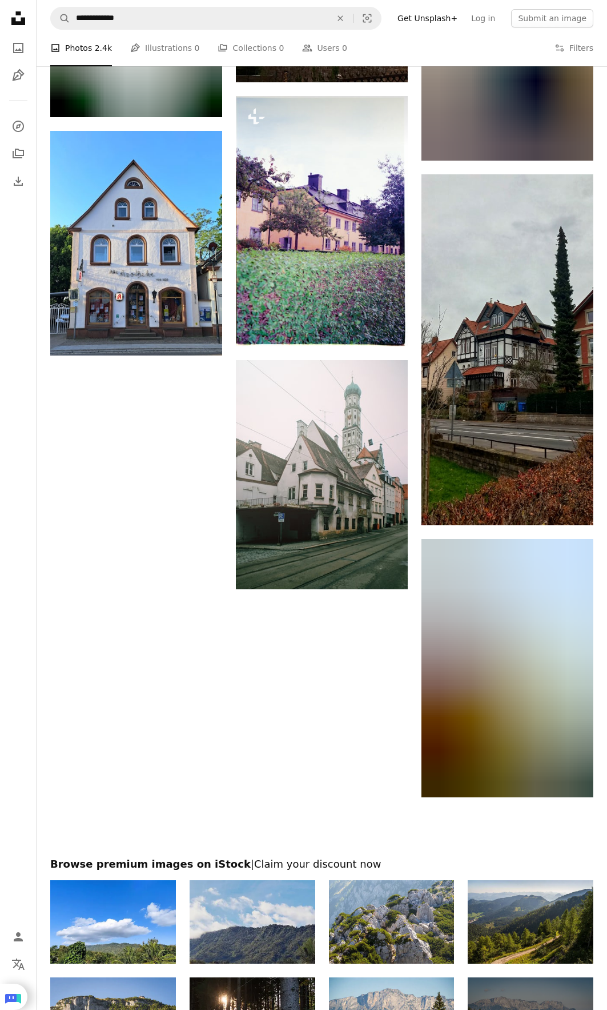
scroll to position [1200, 0]
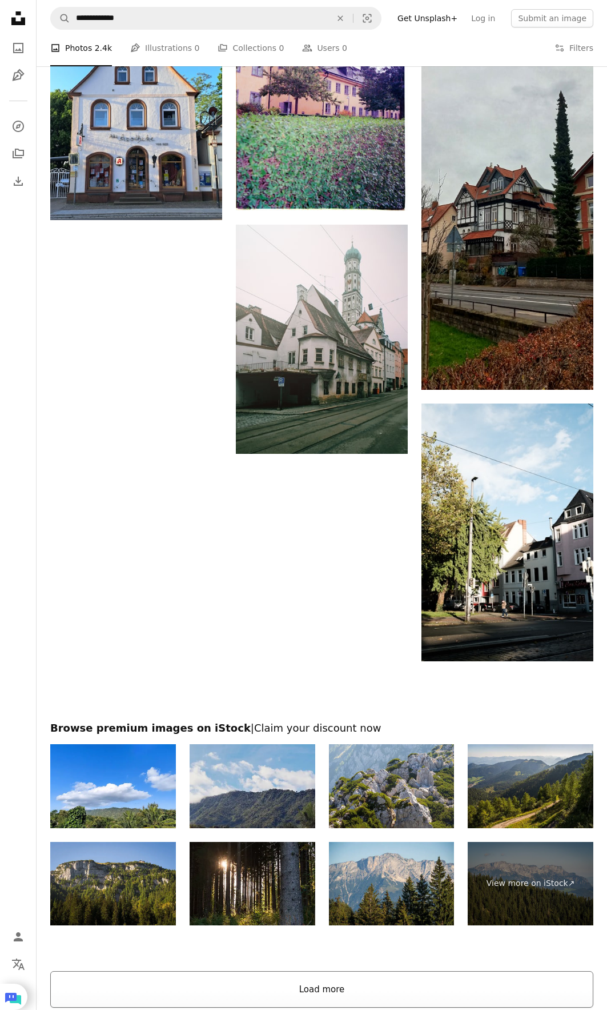
click at [327, 977] on button "Load more" at bounding box center [321, 989] width 543 height 37
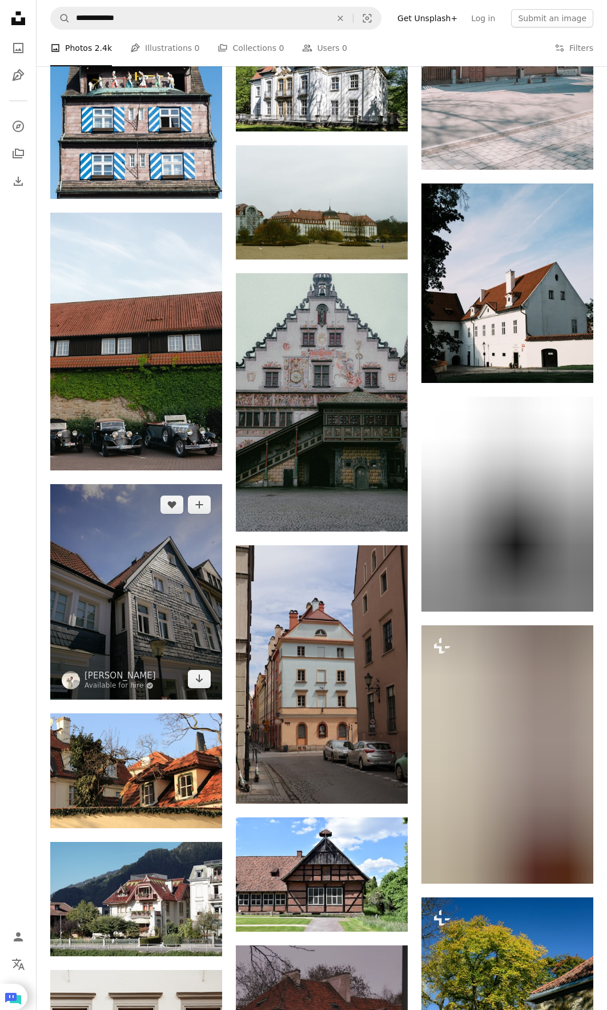
scroll to position [10739, 0]
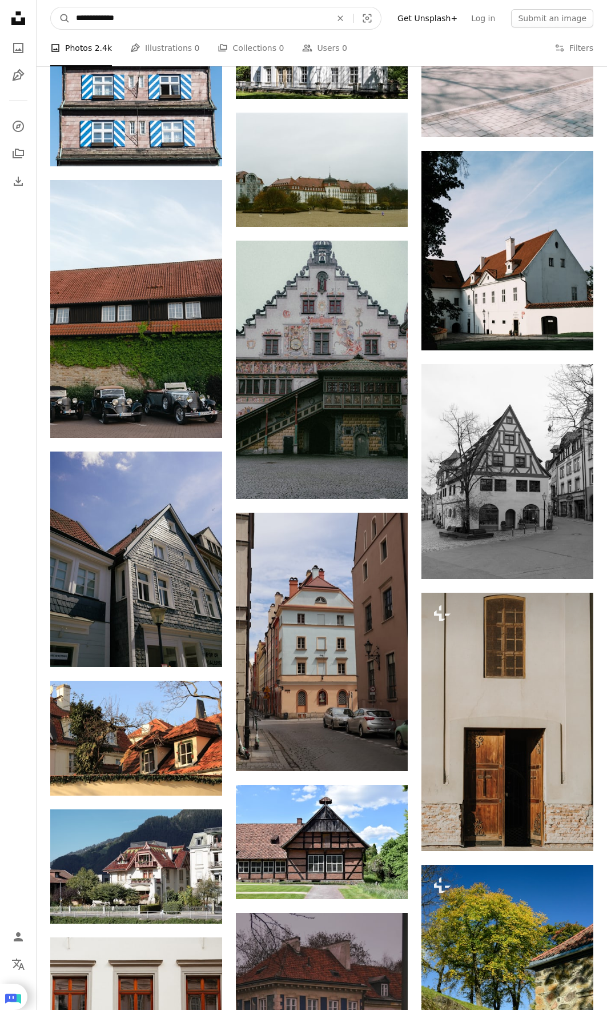
drag, startPoint x: 134, startPoint y: 16, endPoint x: 40, endPoint y: 19, distance: 93.8
click at [40, 19] on nav "**********" at bounding box center [322, 18] width 571 height 37
paste input "*******"
type input "**********"
click at [51, 7] on button "A magnifying glass" at bounding box center [60, 18] width 19 height 22
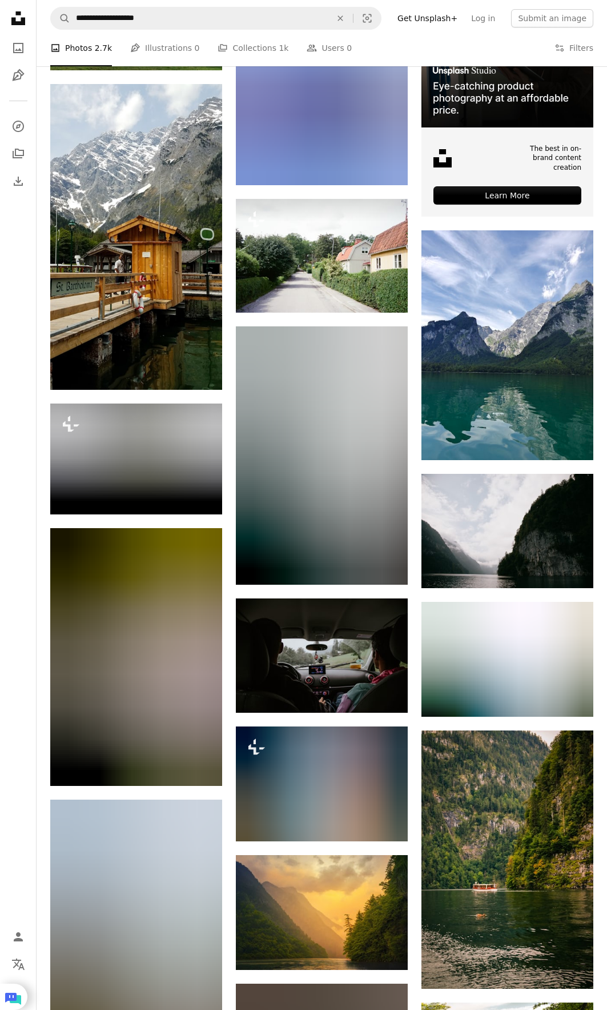
scroll to position [571, 0]
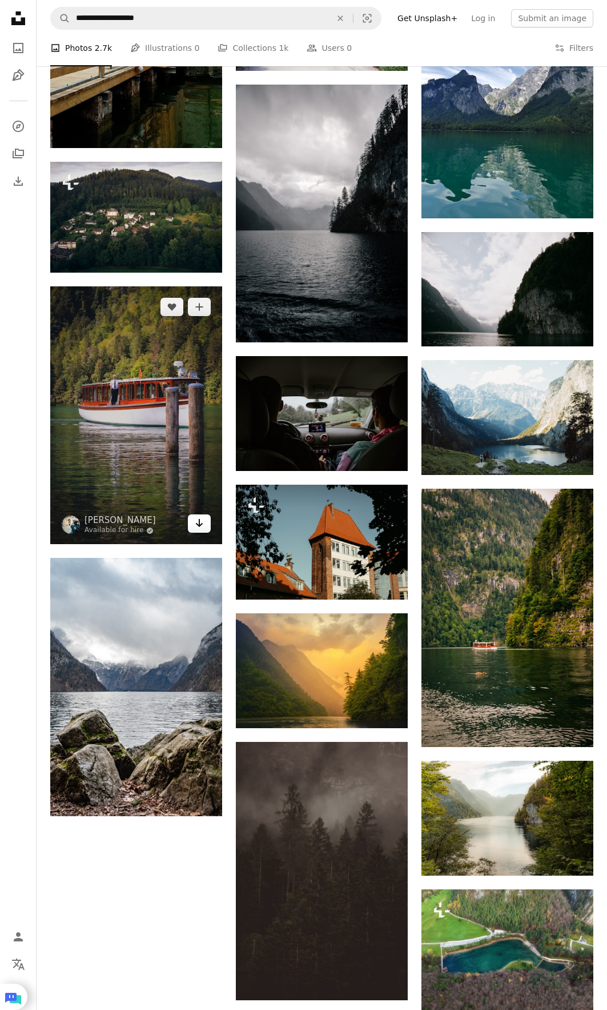
click at [201, 522] on icon "Arrow pointing down" at bounding box center [199, 523] width 9 height 14
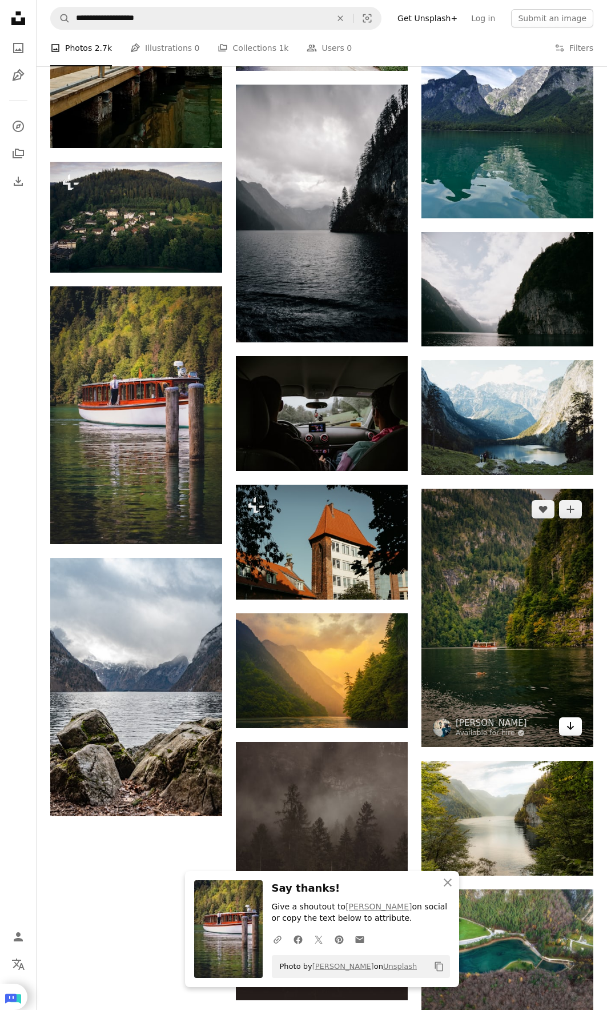
click at [577, 717] on link "Arrow pointing down" at bounding box center [570, 726] width 23 height 18
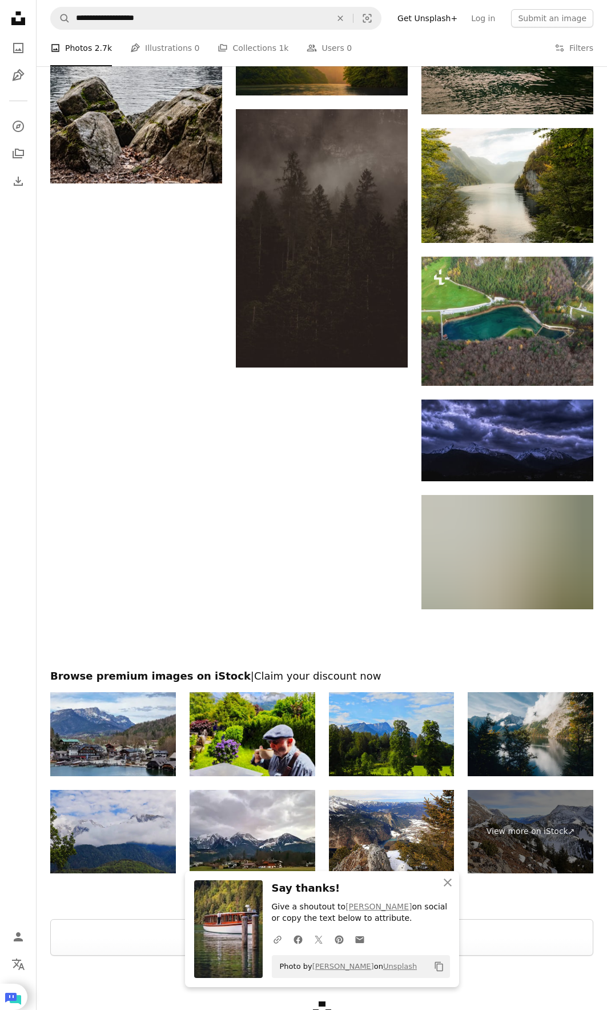
scroll to position [1257, 0]
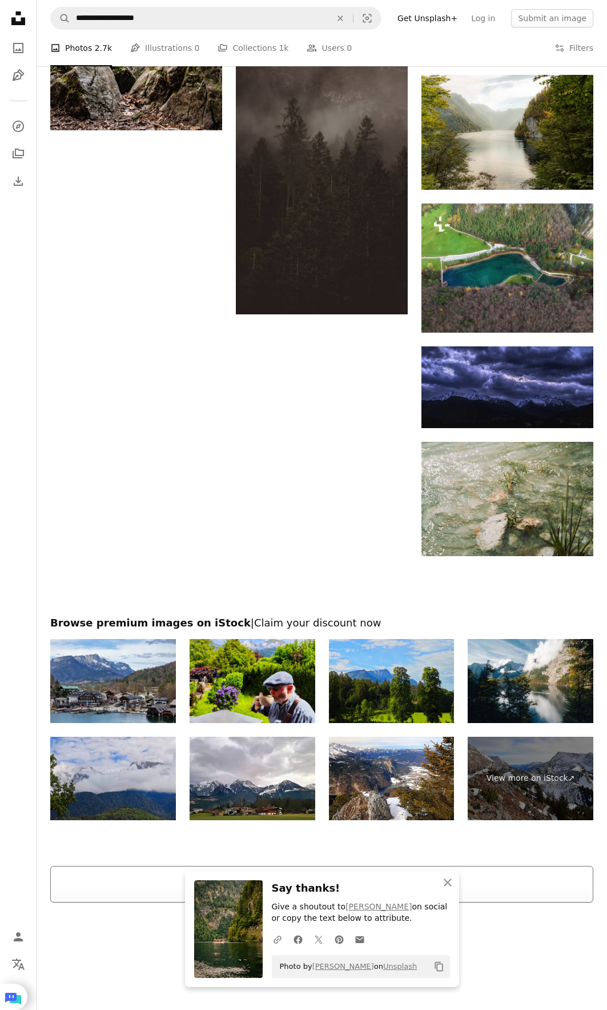
click at [509, 880] on button "Load more" at bounding box center [321, 884] width 543 height 37
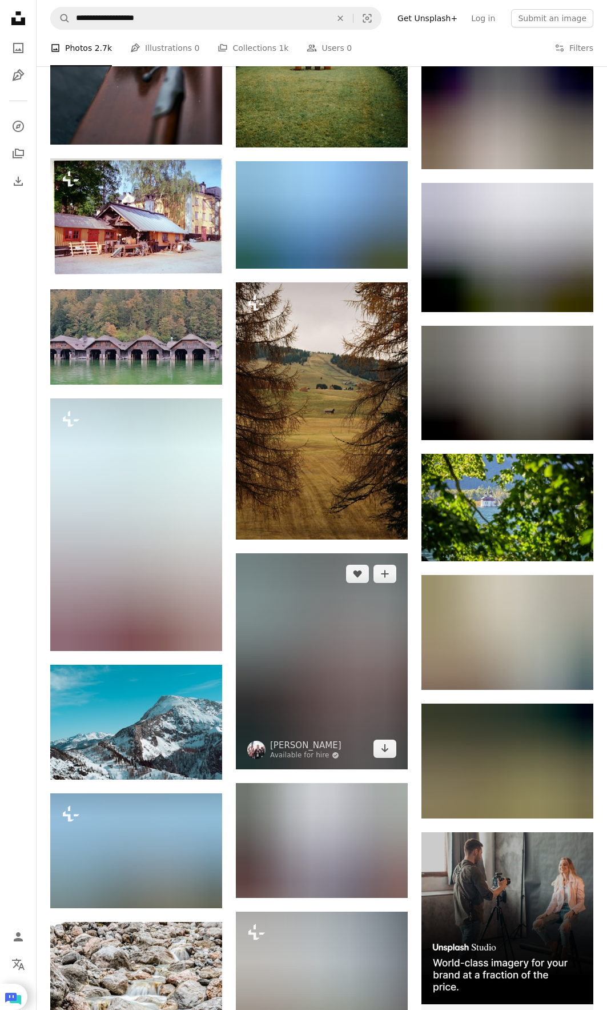
scroll to position [2514, 0]
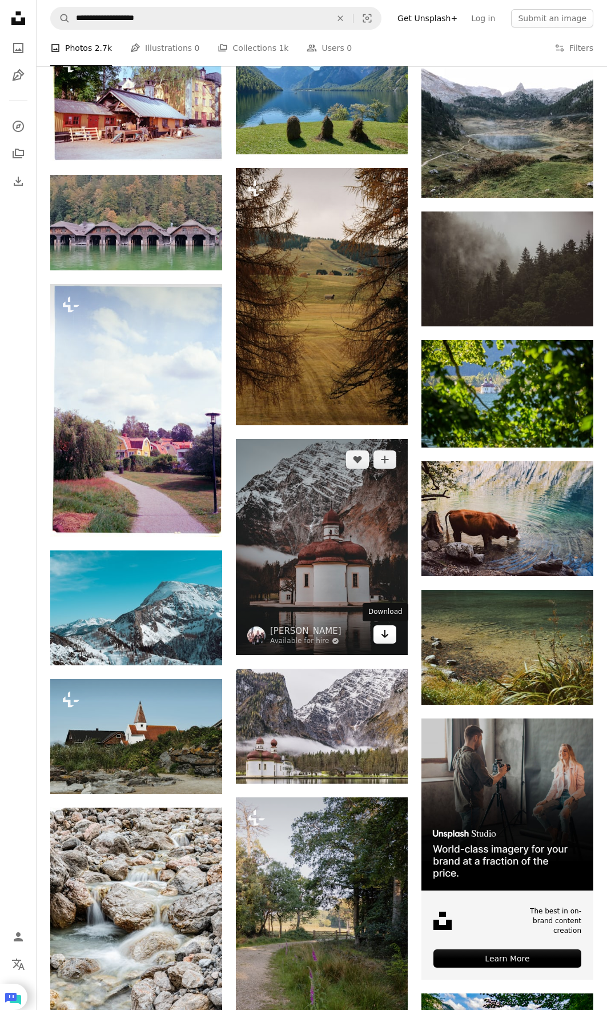
click at [391, 638] on link "Arrow pointing down" at bounding box center [385, 634] width 23 height 18
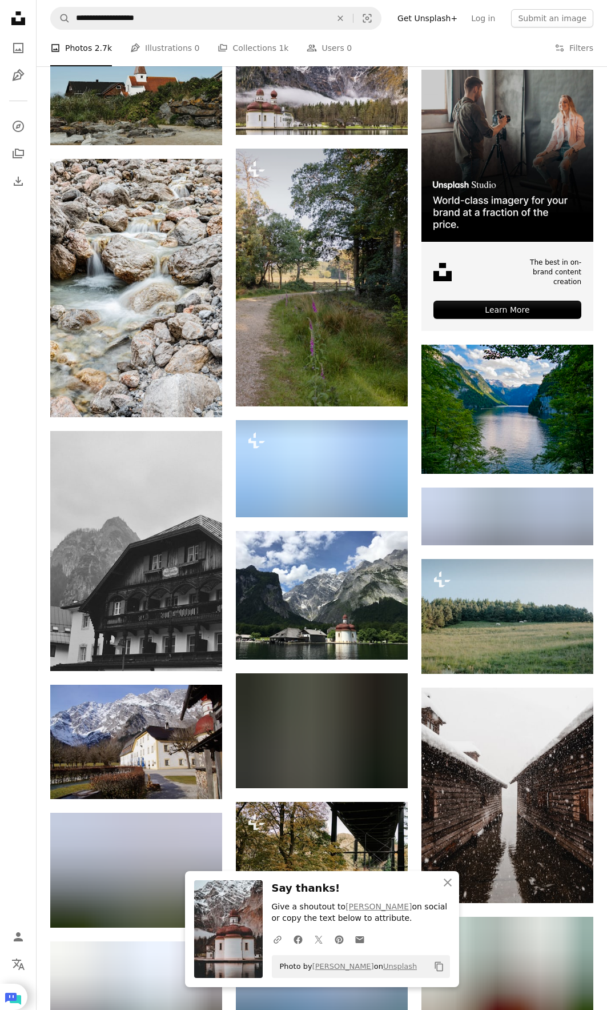
scroll to position [3257, 0]
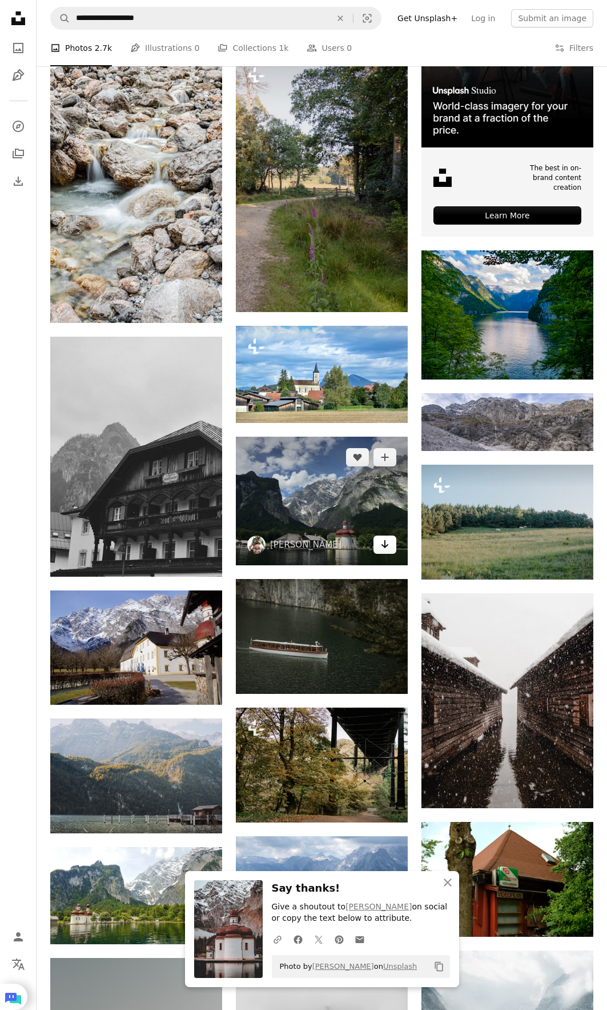
click at [387, 548] on icon "Arrow pointing down" at bounding box center [385, 544] width 9 height 14
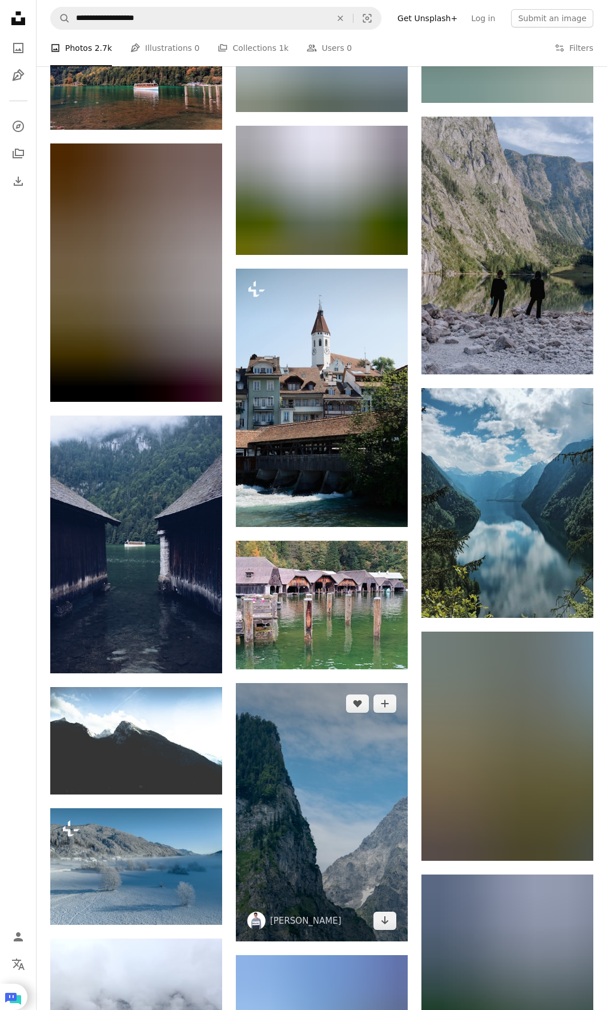
scroll to position [5257, 0]
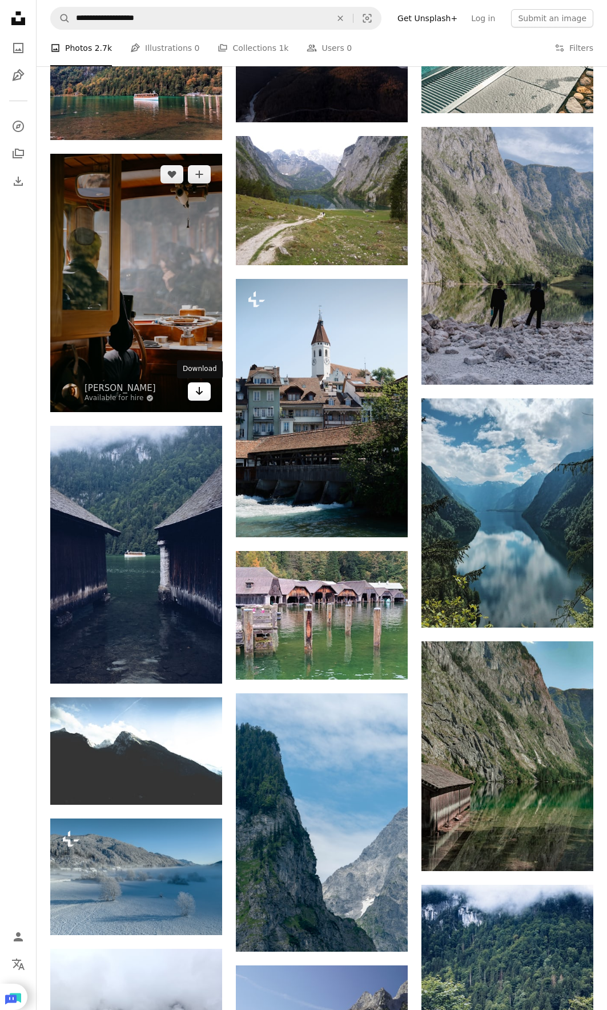
click at [195, 387] on icon "Arrow pointing down" at bounding box center [199, 391] width 9 height 14
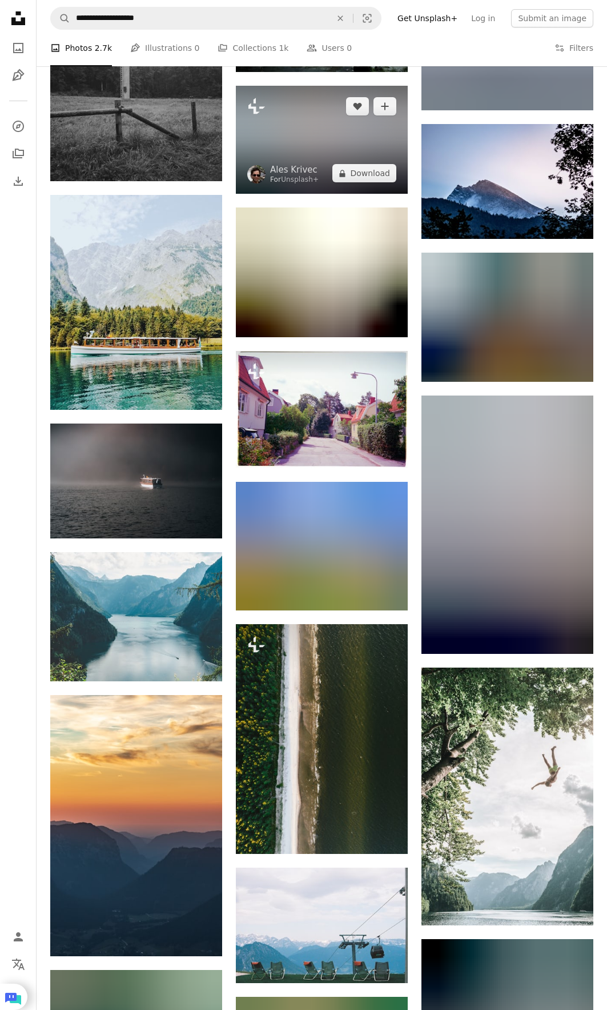
scroll to position [10628, 0]
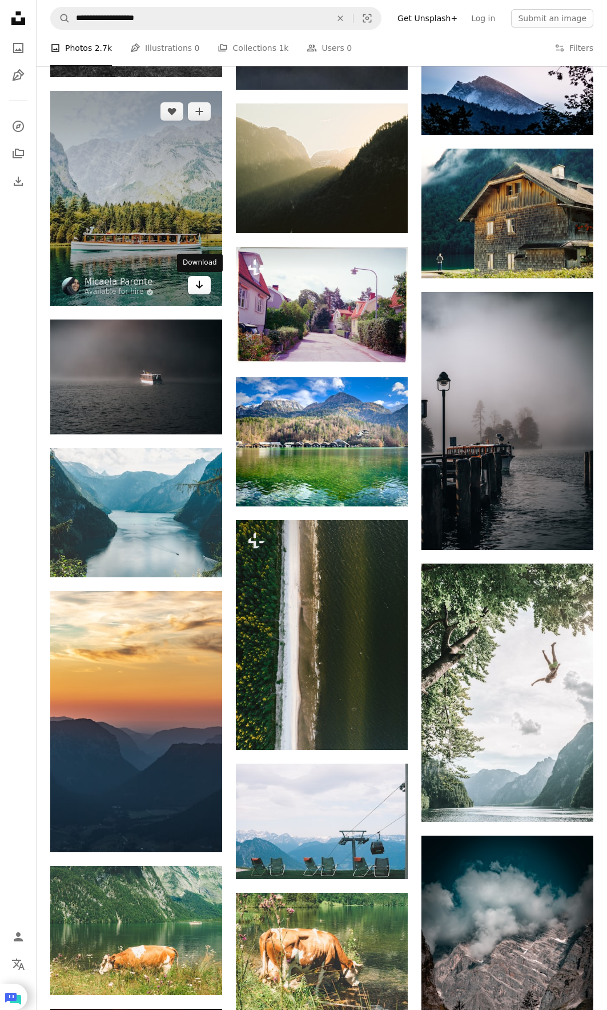
click at [204, 287] on link "Arrow pointing down" at bounding box center [199, 285] width 23 height 18
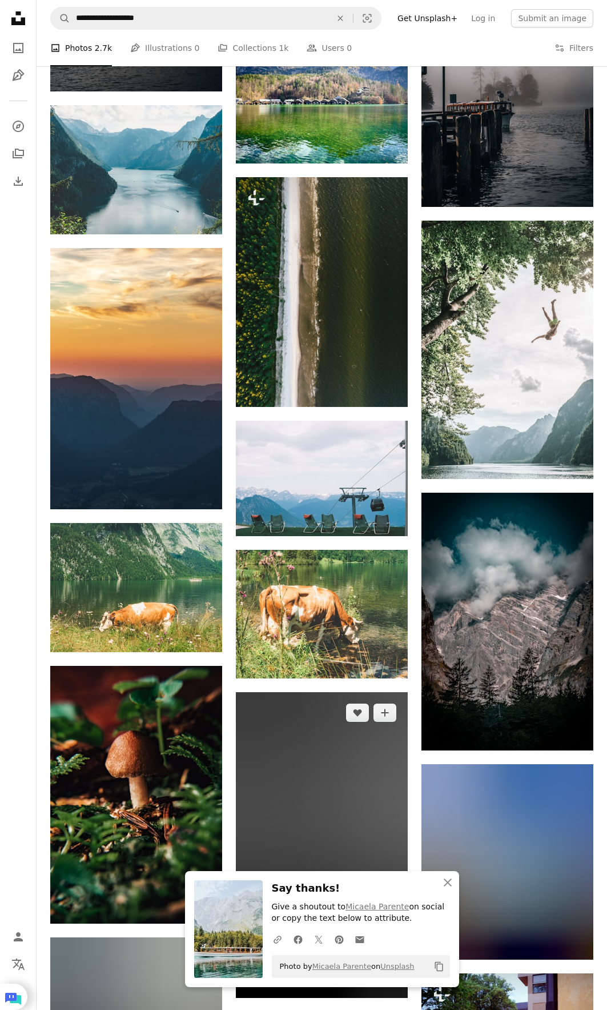
scroll to position [11257, 0]
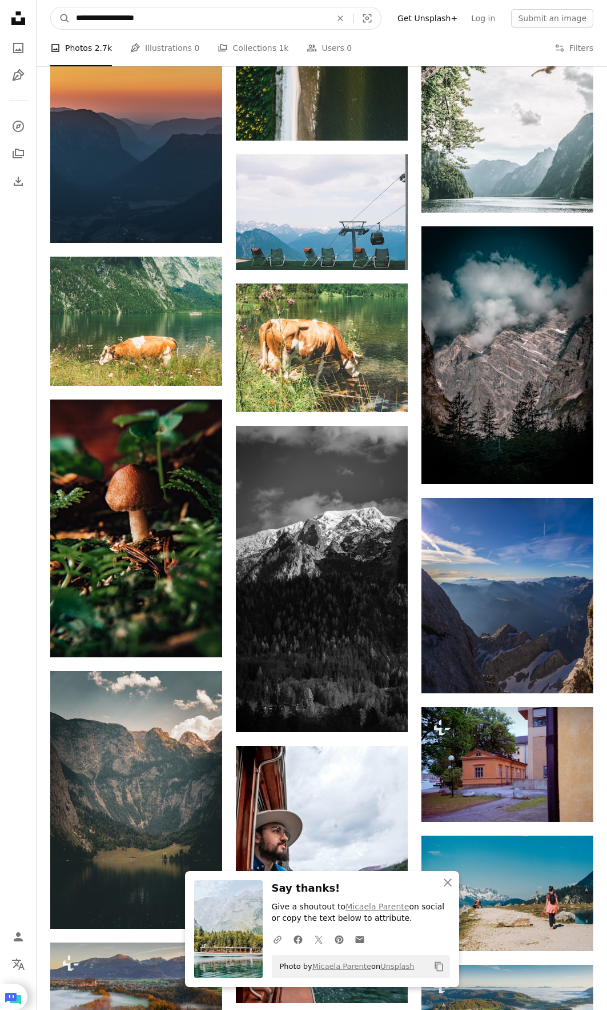
drag, startPoint x: 247, startPoint y: 17, endPoint x: 0, endPoint y: 9, distance: 247.6
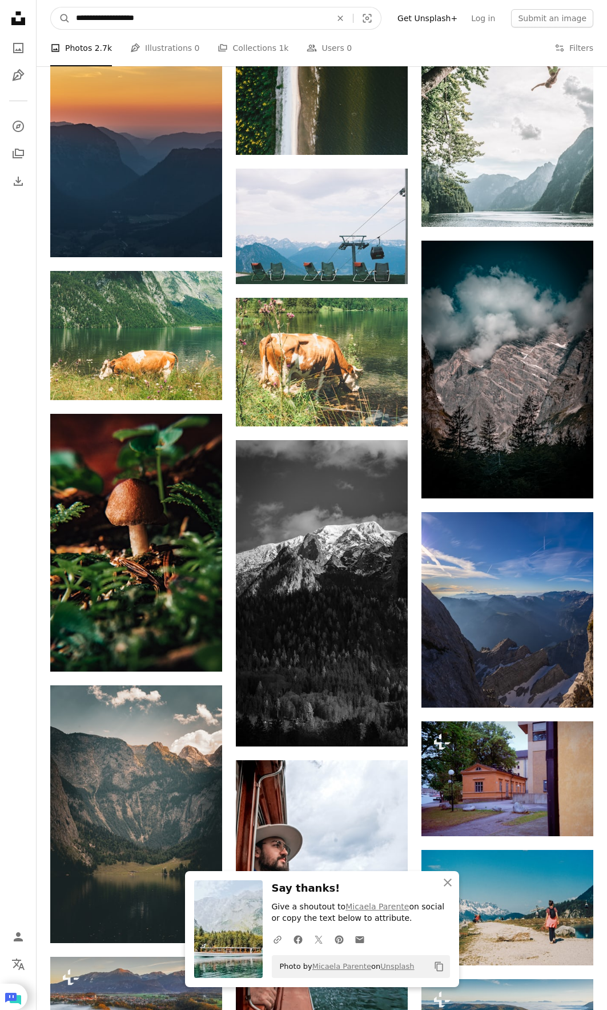
paste input "Find visuals sitewide"
type input "*******"
click at [51, 7] on button "A magnifying glass" at bounding box center [60, 18] width 19 height 22
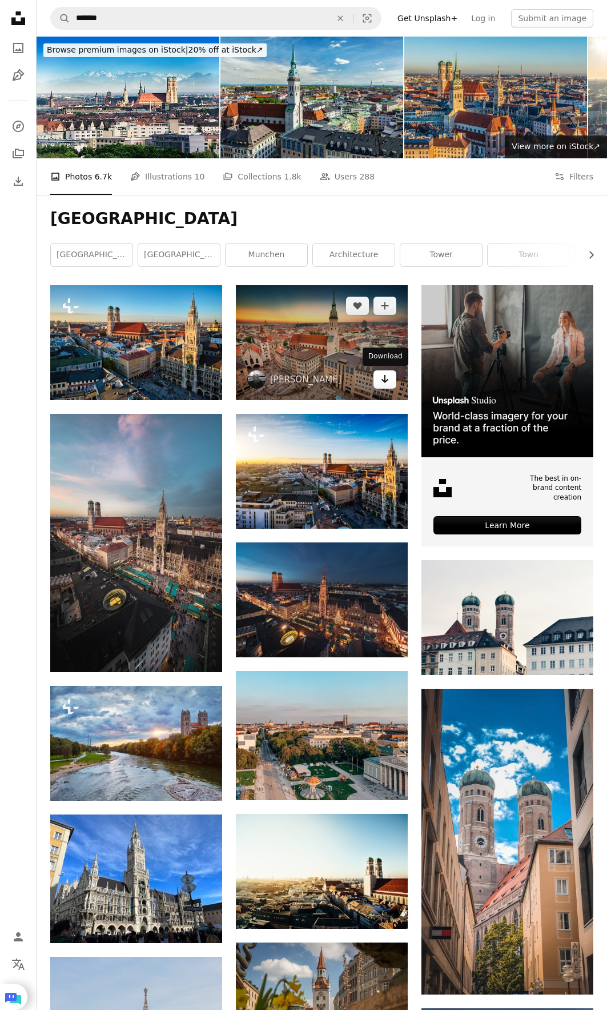
click at [380, 382] on link "Arrow pointing down" at bounding box center [385, 379] width 23 height 18
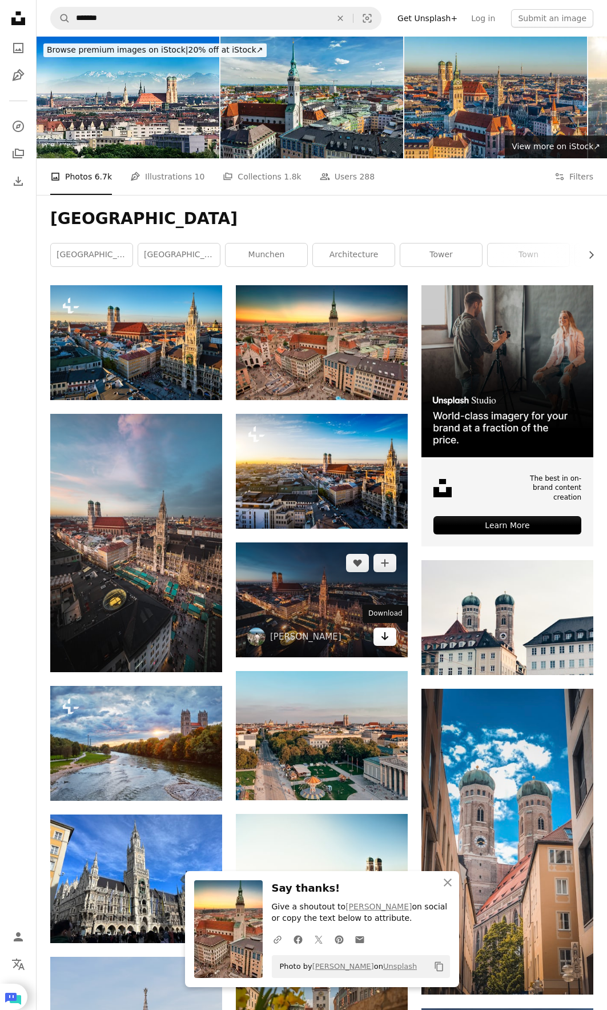
click at [388, 638] on icon "Arrow pointing down" at bounding box center [385, 636] width 9 height 14
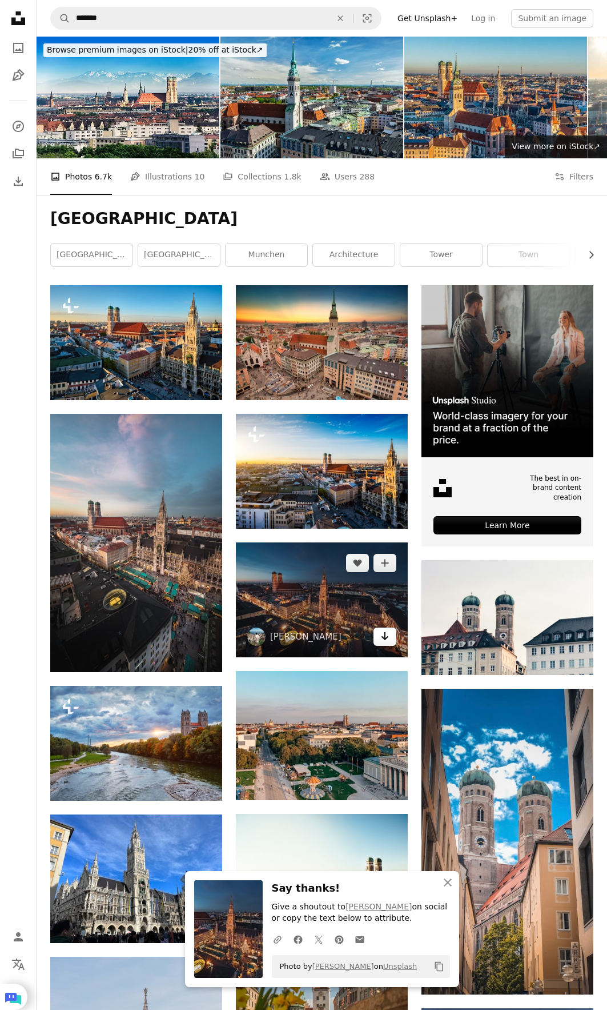
scroll to position [229, 0]
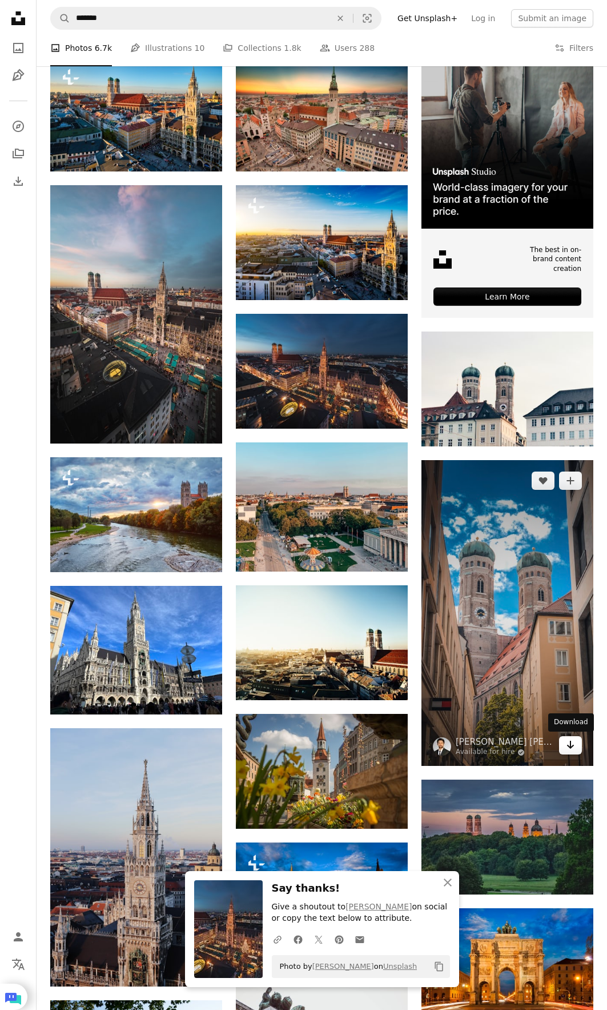
click at [570, 738] on icon "Arrow pointing down" at bounding box center [570, 745] width 9 height 14
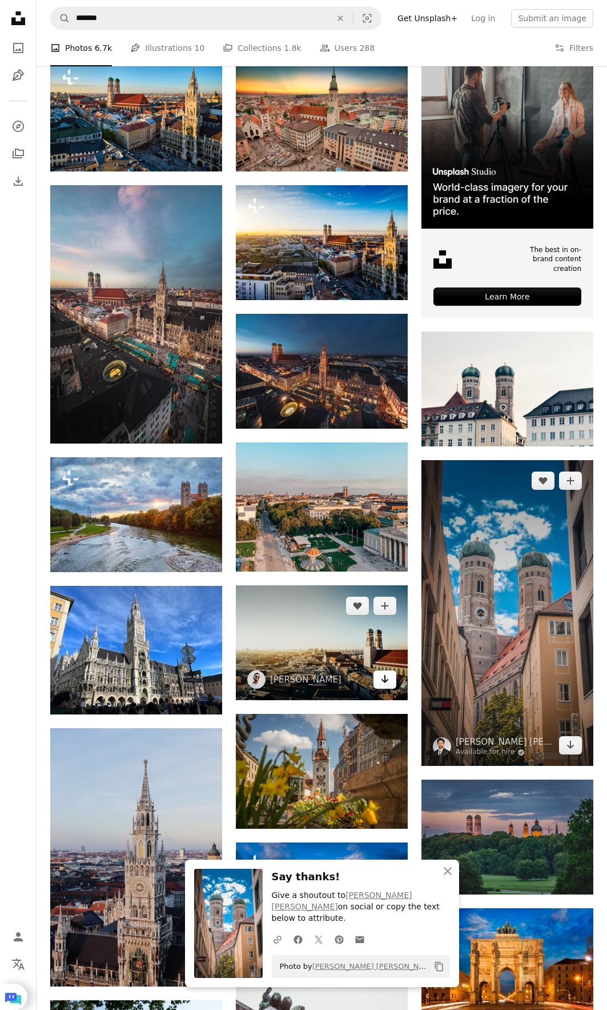
scroll to position [457, 0]
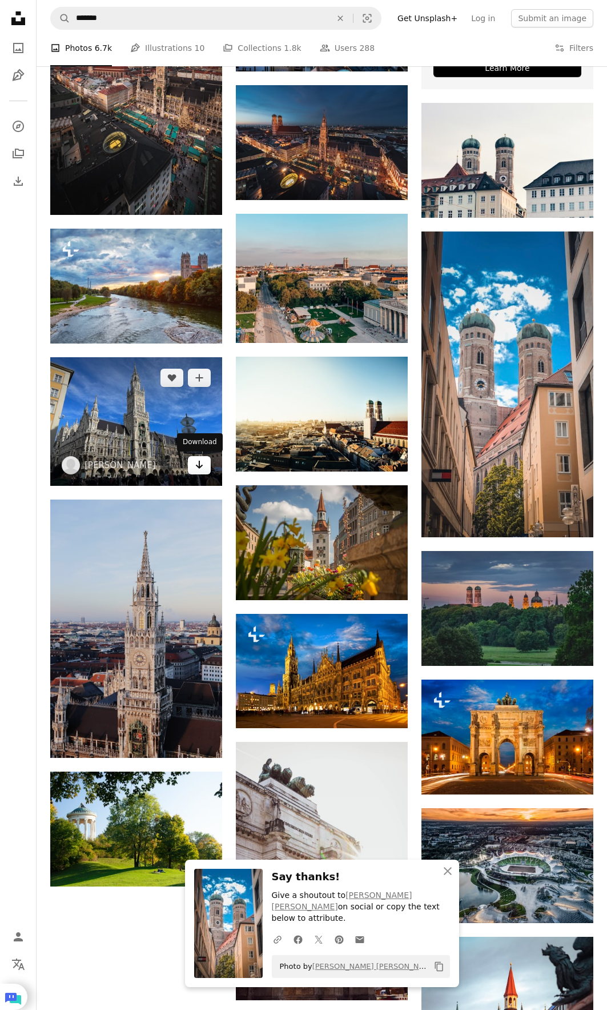
click at [193, 463] on link "Arrow pointing down" at bounding box center [199, 465] width 23 height 18
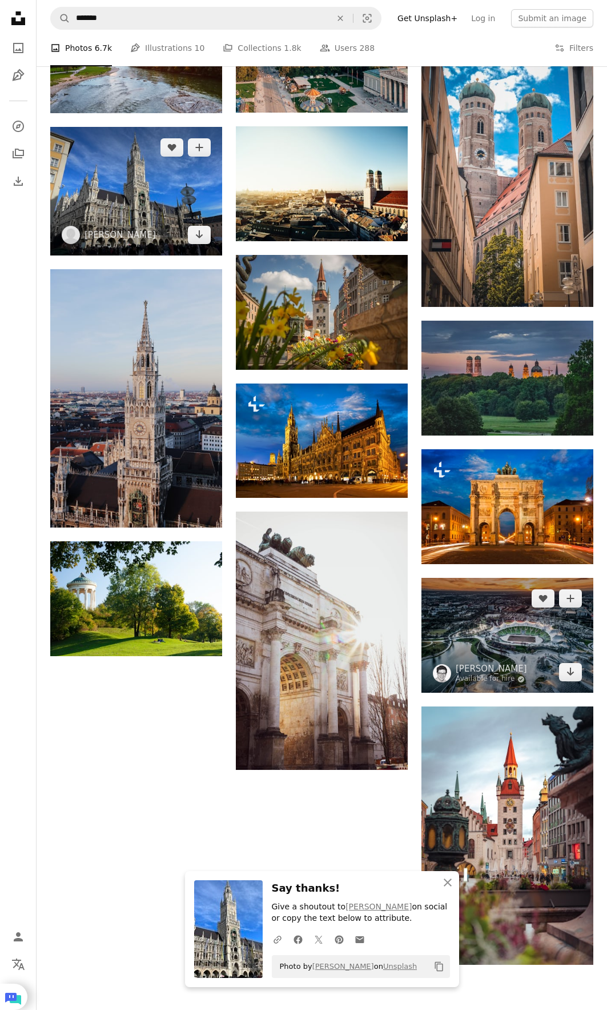
scroll to position [857, 0]
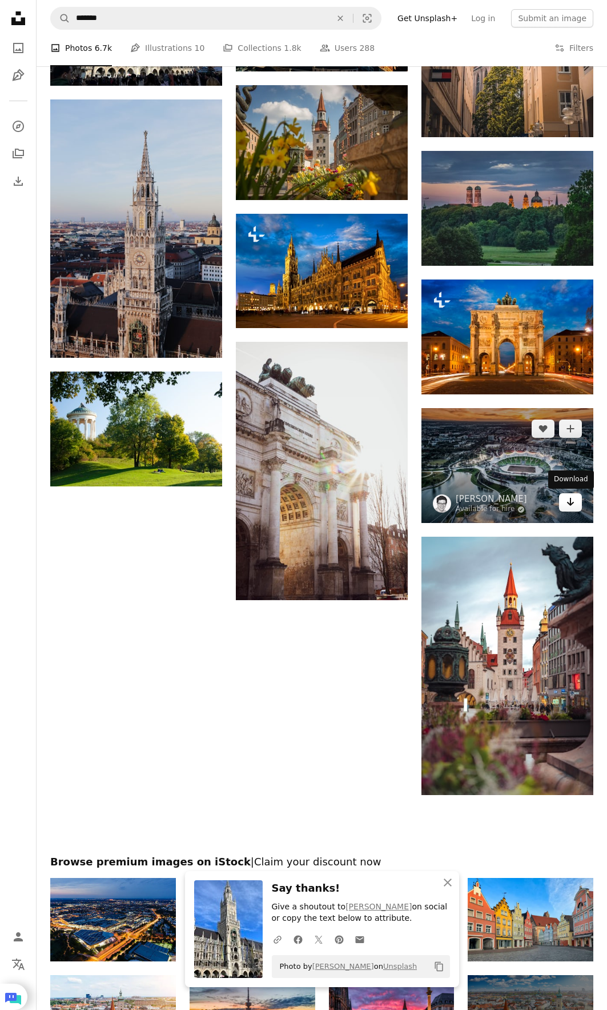
click at [569, 505] on icon "Arrow pointing down" at bounding box center [570, 502] width 9 height 14
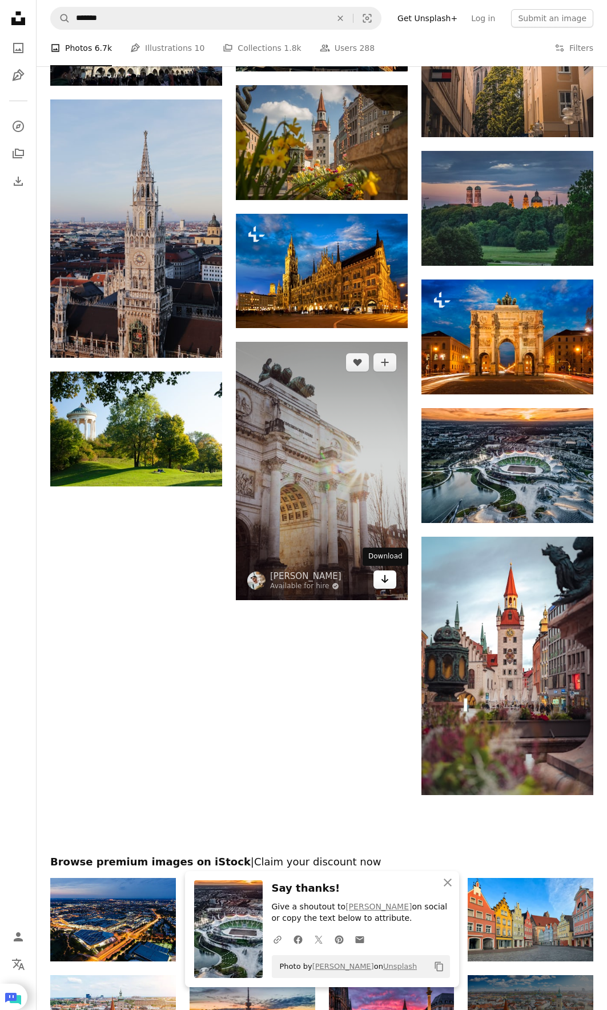
click at [379, 574] on link "Arrow pointing down" at bounding box center [385, 579] width 23 height 18
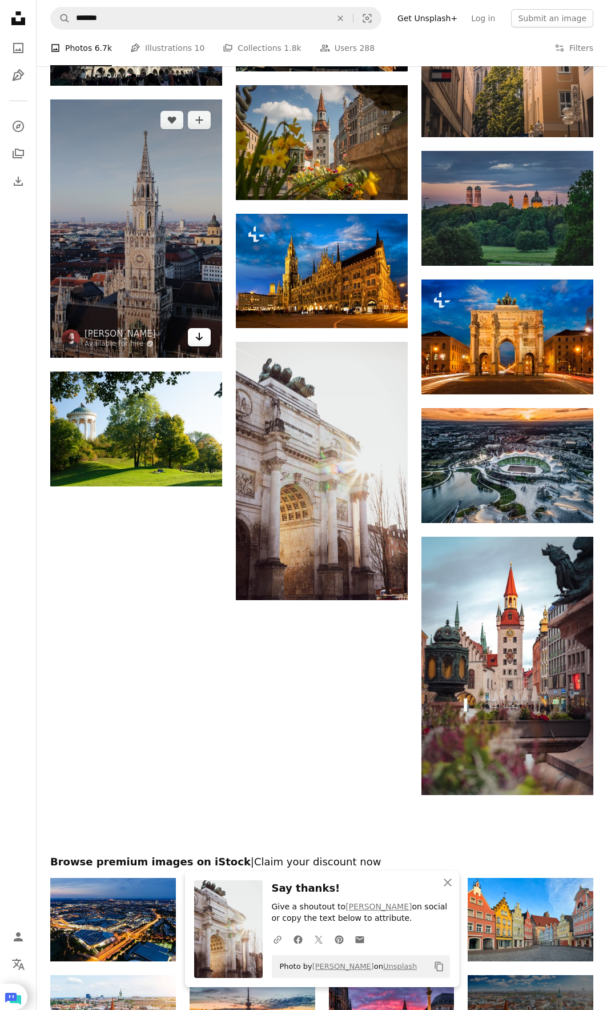
click at [197, 338] on icon "Arrow pointing down" at bounding box center [199, 337] width 9 height 14
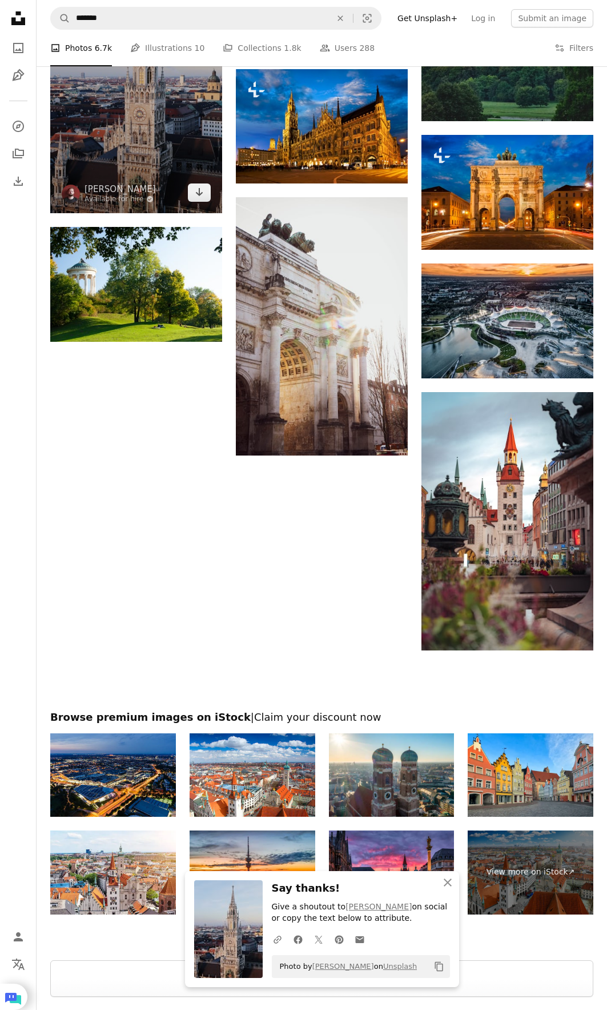
scroll to position [1086, 0]
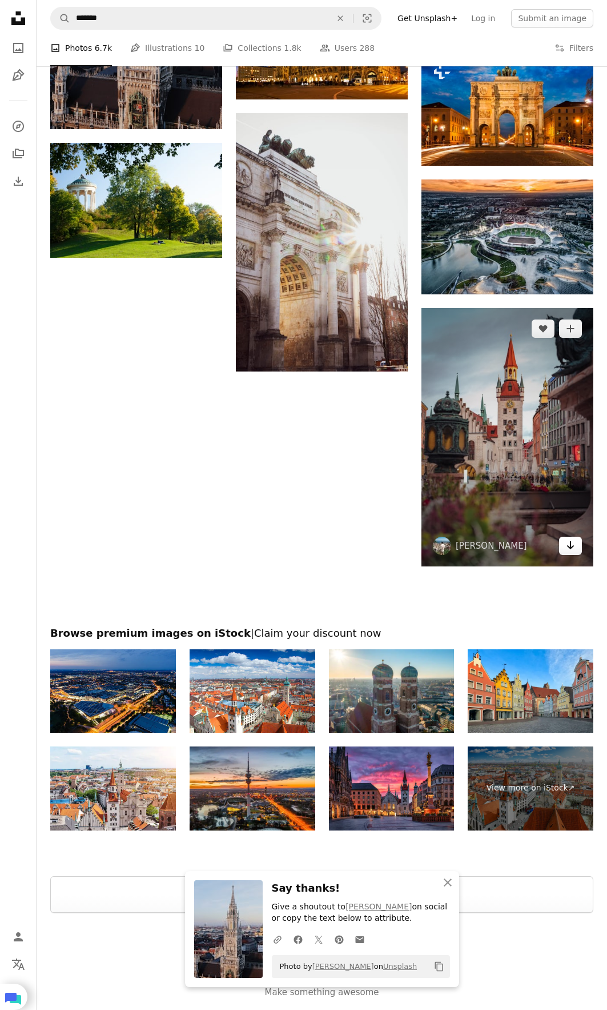
click at [570, 542] on icon "Download" at bounding box center [570, 545] width 7 height 8
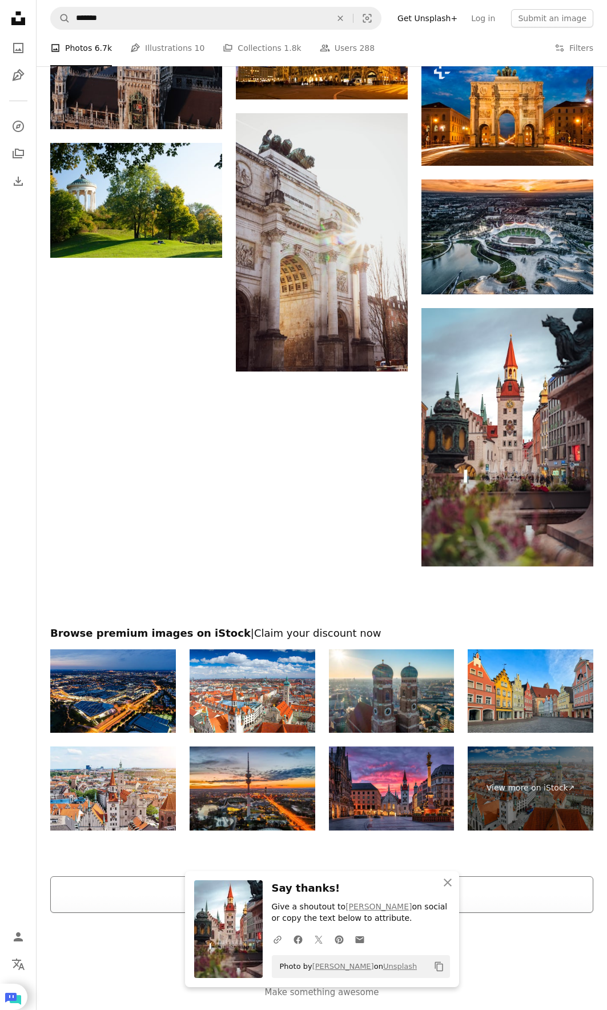
click at [539, 883] on button "Load more" at bounding box center [321, 894] width 543 height 37
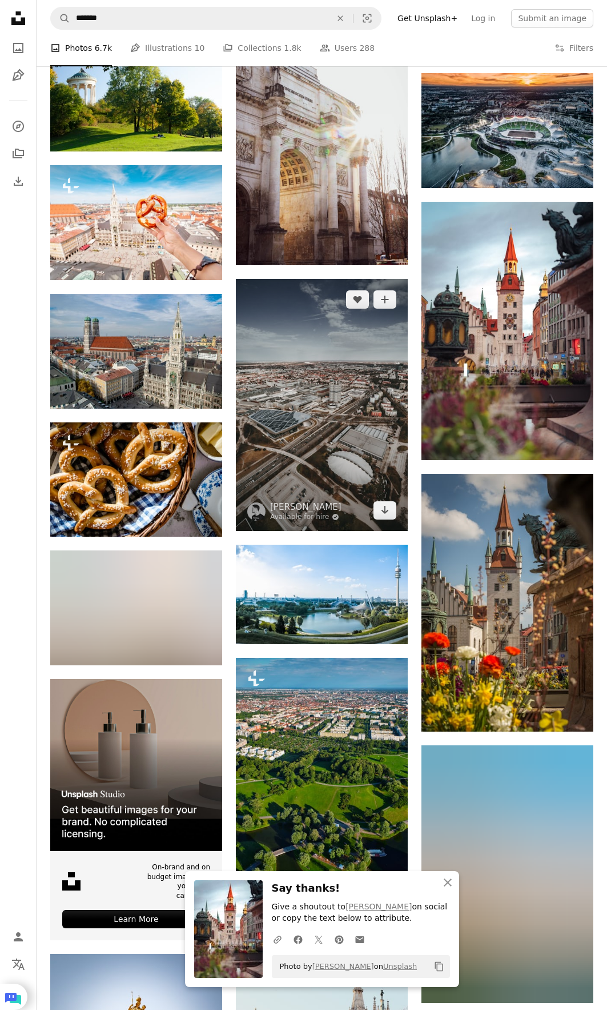
scroll to position [1257, 0]
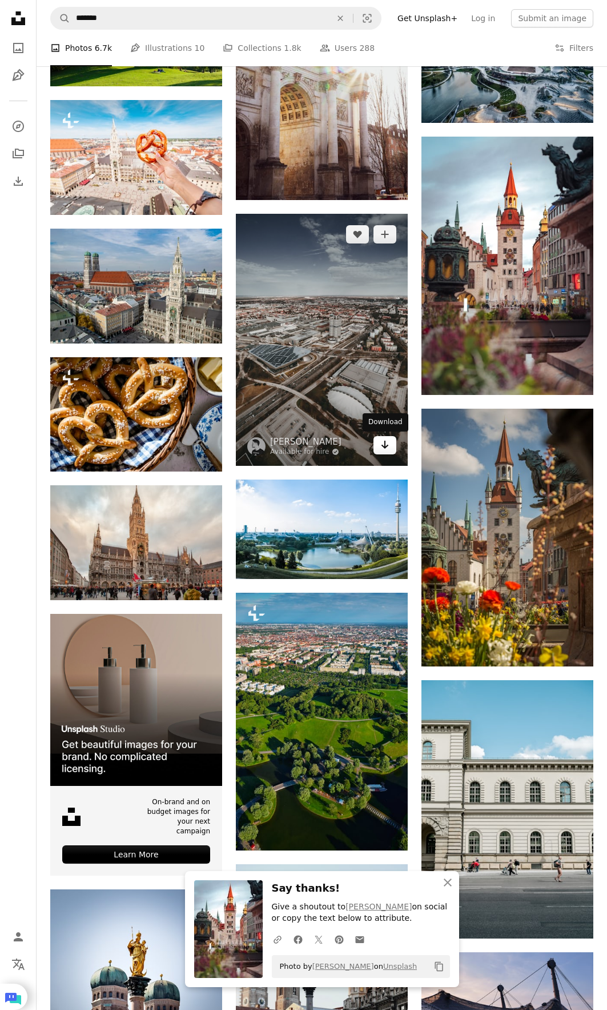
click at [379, 443] on link "Arrow pointing down" at bounding box center [385, 445] width 23 height 18
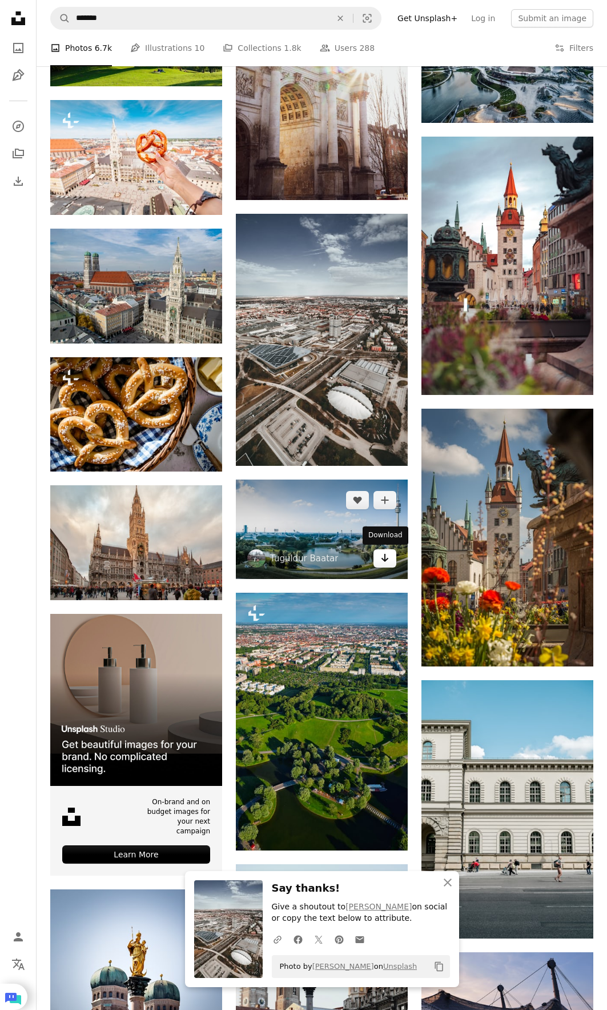
click at [378, 554] on link "Arrow pointing down" at bounding box center [385, 558] width 23 height 18
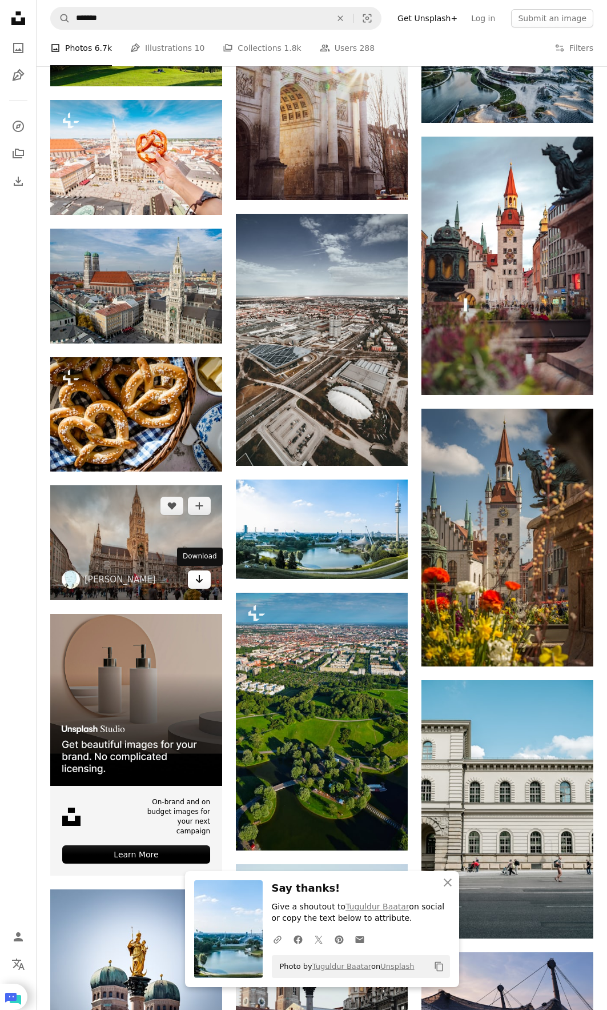
click at [207, 583] on link "Arrow pointing down" at bounding box center [199, 579] width 23 height 18
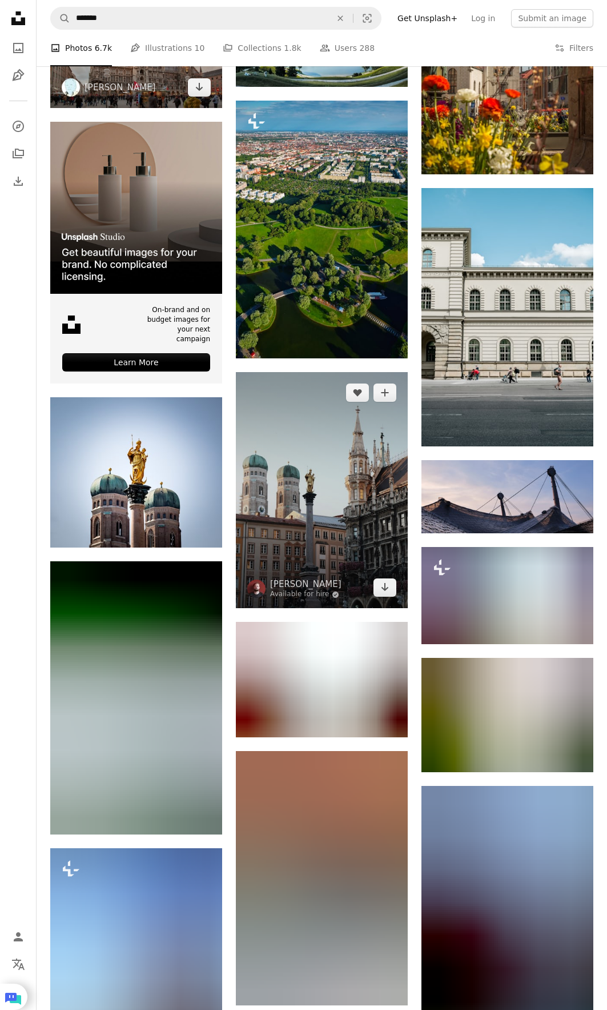
scroll to position [1771, 0]
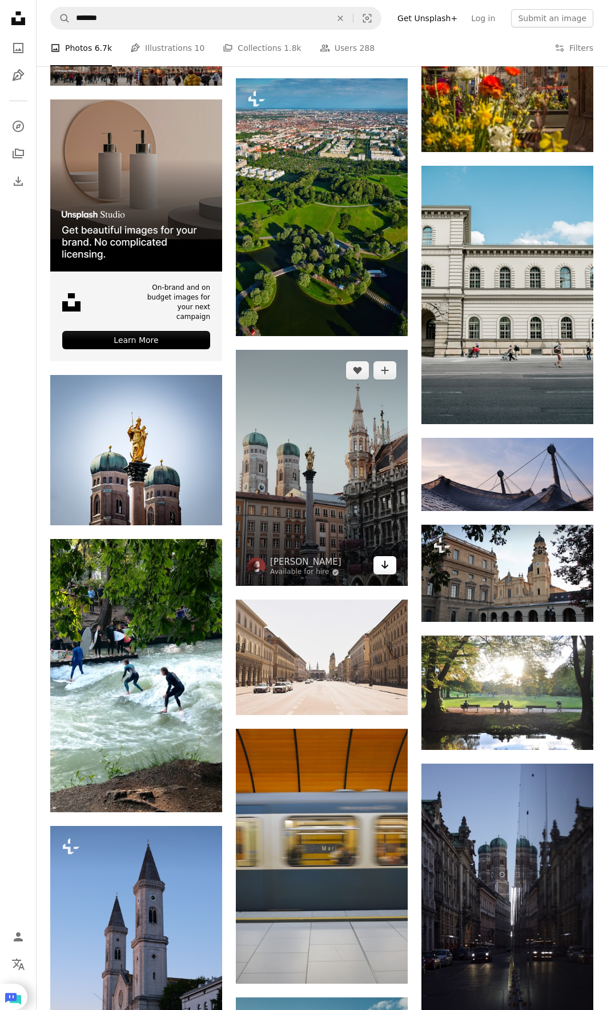
click at [381, 566] on icon "Arrow pointing down" at bounding box center [385, 565] width 9 height 14
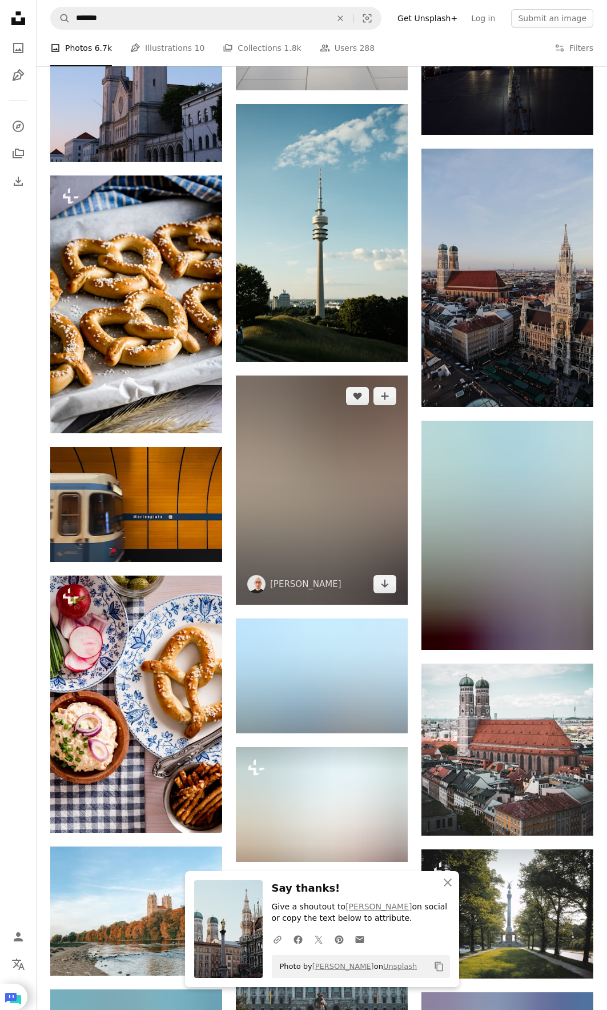
scroll to position [2800, 0]
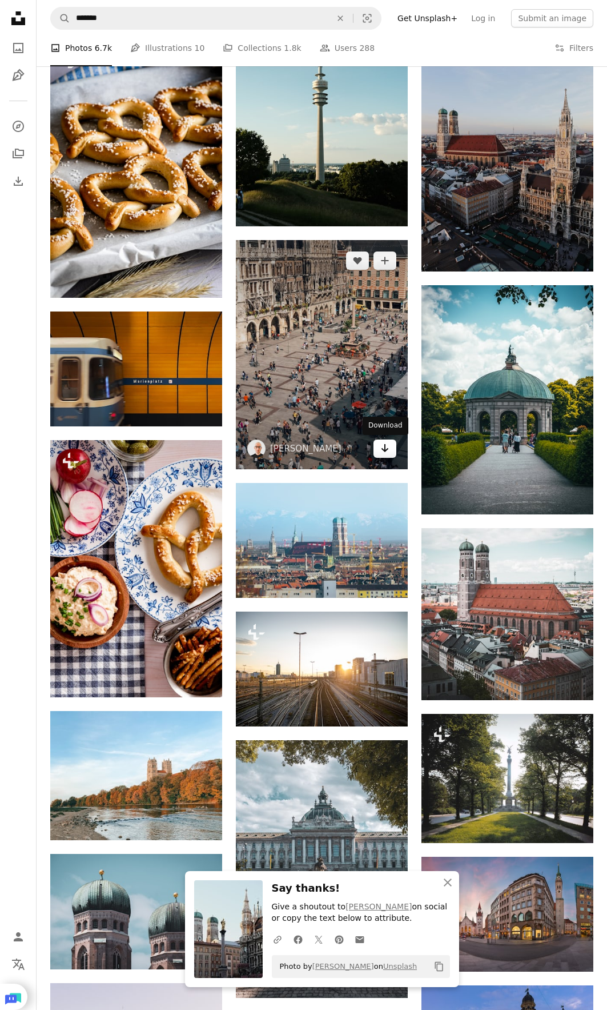
click at [383, 455] on icon "Arrow pointing down" at bounding box center [385, 448] width 9 height 14
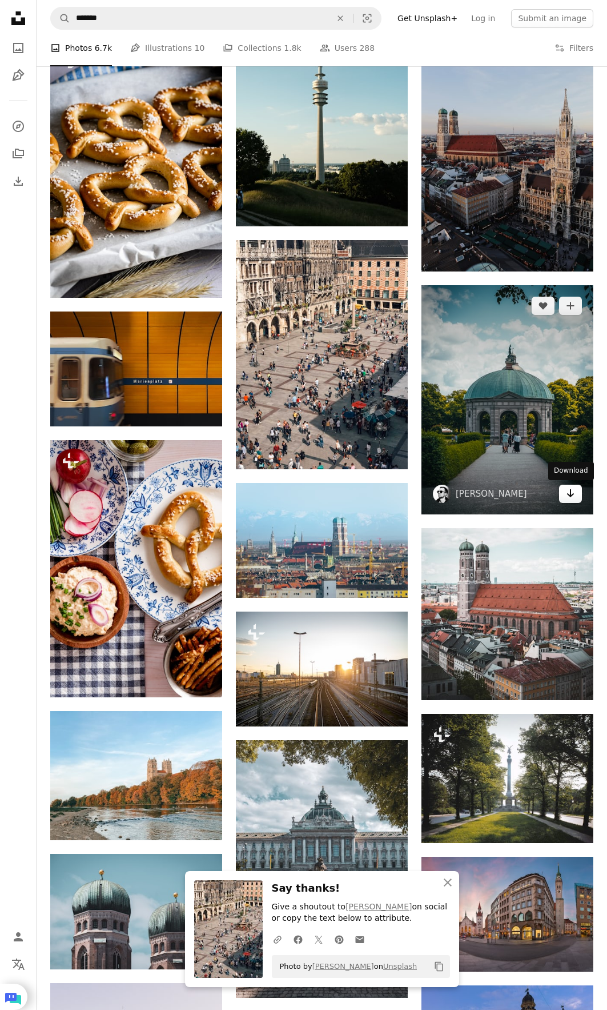
click at [569, 498] on icon "Arrow pointing down" at bounding box center [570, 493] width 9 height 14
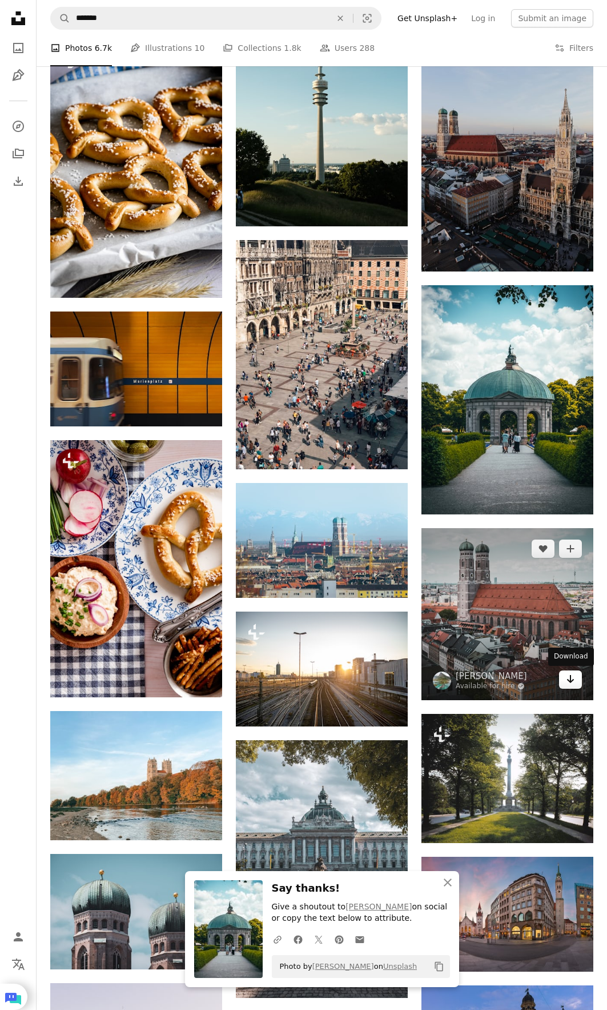
click at [564, 683] on link "Arrow pointing down" at bounding box center [570, 679] width 23 height 18
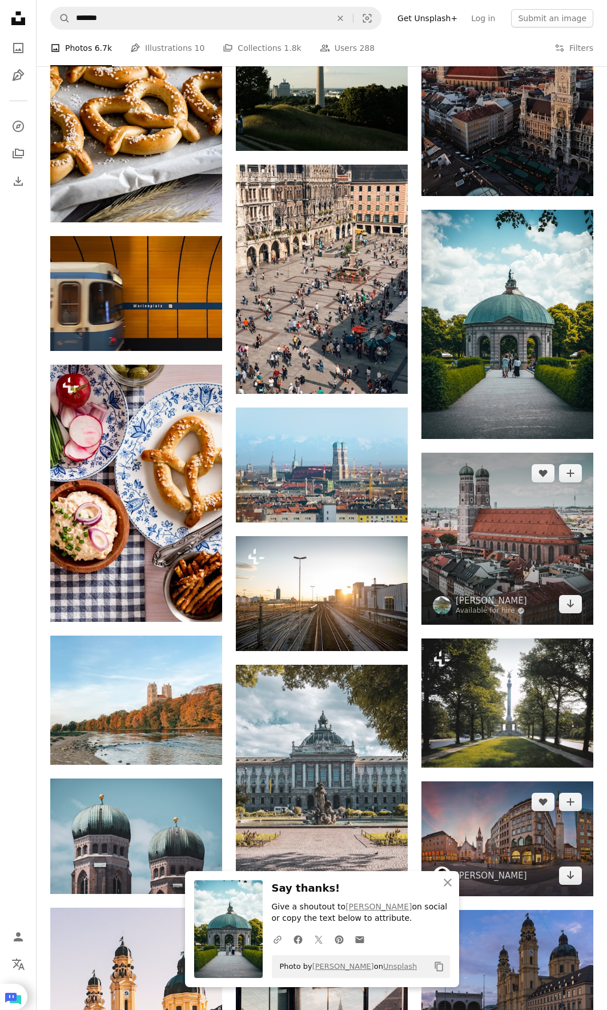
scroll to position [3086, 0]
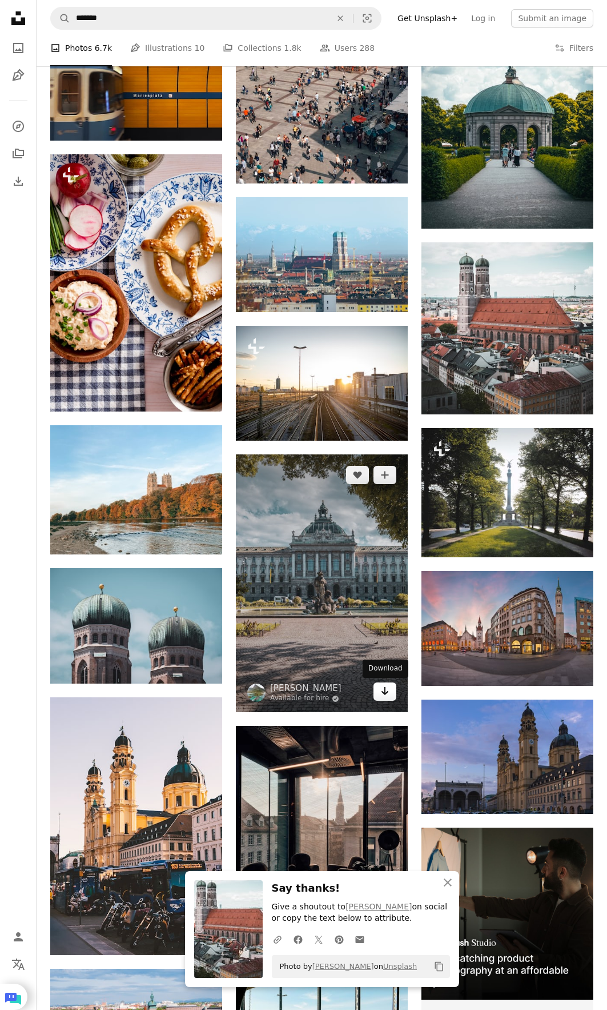
click at [380, 689] on link "Arrow pointing down" at bounding box center [385, 691] width 23 height 18
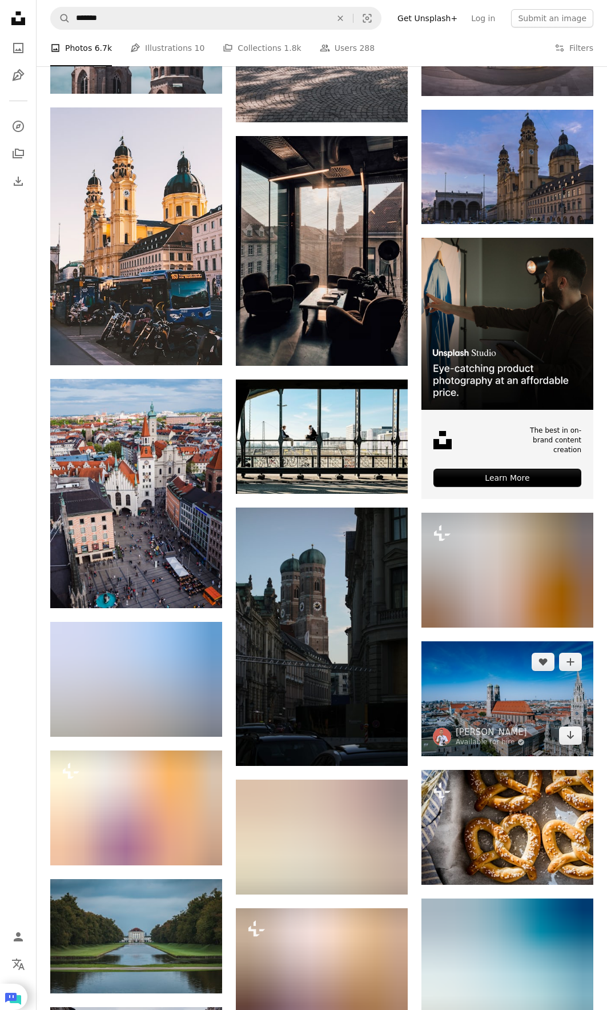
scroll to position [3771, 0]
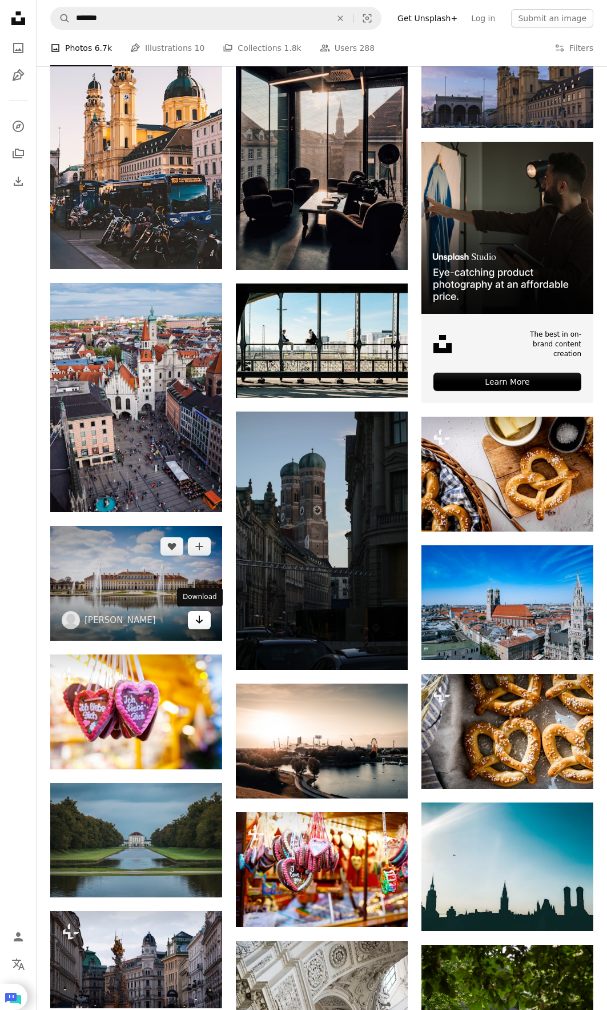
click at [201, 624] on icon "Arrow pointing down" at bounding box center [199, 620] width 9 height 14
